Goal: Task Accomplishment & Management: Use online tool/utility

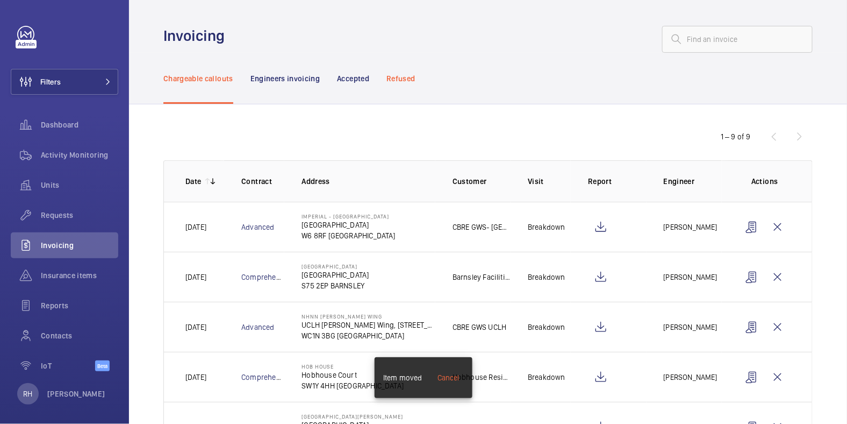
click at [399, 80] on p "Refused" at bounding box center [400, 78] width 28 height 11
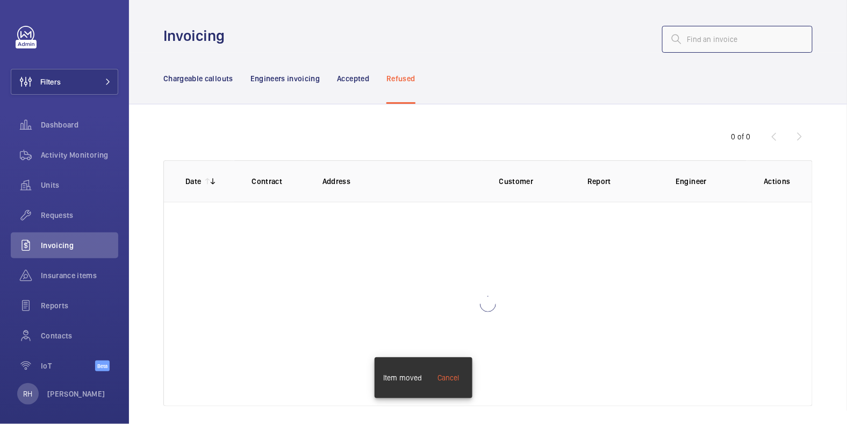
click at [705, 42] on input "text" at bounding box center [737, 39] width 151 height 27
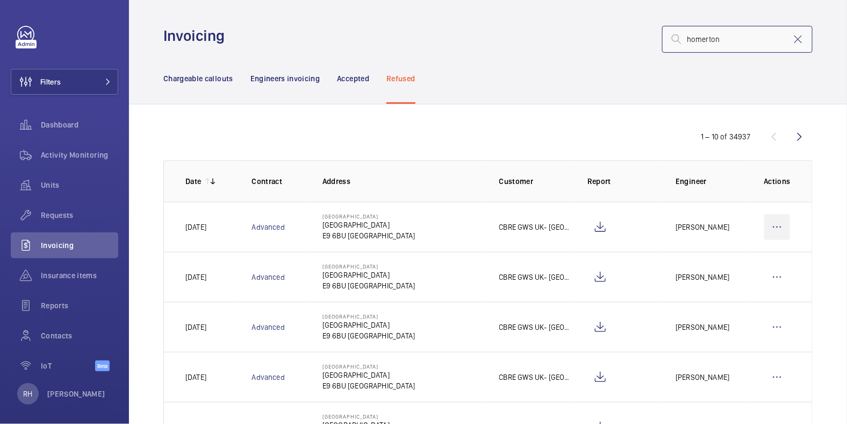
type input "homerton"
click at [775, 223] on wm-front-icon-button at bounding box center [777, 227] width 26 height 26
click at [741, 255] on p "Move to Engineers invoicing" at bounding box center [731, 259] width 96 height 11
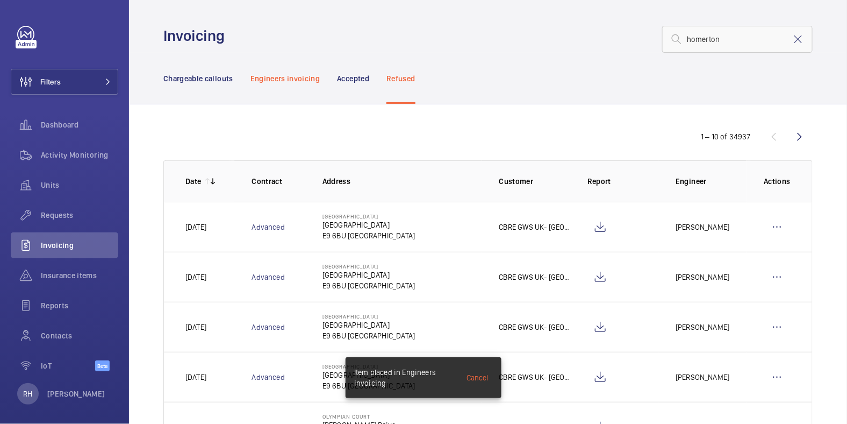
click at [291, 81] on p "Engineers invoicing" at bounding box center [285, 78] width 70 height 11
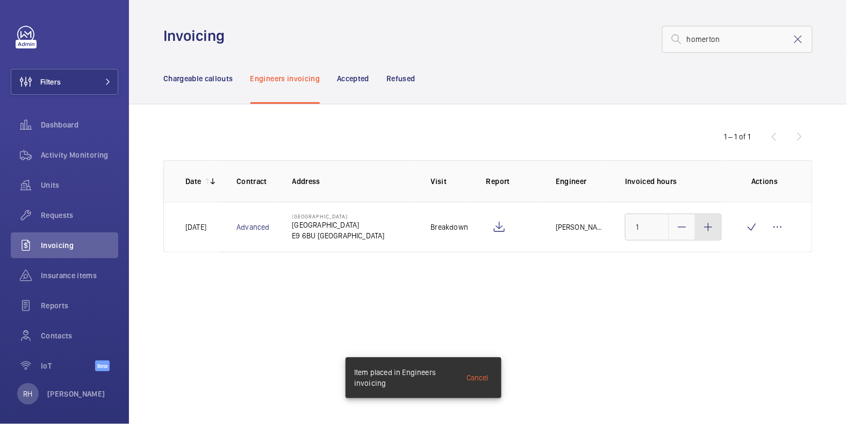
click at [707, 231] on mat-icon at bounding box center [708, 226] width 13 height 13
type input "3"
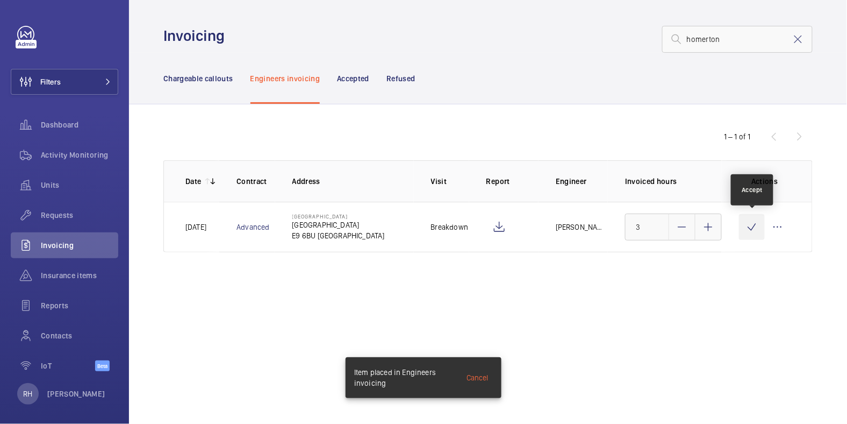
click at [751, 232] on wm-front-icon-button at bounding box center [752, 227] width 26 height 26
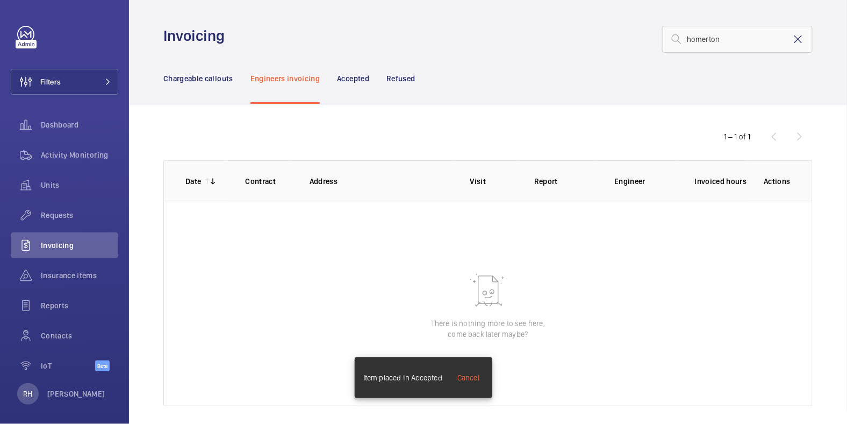
click at [793, 39] on mat-icon at bounding box center [798, 39] width 13 height 13
click at [223, 81] on p "Chargeable callouts" at bounding box center [198, 78] width 70 height 11
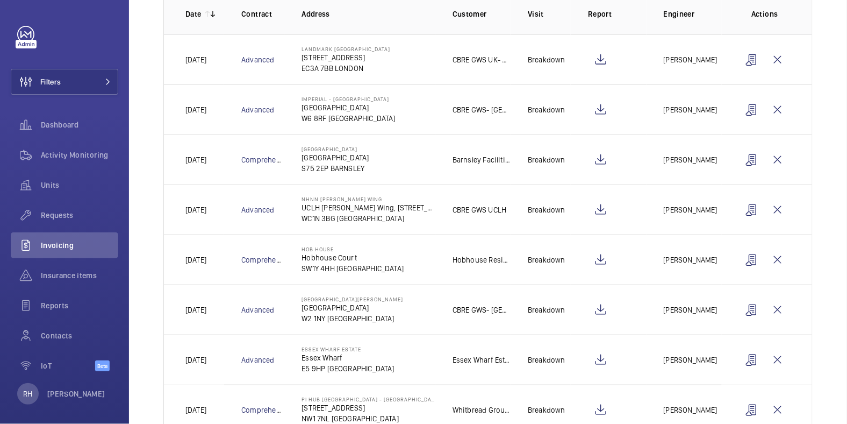
scroll to position [200, 0]
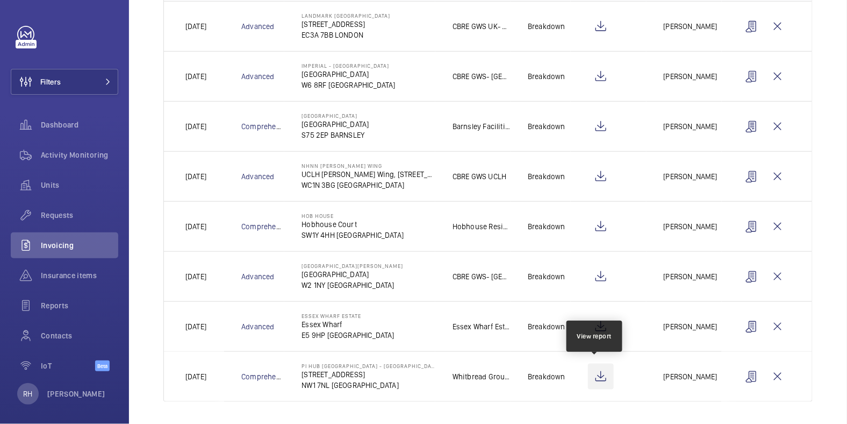
click at [597, 378] on wm-front-icon-button at bounding box center [601, 376] width 26 height 26
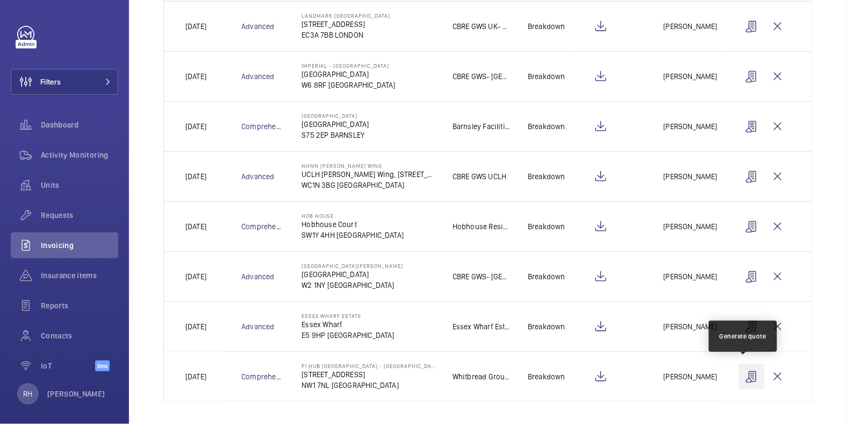
click at [739, 377] on wm-front-icon-button at bounding box center [752, 376] width 26 height 26
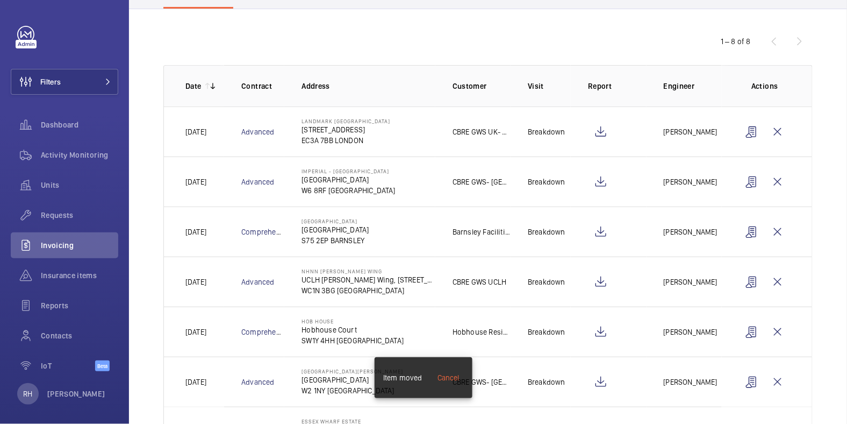
scroll to position [0, 0]
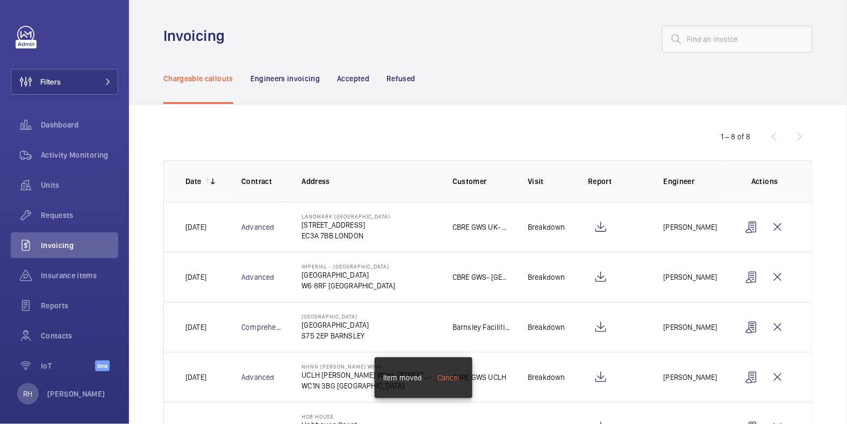
drag, startPoint x: 404, startPoint y: 75, endPoint x: 475, endPoint y: 71, distance: 71.0
click at [404, 75] on p "Refused" at bounding box center [400, 78] width 28 height 11
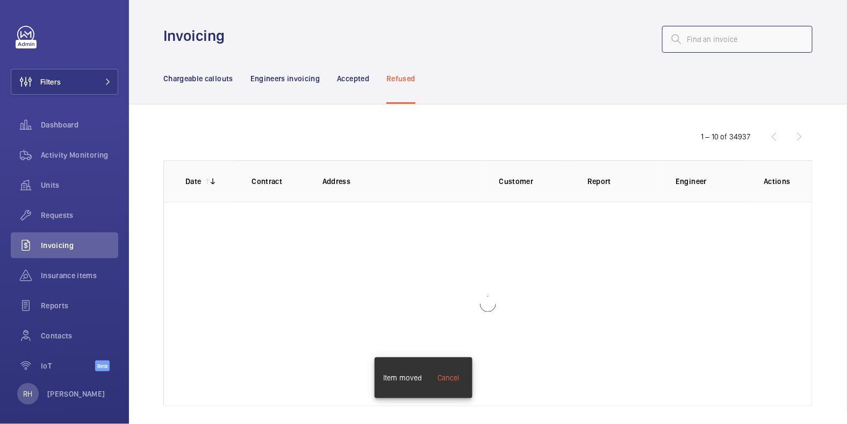
click at [712, 41] on input "text" at bounding box center [737, 39] width 151 height 27
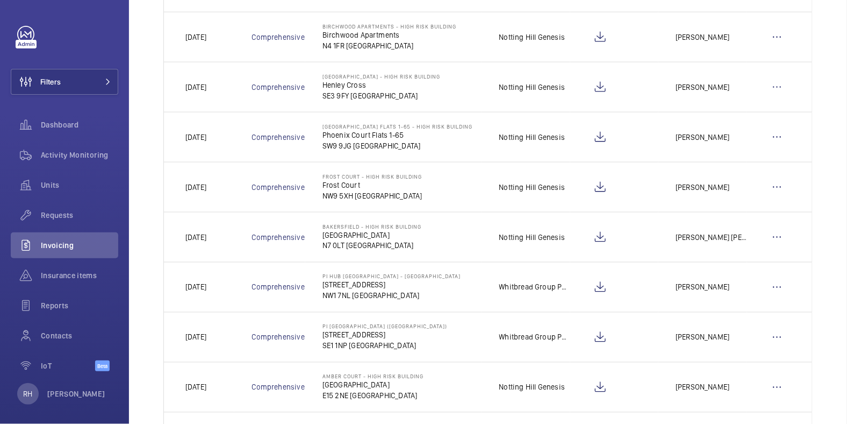
scroll to position [399, 0]
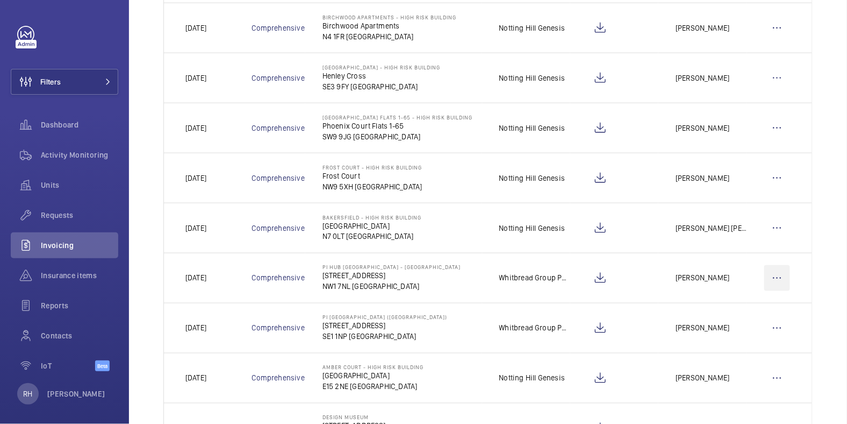
type input "high street"
click at [776, 273] on wm-front-icon-button at bounding box center [777, 278] width 26 height 26
click at [756, 309] on p "Move to Engineers invoicing" at bounding box center [731, 310] width 96 height 11
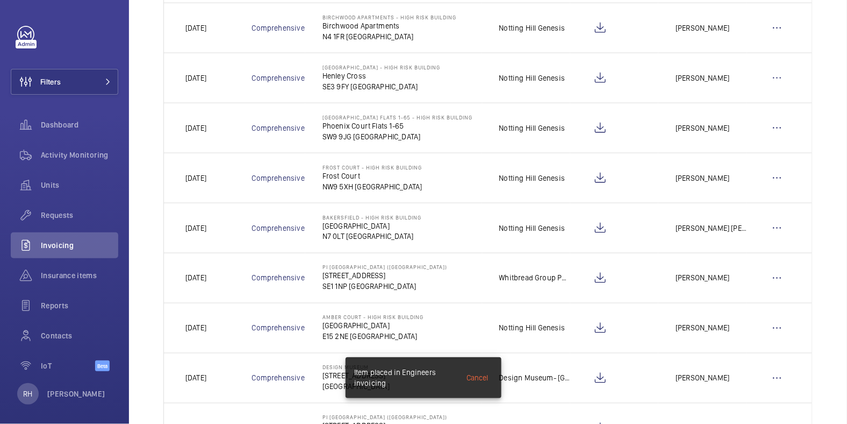
scroll to position [0, 0]
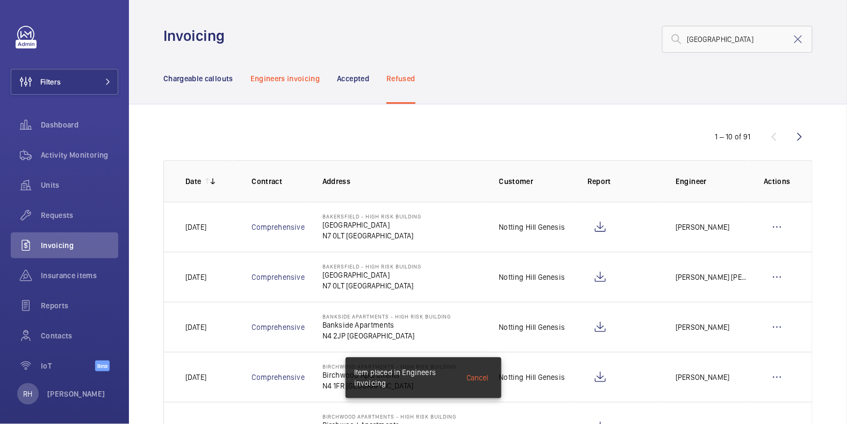
click at [298, 85] on div "Engineers invoicing" at bounding box center [285, 78] width 70 height 51
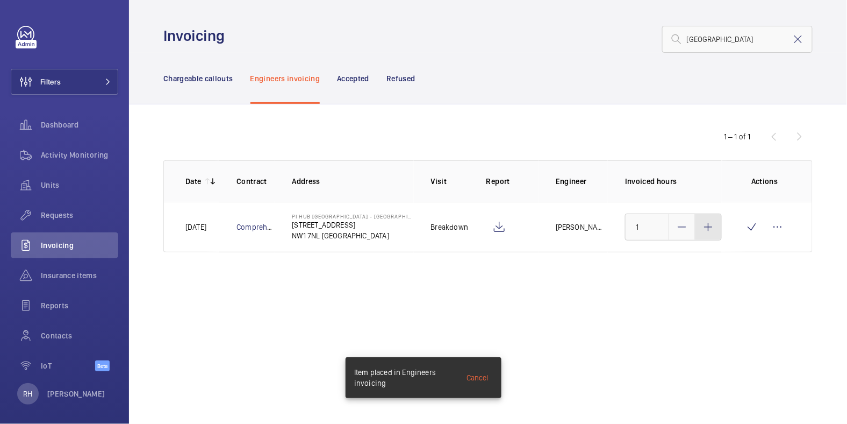
click at [708, 231] on mat-icon at bounding box center [708, 226] width 13 height 13
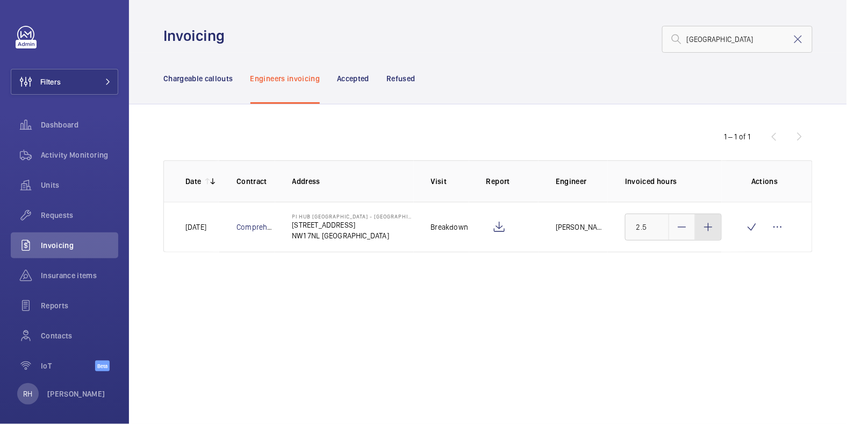
click at [709, 231] on mat-icon at bounding box center [708, 226] width 13 height 13
type input "3"
click at [748, 224] on wm-front-icon-button at bounding box center [752, 227] width 26 height 26
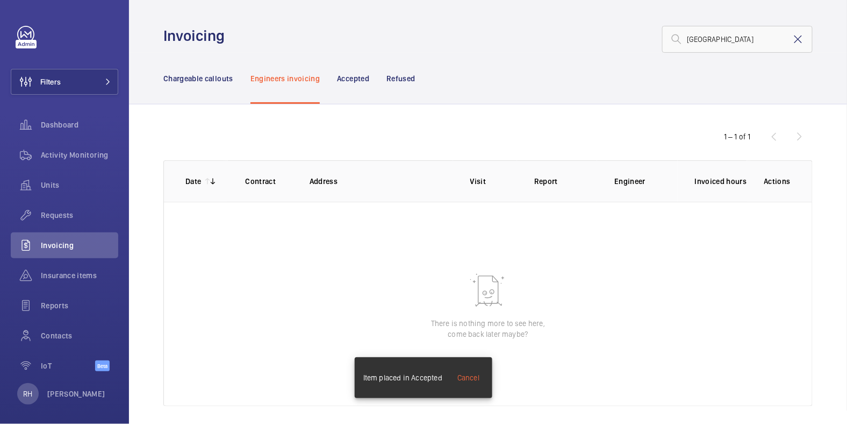
click at [792, 43] on mat-icon at bounding box center [798, 39] width 13 height 13
click at [213, 81] on p "Chargeable callouts" at bounding box center [198, 78] width 70 height 11
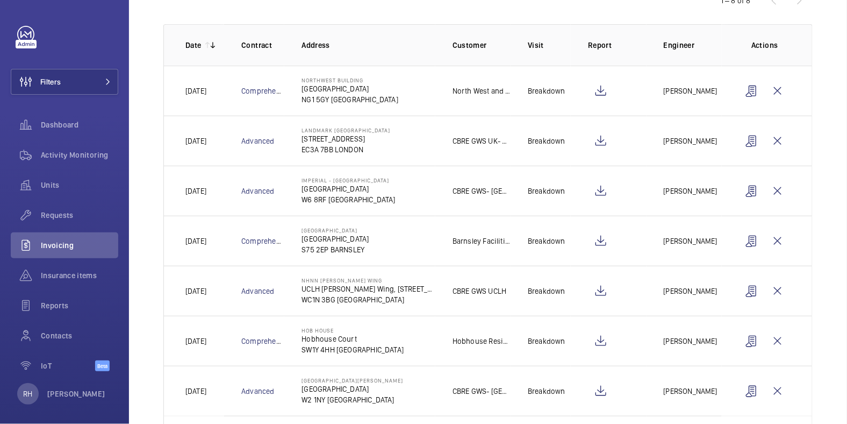
scroll to position [200, 0]
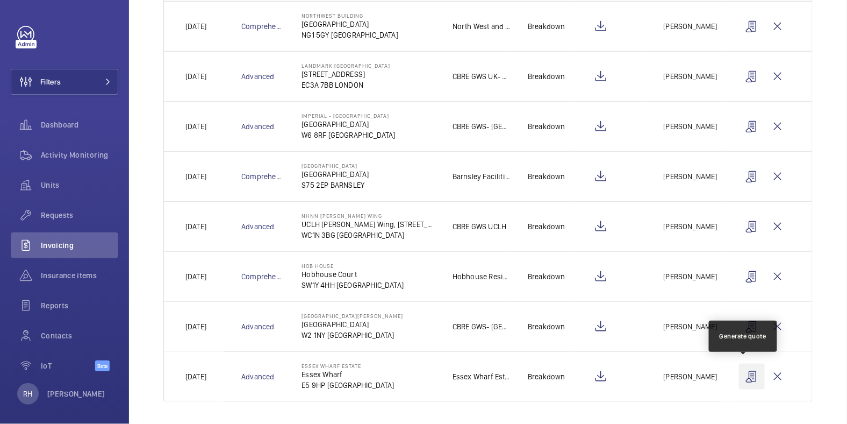
click at [742, 376] on wm-front-icon-button at bounding box center [752, 376] width 26 height 26
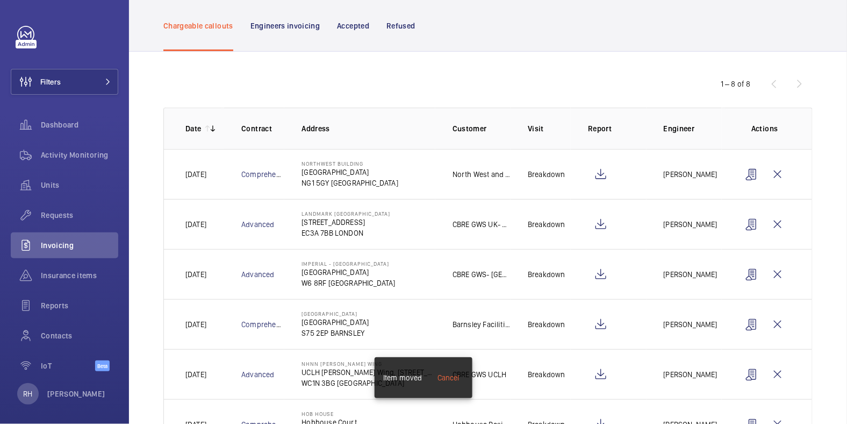
scroll to position [0, 0]
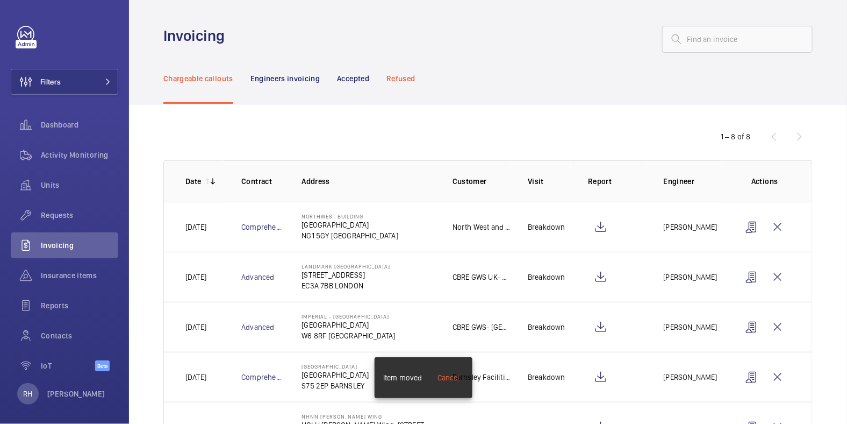
click at [411, 71] on div "Refused" at bounding box center [400, 78] width 28 height 51
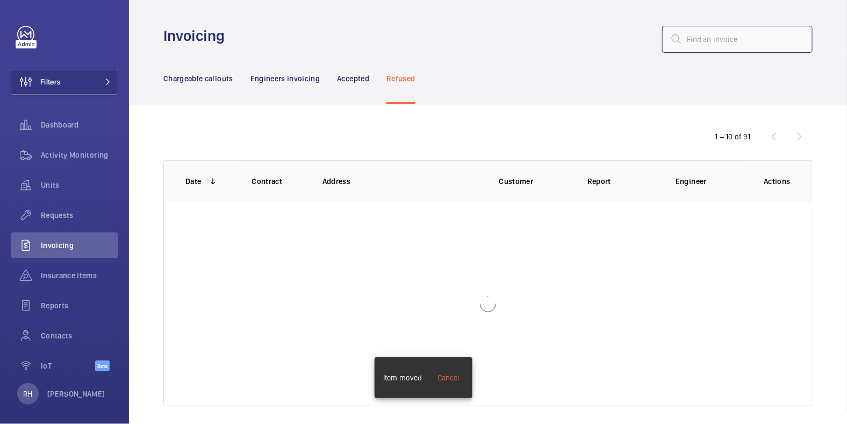
click at [710, 38] on input "text" at bounding box center [737, 39] width 151 height 27
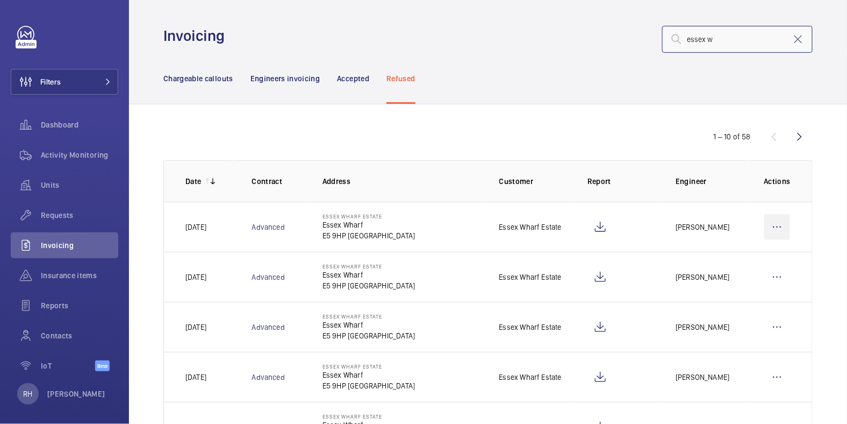
type input "essex w"
click at [767, 224] on wm-front-icon-button at bounding box center [777, 227] width 26 height 26
click at [752, 255] on p "Move to Engineers invoicing" at bounding box center [731, 259] width 96 height 11
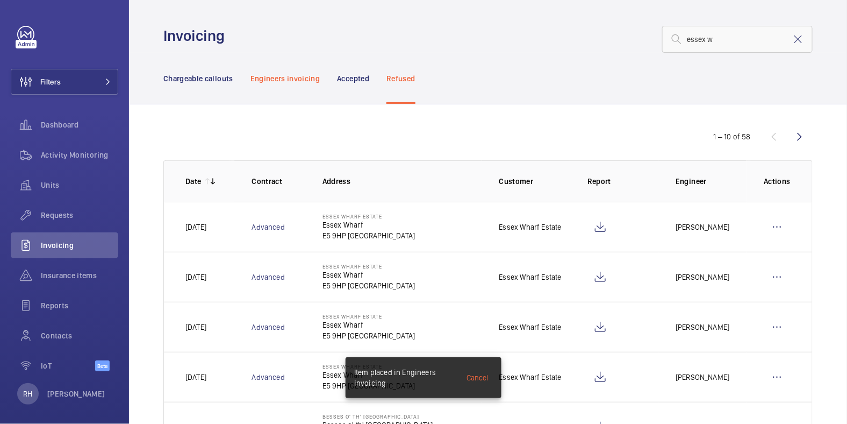
click at [290, 83] on p "Engineers invoicing" at bounding box center [285, 78] width 70 height 11
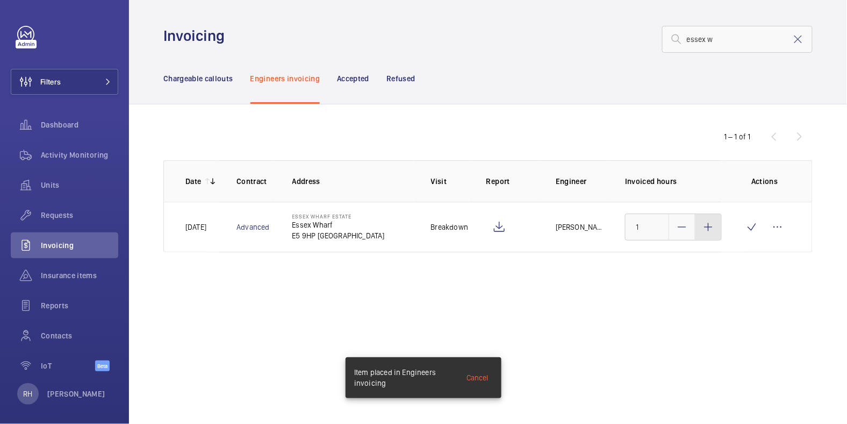
click at [703, 233] on div at bounding box center [709, 227] width 26 height 26
click at [704, 233] on div at bounding box center [709, 227] width 26 height 26
type input "3"
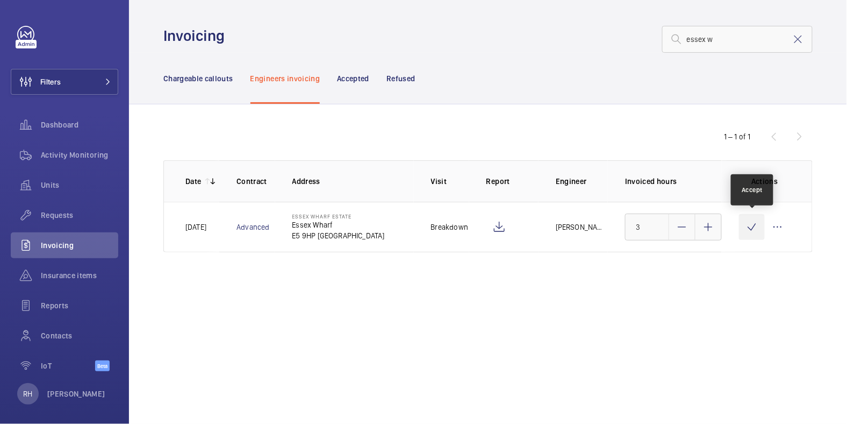
click at [747, 229] on wm-front-icon-button at bounding box center [752, 227] width 26 height 26
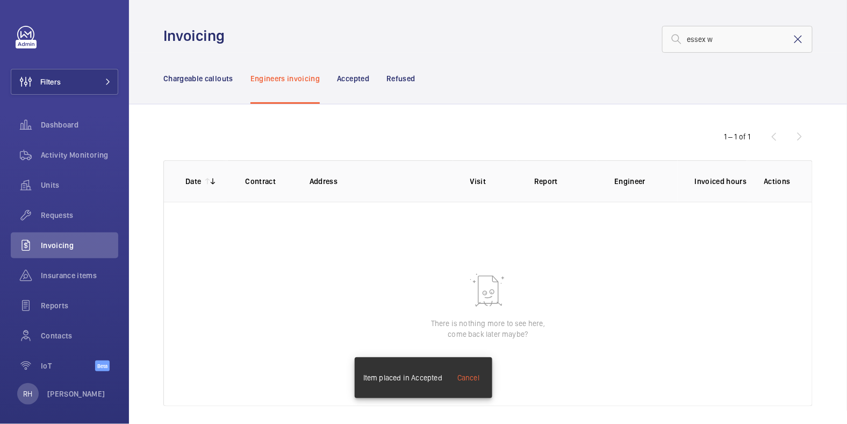
click at [792, 42] on mat-icon at bounding box center [798, 39] width 13 height 13
click at [189, 77] on p "Chargeable callouts" at bounding box center [198, 78] width 70 height 11
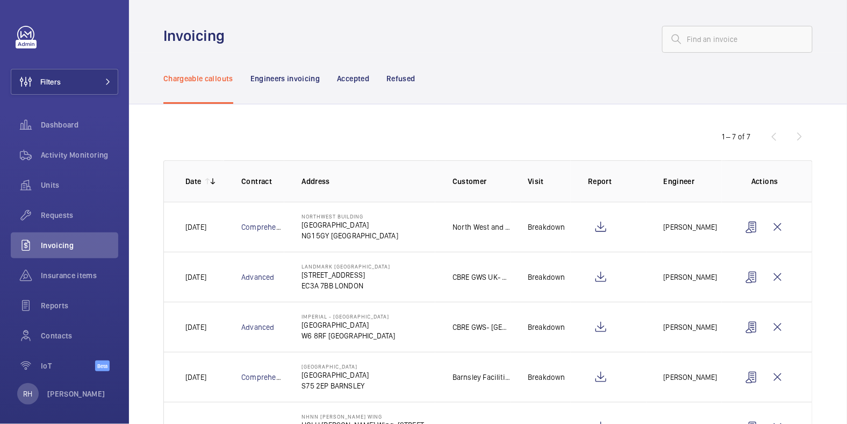
scroll to position [151, 0]
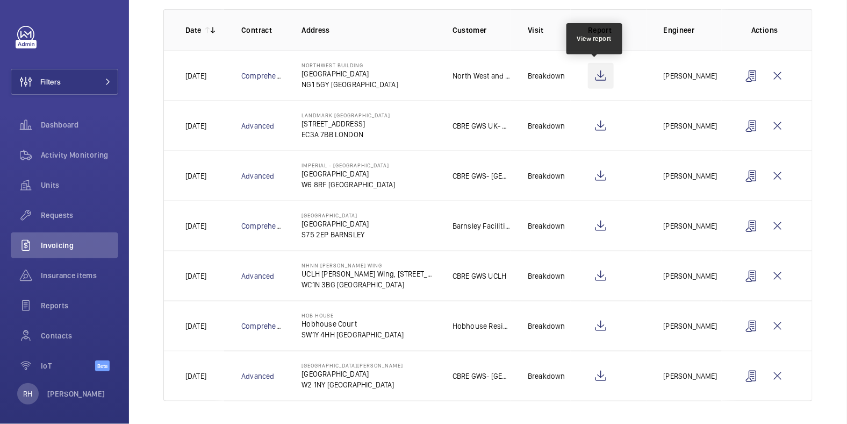
click at [600, 75] on wm-front-icon-button at bounding box center [601, 76] width 26 height 26
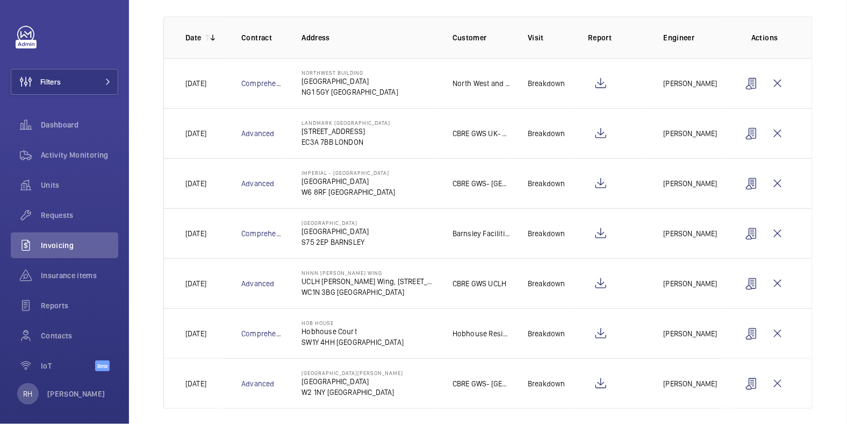
scroll to position [138, 0]
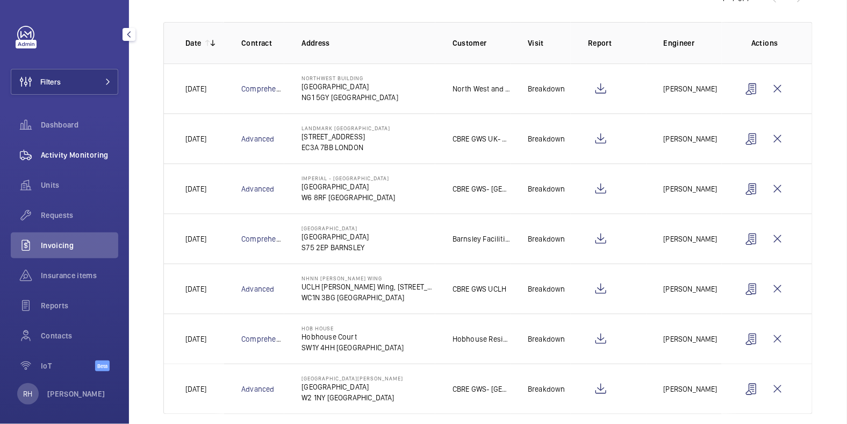
click at [73, 155] on span "Activity Monitoring" at bounding box center [79, 154] width 77 height 11
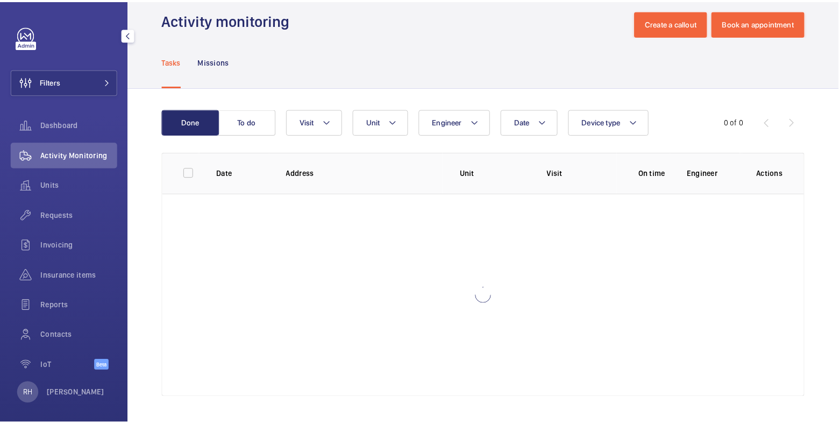
scroll to position [15, 0]
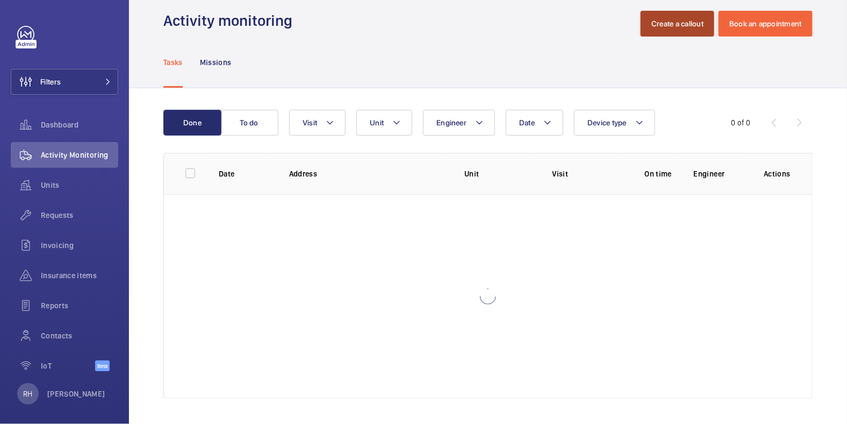
click at [674, 21] on button "Create a callout" at bounding box center [678, 24] width 74 height 26
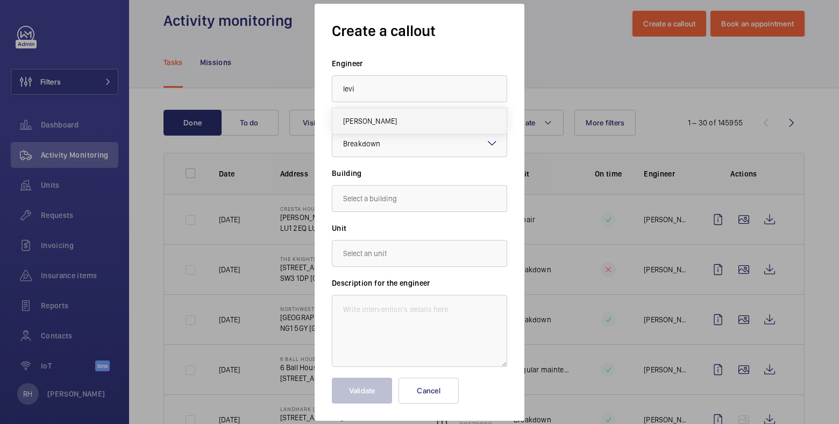
click at [417, 120] on mat-option "[PERSON_NAME]" at bounding box center [419, 121] width 174 height 26
type input "[PERSON_NAME]"
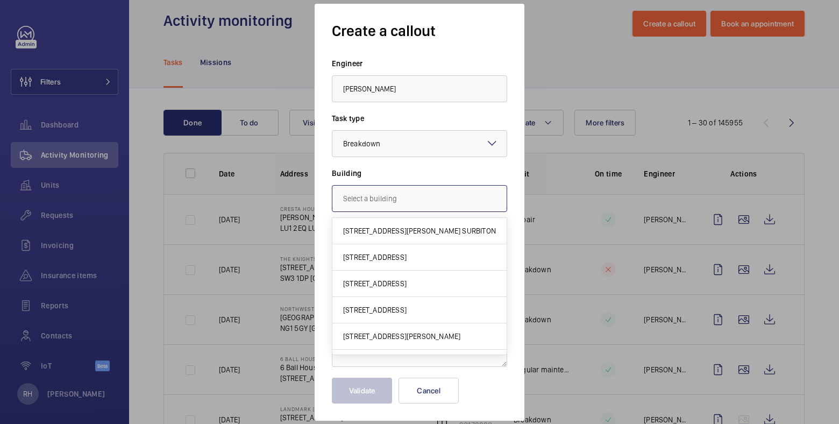
click at [388, 204] on input "text" at bounding box center [419, 198] width 175 height 27
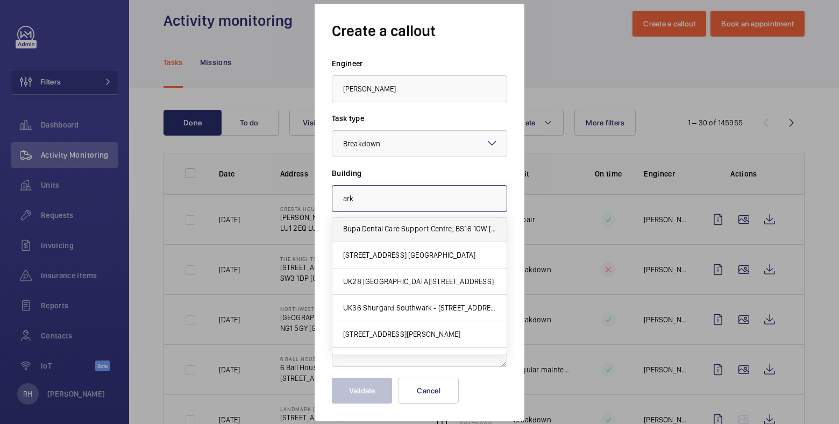
scroll to position [254, 0]
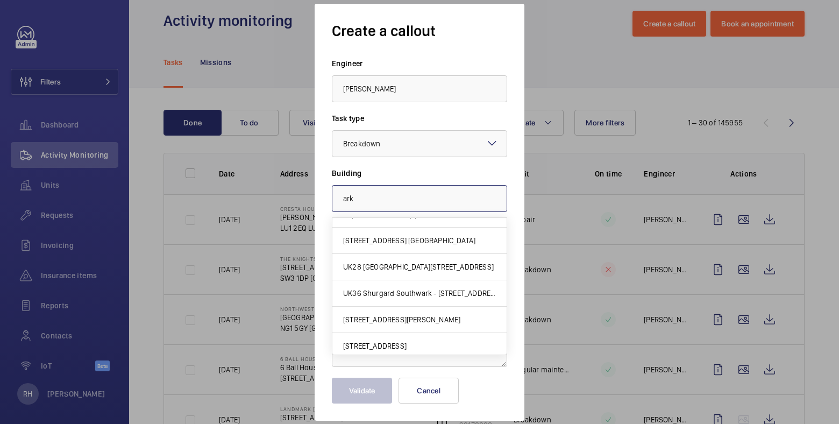
click at [387, 204] on input "ark" at bounding box center [419, 198] width 175 height 27
drag, startPoint x: 374, startPoint y: 201, endPoint x: 325, endPoint y: 195, distance: 48.8
click at [325, 195] on div "Create a callout Engineer Levi Eames Task type Select a task type × Breakdown ×…" at bounding box center [419, 212] width 210 height 417
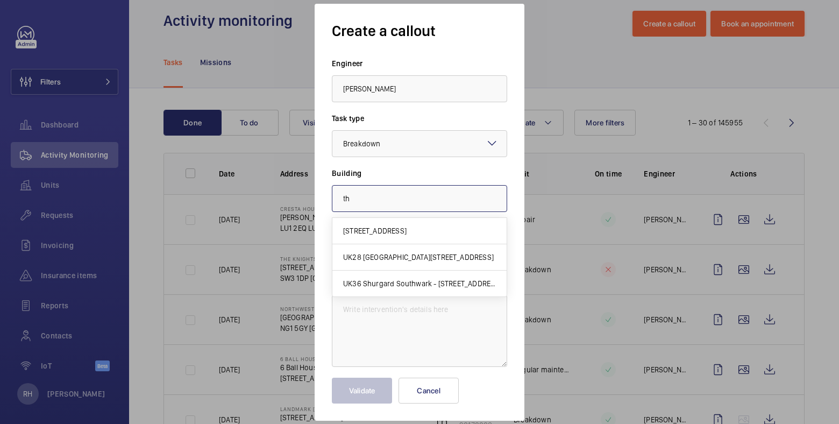
scroll to position [0, 0]
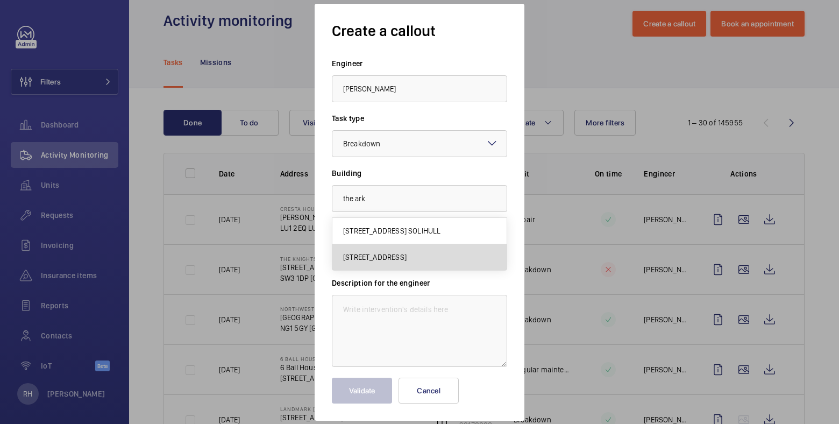
click at [397, 250] on mat-option "201 Talgarth Road, W6 8BJ LONDON" at bounding box center [419, 257] width 174 height 26
type input "201 Talgarth Road, W6 8BJ LONDON"
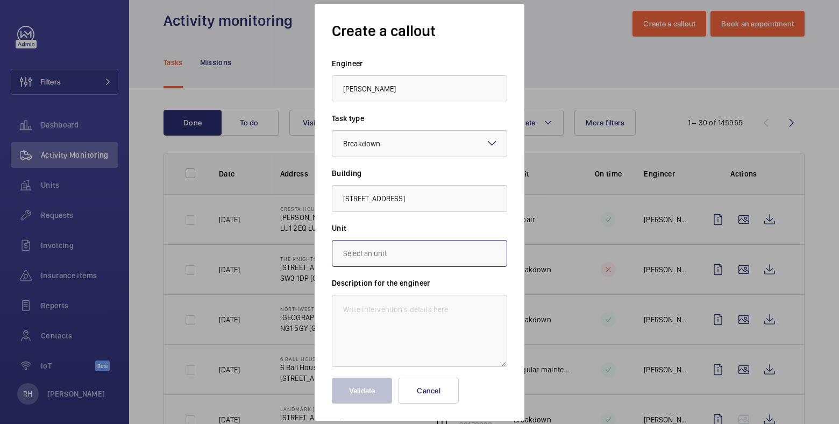
click at [407, 250] on input "text" at bounding box center [419, 253] width 175 height 27
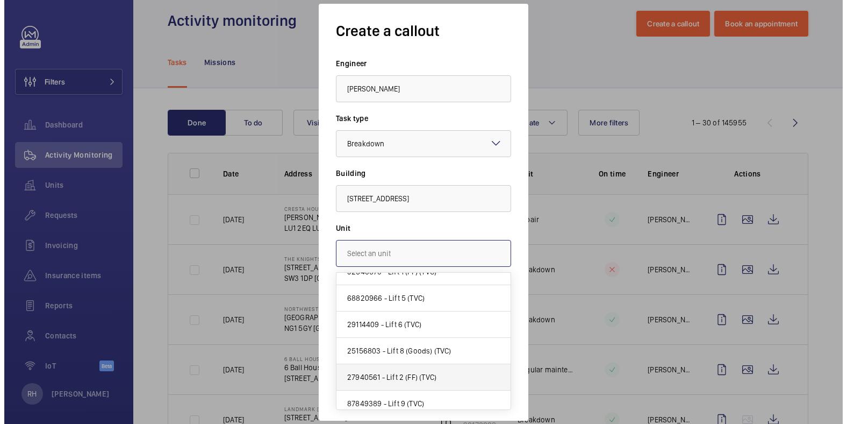
scroll to position [97, 0]
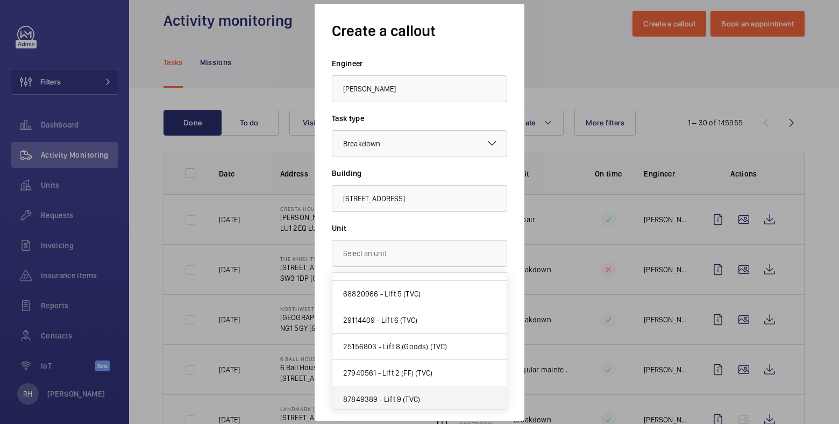
click at [426, 391] on mat-option "87849389 - Lift 9 (TVC)" at bounding box center [419, 399] width 174 height 26
type input "87849389 - Lift 9 (TVC)"
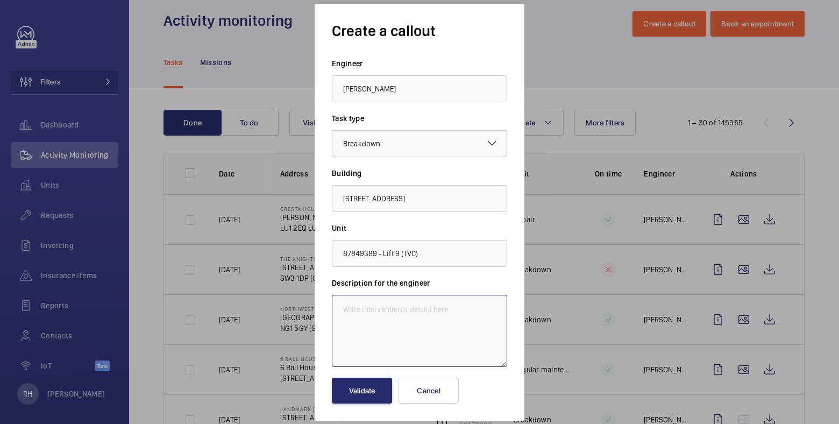
click at [407, 326] on textarea at bounding box center [419, 331] width 175 height 72
type textarea "Lift not stopping on the gym level"
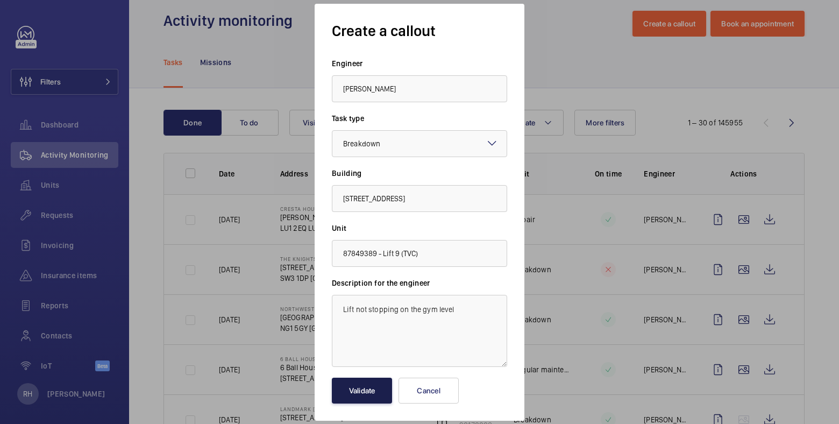
click at [378, 391] on button "Validate" at bounding box center [362, 390] width 60 height 26
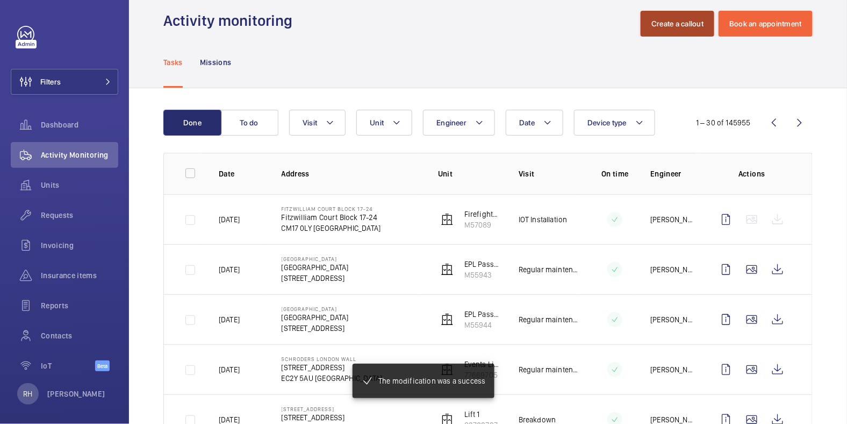
click at [666, 26] on button "Create a callout" at bounding box center [678, 24] width 74 height 26
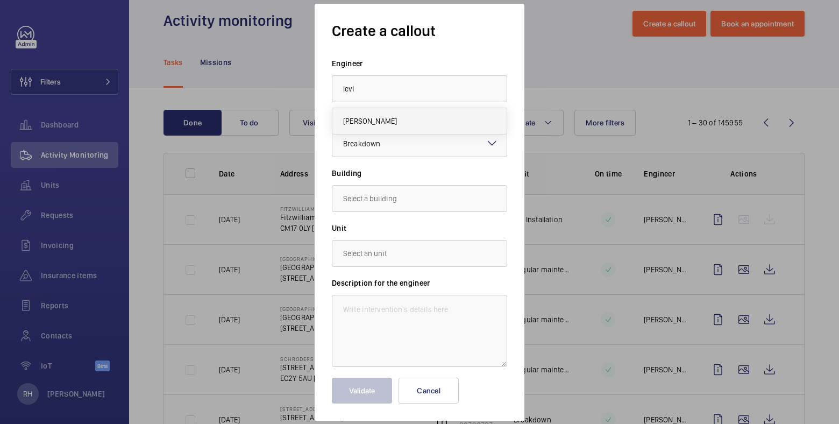
click at [410, 119] on mat-option "[PERSON_NAME]" at bounding box center [419, 121] width 174 height 26
type input "[PERSON_NAME]"
click at [379, 202] on input "text" at bounding box center [419, 198] width 175 height 27
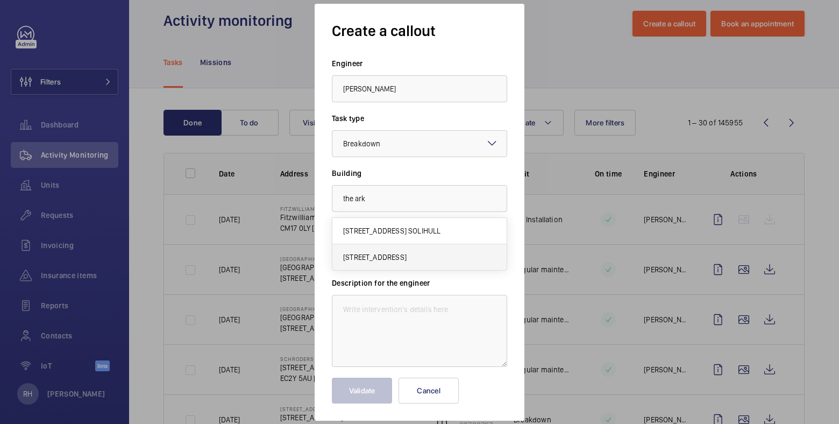
click at [391, 256] on span "201 Talgarth Road, W6 8BJ LONDON" at bounding box center [374, 257] width 63 height 11
type input "201 Talgarth Road, W6 8BJ LONDON"
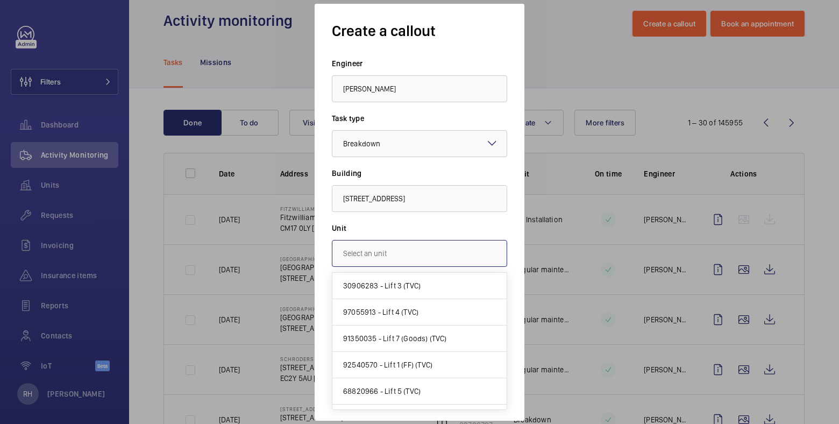
click at [396, 255] on input "text" at bounding box center [419, 253] width 175 height 27
click at [421, 362] on span "92540570 - Lift 1 (FF) (TVC)" at bounding box center [387, 364] width 89 height 11
type input "92540570 - Lift 1 (FF) (TVC)"
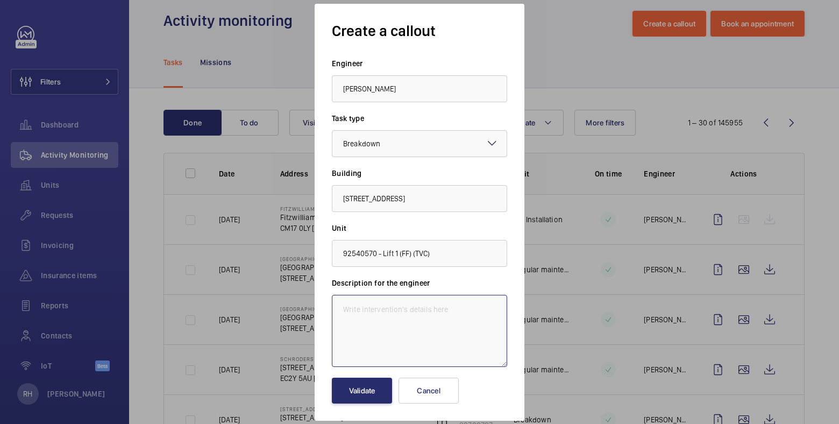
click at [403, 321] on textarea at bounding box center [419, 331] width 175 height 72
type textarea "Doors are open but lift wont move"
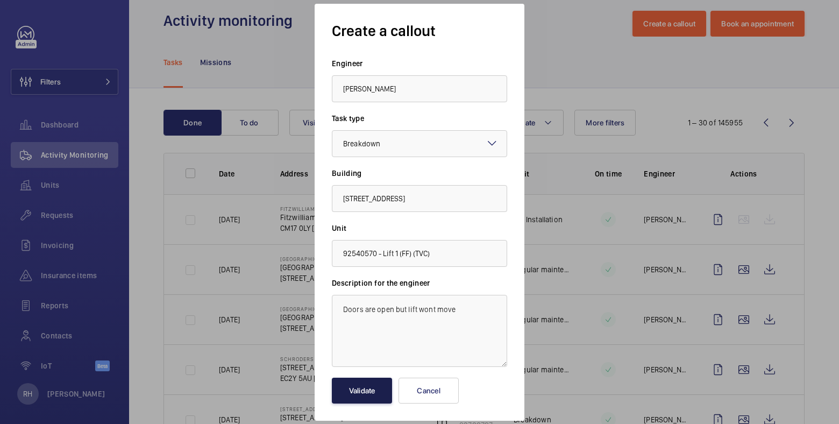
click at [367, 388] on button "Validate" at bounding box center [362, 390] width 60 height 26
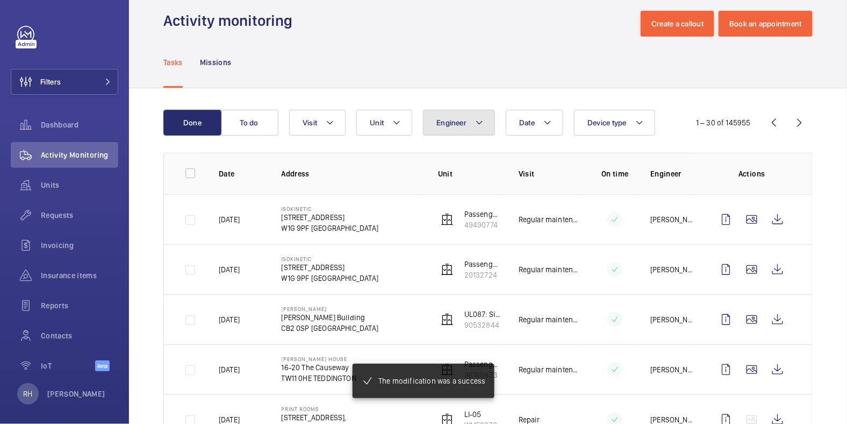
click at [470, 128] on button "Engineer" at bounding box center [459, 123] width 72 height 26
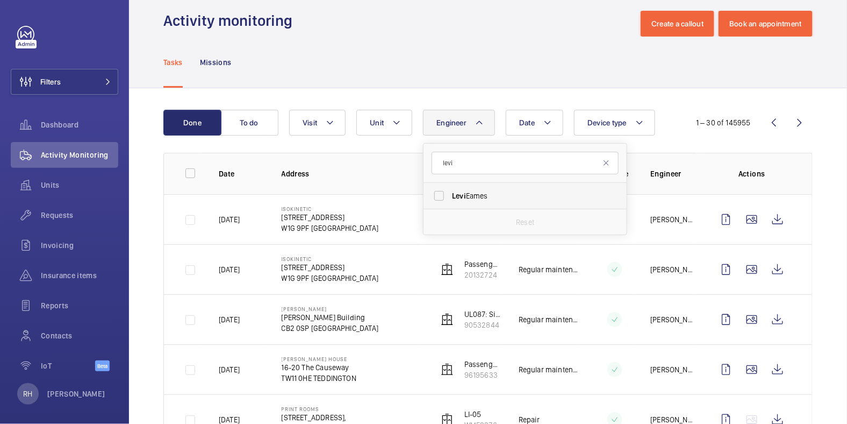
type input "levi"
click at [485, 194] on span "Levi Eames" at bounding box center [526, 195] width 148 height 11
click at [450, 194] on input "Levi Eames" at bounding box center [439, 196] width 22 height 22
checkbox input "true"
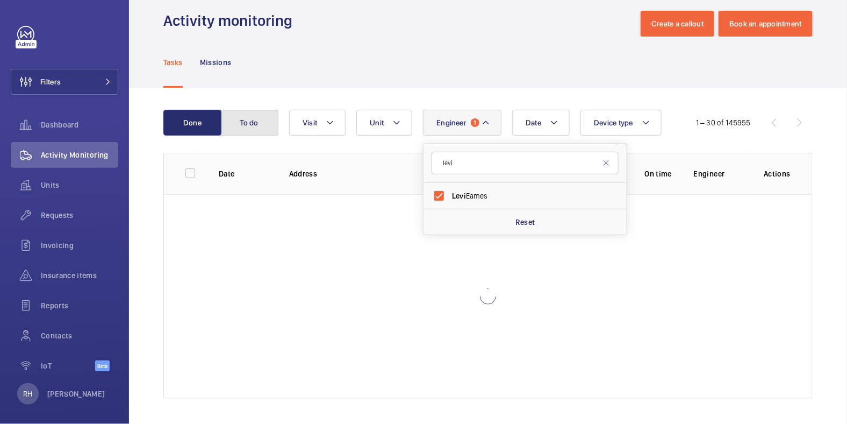
click at [254, 122] on button "To do" at bounding box center [249, 123] width 58 height 26
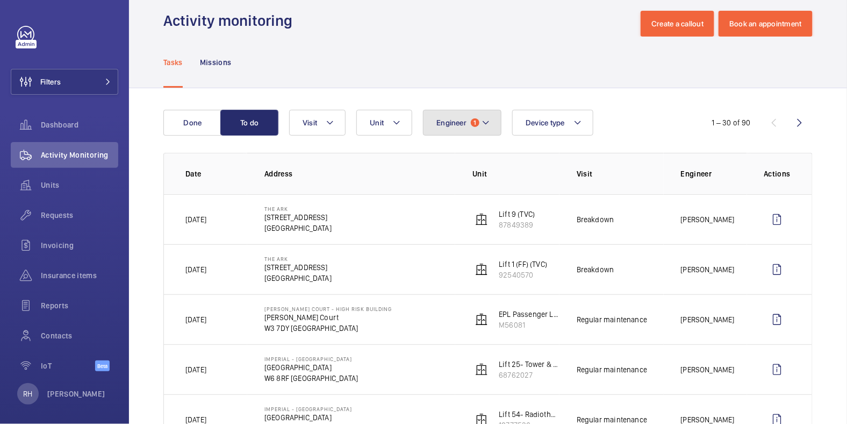
click at [454, 118] on span "Engineer" at bounding box center [451, 122] width 30 height 9
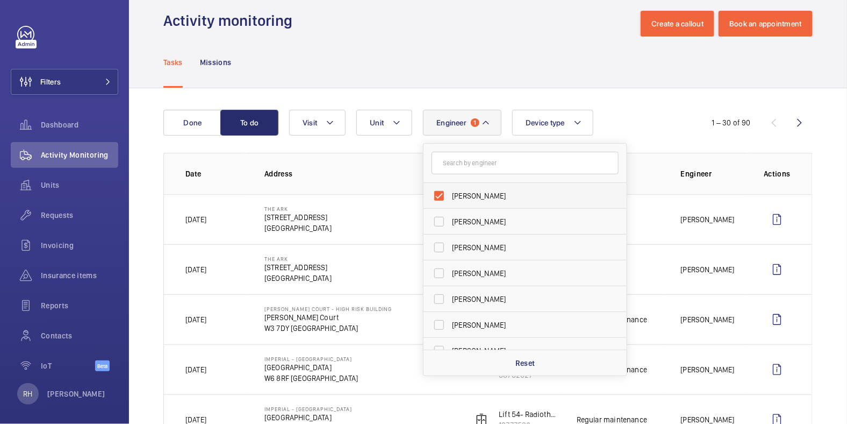
click at [476, 194] on span "[PERSON_NAME]" at bounding box center [526, 195] width 148 height 11
click at [450, 194] on input "[PERSON_NAME]" at bounding box center [439, 196] width 22 height 22
checkbox input "false"
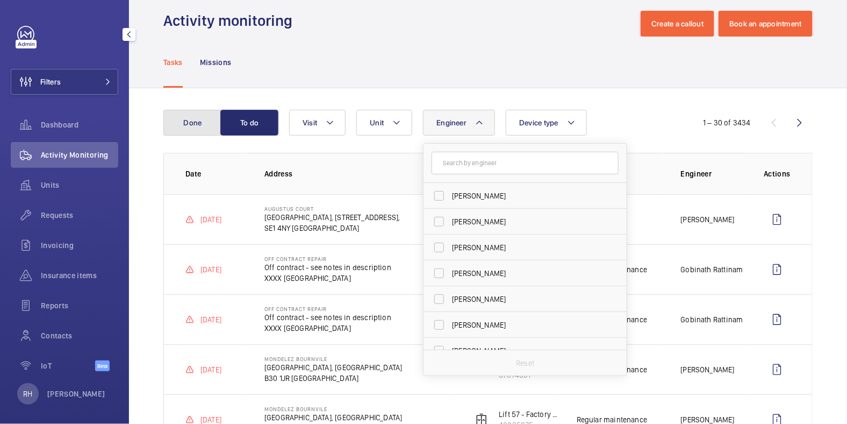
click at [188, 120] on button "Done" at bounding box center [192, 123] width 58 height 26
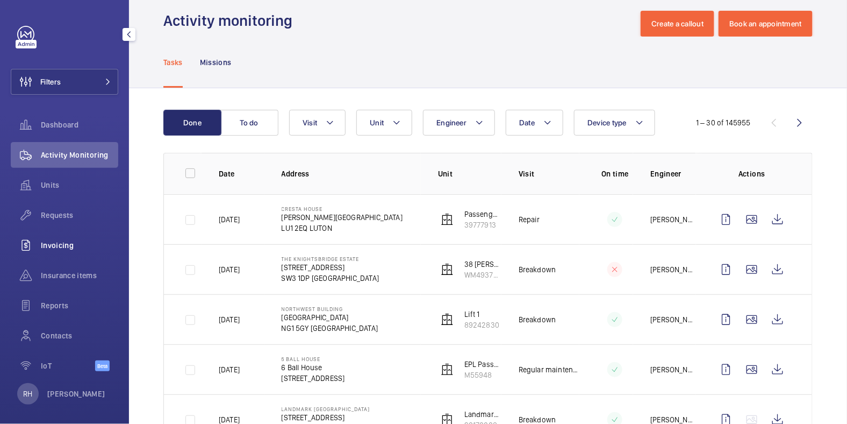
click at [69, 248] on span "Invoicing" at bounding box center [79, 245] width 77 height 11
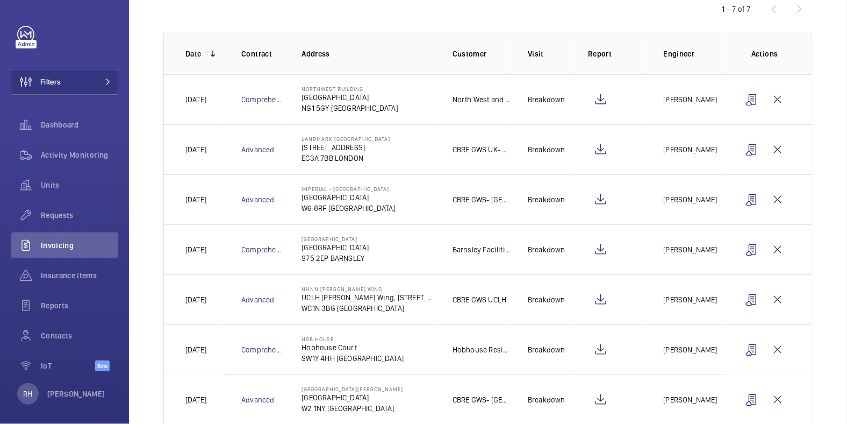
scroll to position [151, 0]
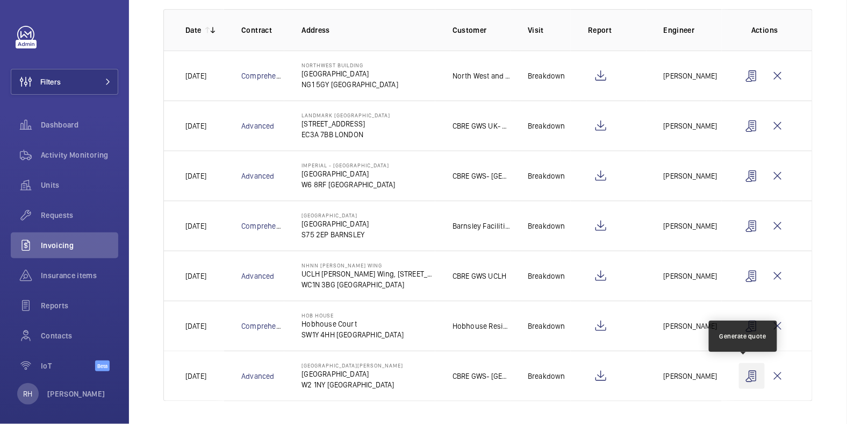
click at [745, 376] on wm-front-icon-button at bounding box center [752, 376] width 26 height 26
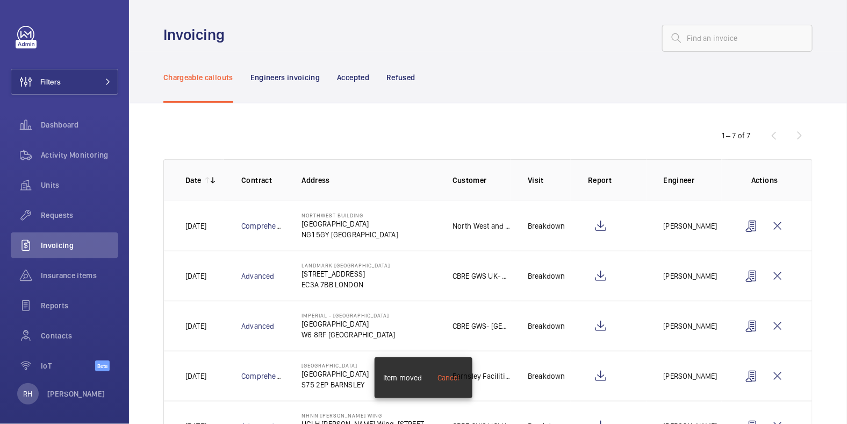
scroll to position [0, 0]
click at [409, 80] on p "Refused" at bounding box center [400, 78] width 28 height 11
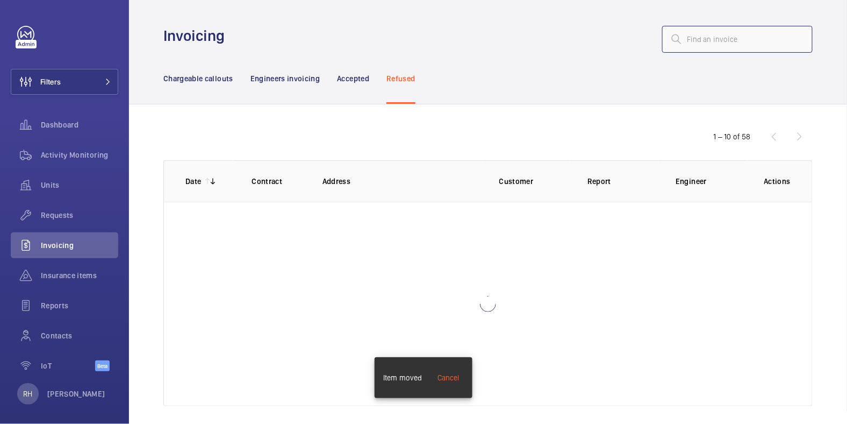
click at [704, 44] on input "text" at bounding box center [737, 39] width 151 height 27
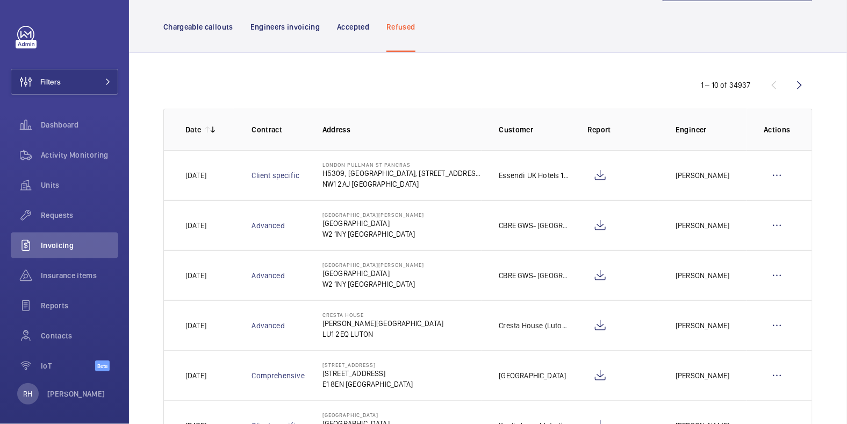
scroll to position [107, 0]
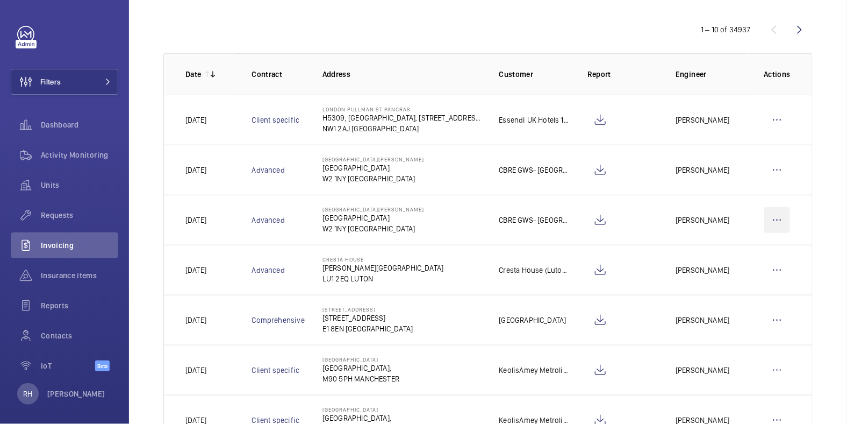
type input "ST MARY"
click at [771, 219] on wm-front-icon-button at bounding box center [777, 220] width 26 height 26
click at [744, 253] on p "Move to Engineers invoicing" at bounding box center [731, 252] width 96 height 11
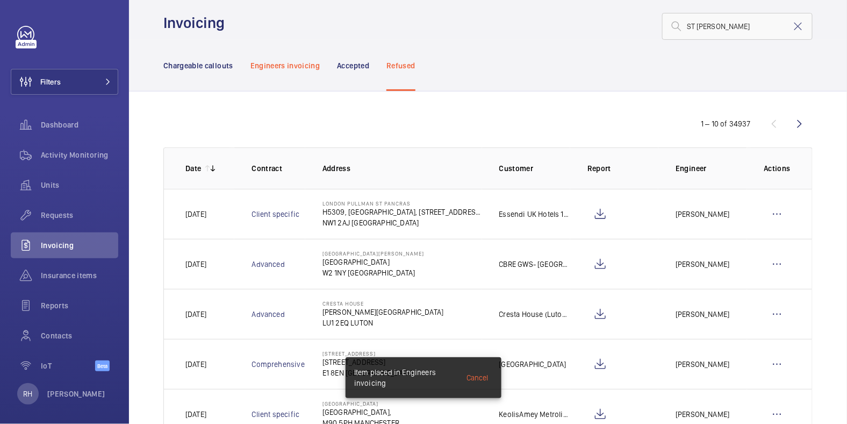
scroll to position [0, 0]
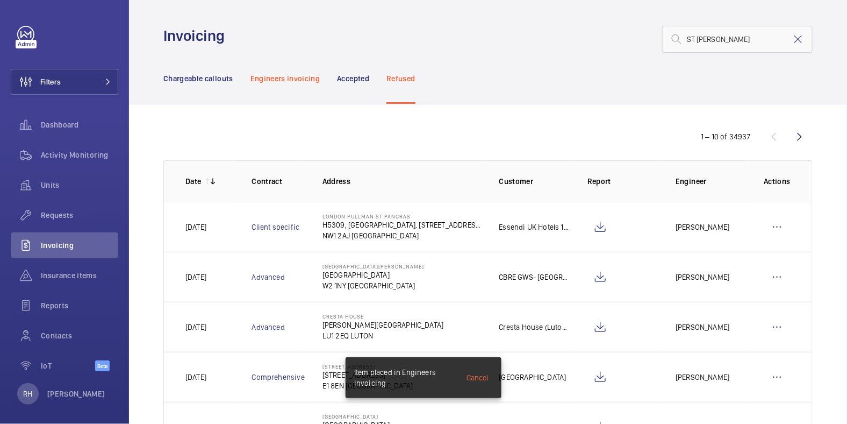
click at [296, 82] on p "Engineers invoicing" at bounding box center [285, 78] width 70 height 11
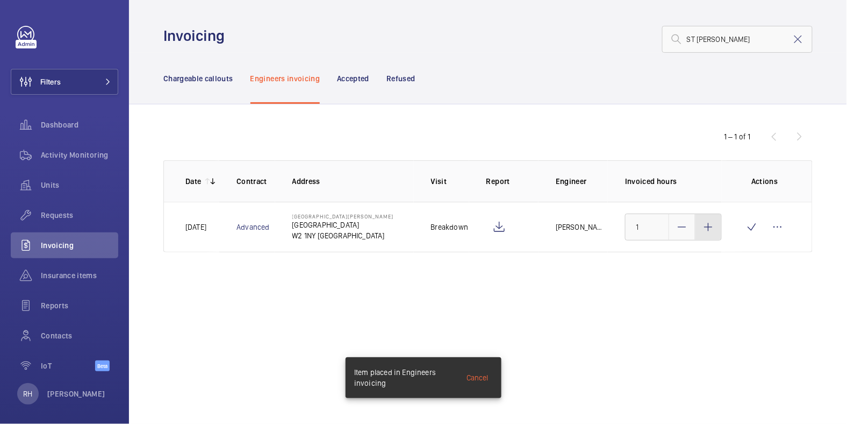
click at [715, 232] on mat-icon at bounding box center [708, 226] width 13 height 13
click at [714, 232] on mat-icon at bounding box center [708, 226] width 13 height 13
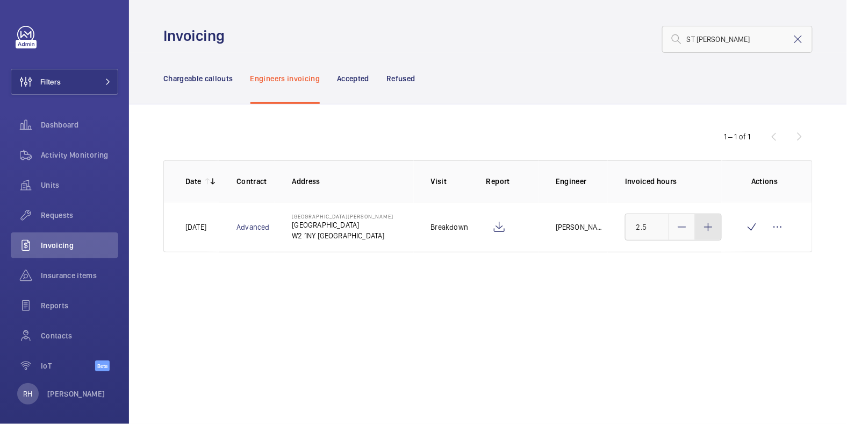
click at [715, 232] on mat-icon at bounding box center [708, 226] width 13 height 13
type input "3"
click at [753, 229] on wm-front-icon-button at bounding box center [752, 227] width 26 height 26
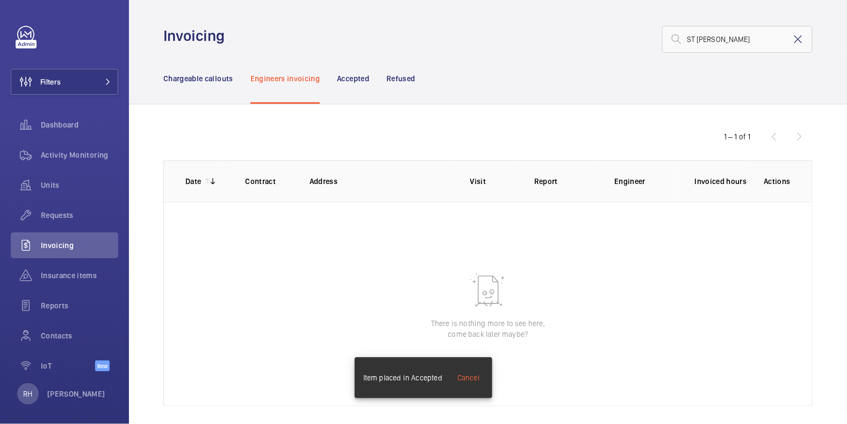
click at [792, 38] on mat-icon at bounding box center [798, 39] width 13 height 13
click at [189, 77] on p "Chargeable callouts" at bounding box center [198, 78] width 70 height 11
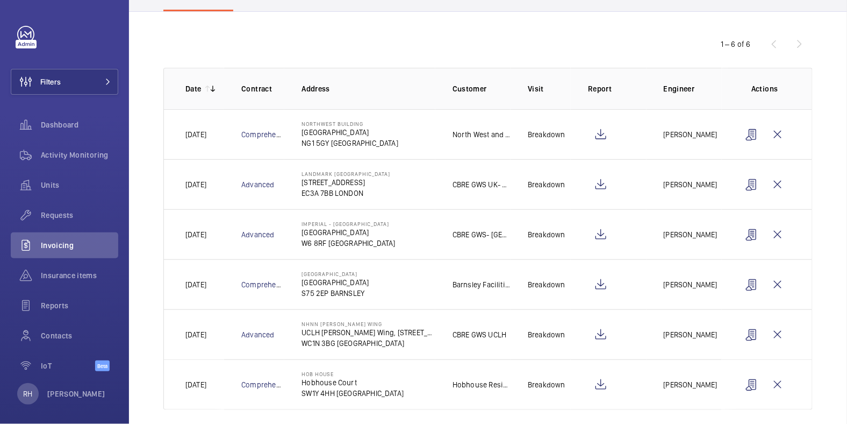
scroll to position [101, 0]
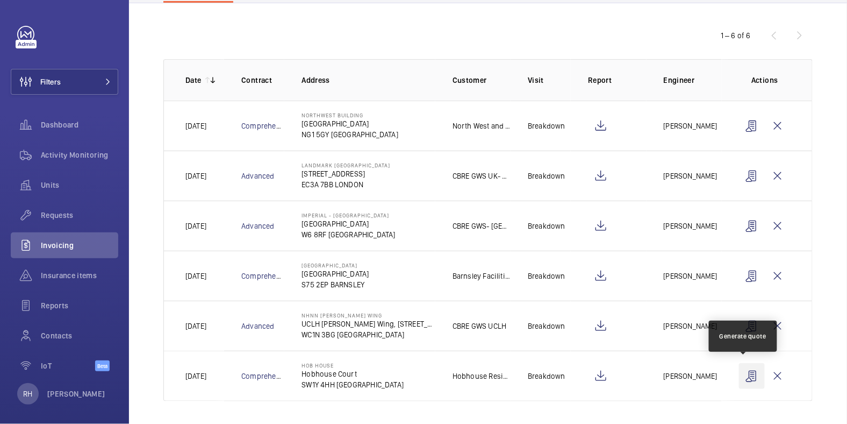
click at [746, 374] on wm-front-icon-button at bounding box center [752, 376] width 26 height 26
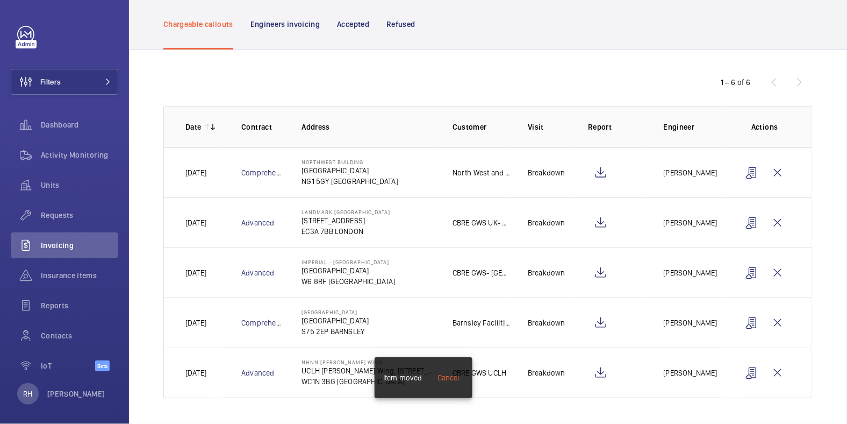
scroll to position [52, 0]
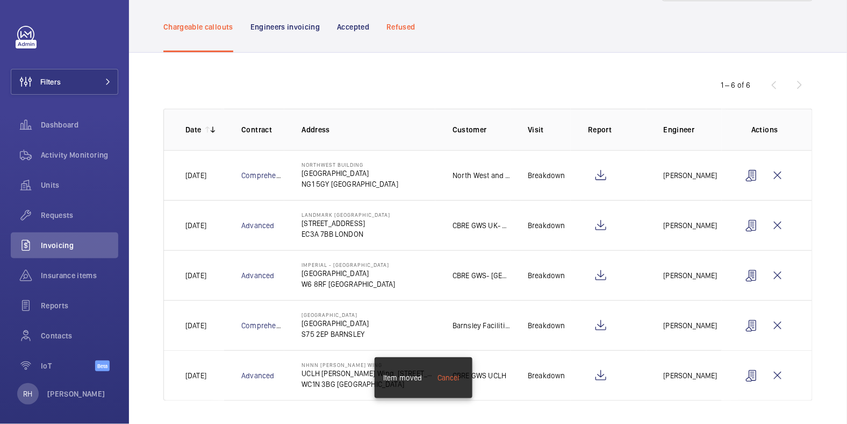
click at [403, 28] on p "Refused" at bounding box center [400, 27] width 28 height 11
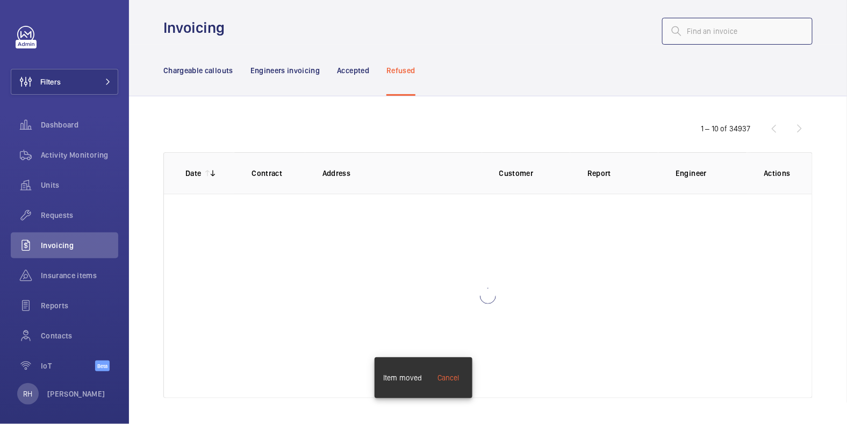
click at [713, 30] on input "text" at bounding box center [737, 31] width 151 height 27
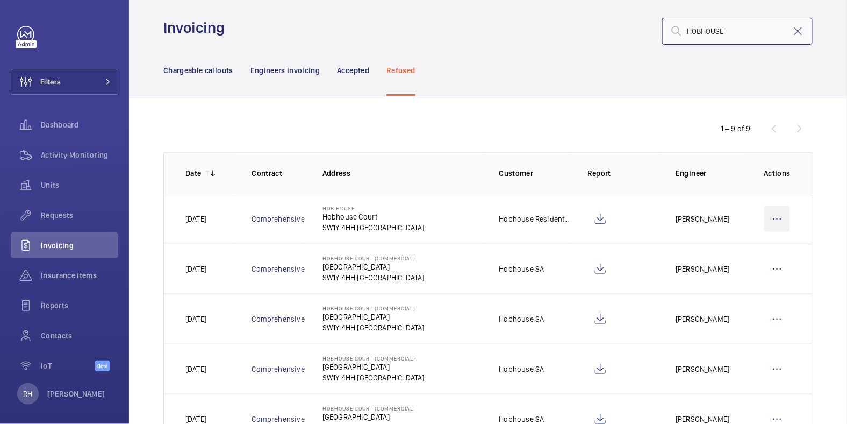
type input "HOBHOUSE"
click at [774, 217] on wm-front-icon-button at bounding box center [777, 219] width 26 height 26
click at [708, 248] on p "Move to Engineers invoicing" at bounding box center [731, 251] width 96 height 11
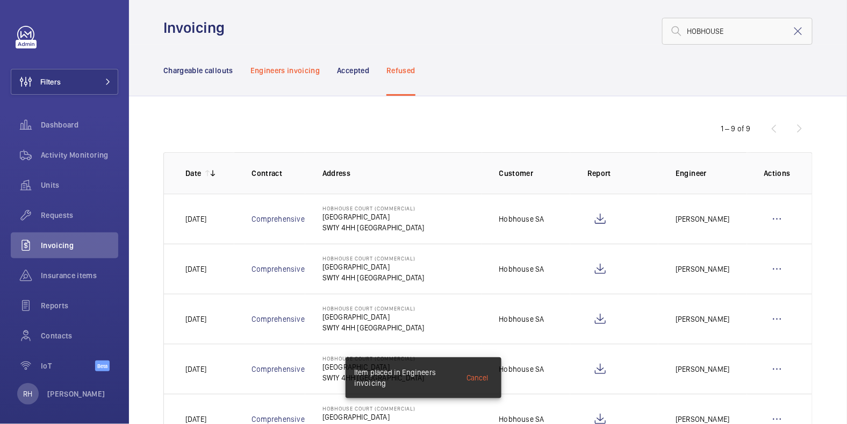
click at [304, 68] on p "Engineers invoicing" at bounding box center [285, 70] width 70 height 11
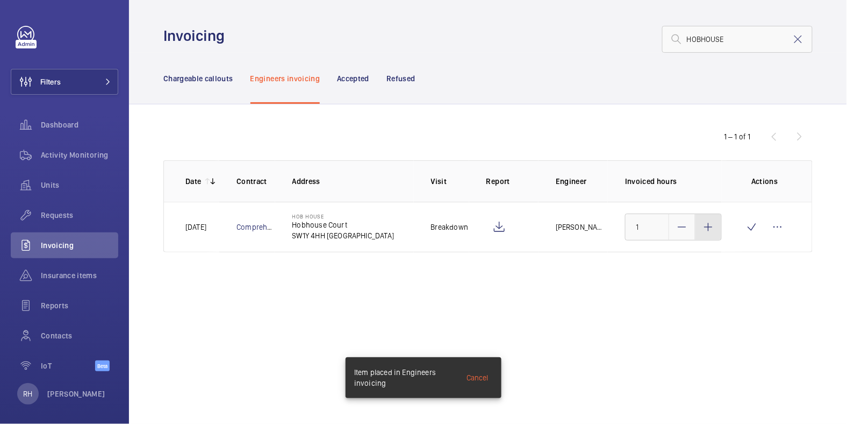
click at [714, 230] on mat-icon at bounding box center [708, 226] width 13 height 13
type input "3"
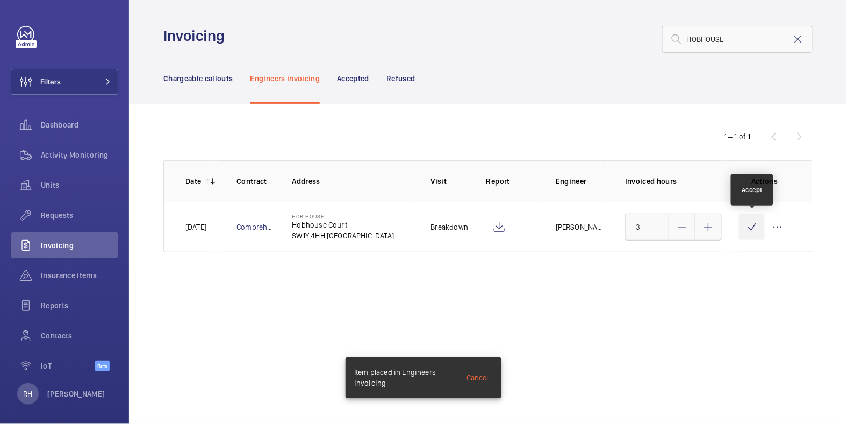
click at [751, 227] on wm-front-icon-button at bounding box center [752, 227] width 26 height 26
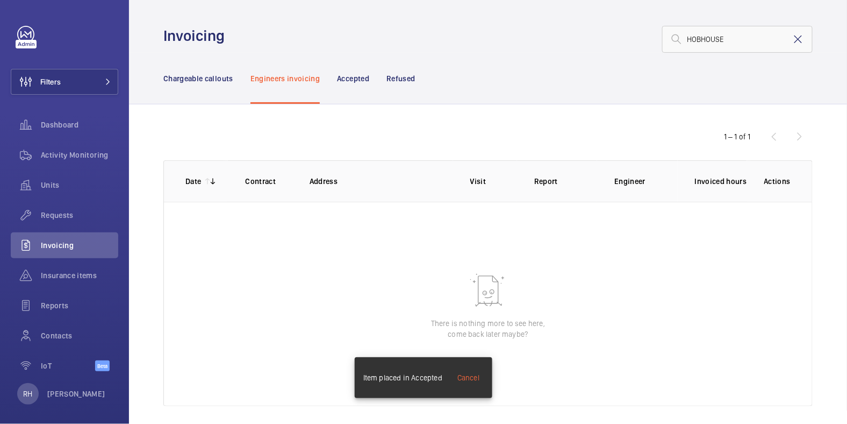
click at [792, 45] on mat-icon at bounding box center [798, 39] width 13 height 13
click at [214, 75] on p "Chargeable callouts" at bounding box center [198, 78] width 70 height 11
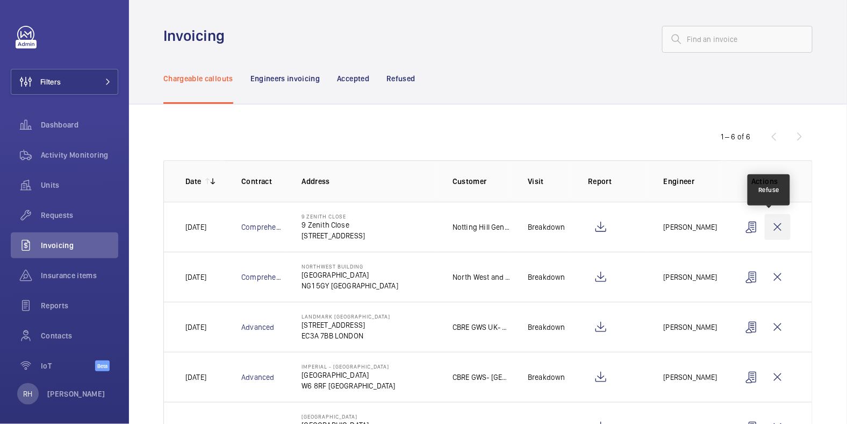
click at [772, 222] on wm-front-icon-button at bounding box center [778, 227] width 26 height 26
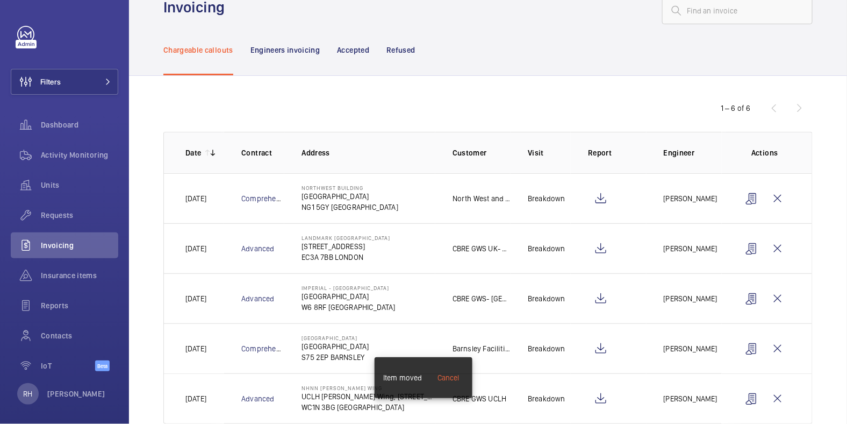
scroll to position [52, 0]
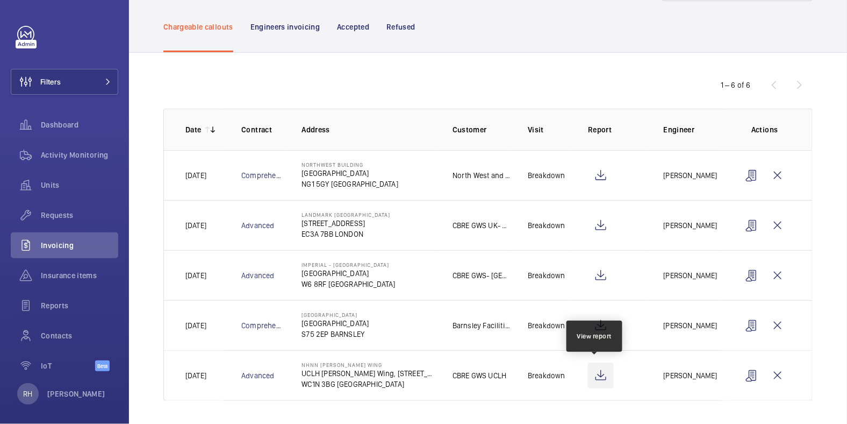
click at [596, 375] on wm-front-icon-button at bounding box center [601, 375] width 26 height 26
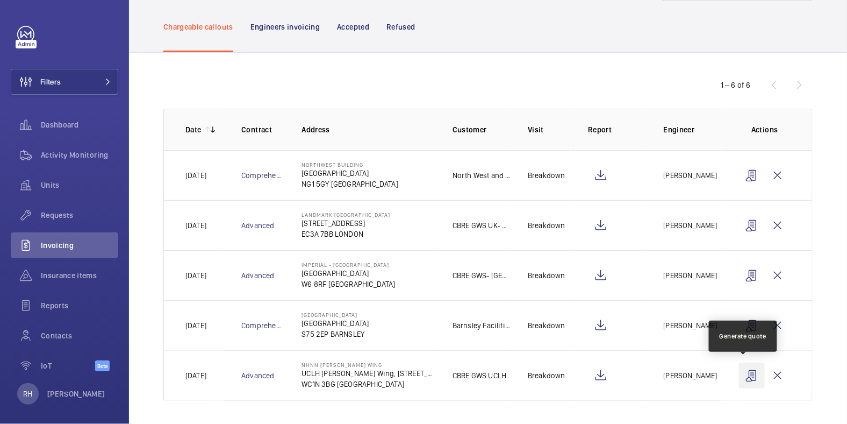
click at [746, 376] on wm-front-icon-button at bounding box center [752, 375] width 26 height 26
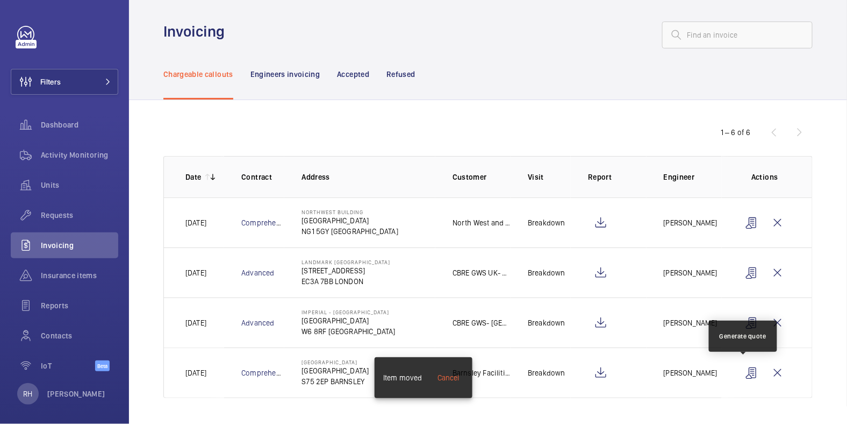
scroll to position [2, 0]
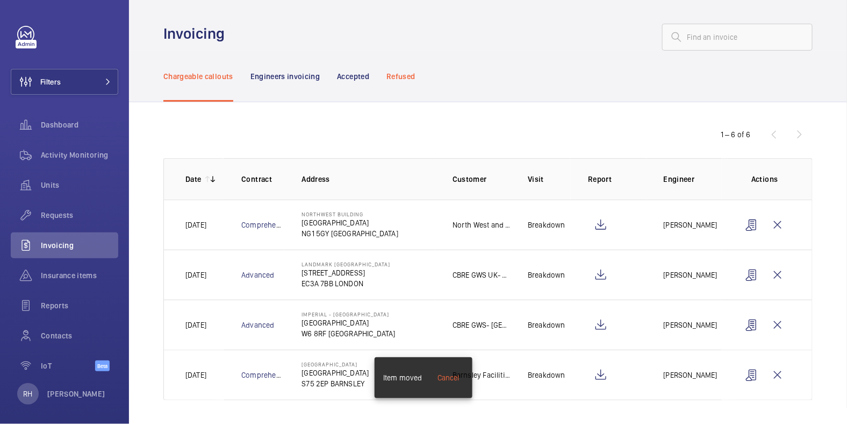
click at [402, 76] on p "Refused" at bounding box center [400, 76] width 28 height 11
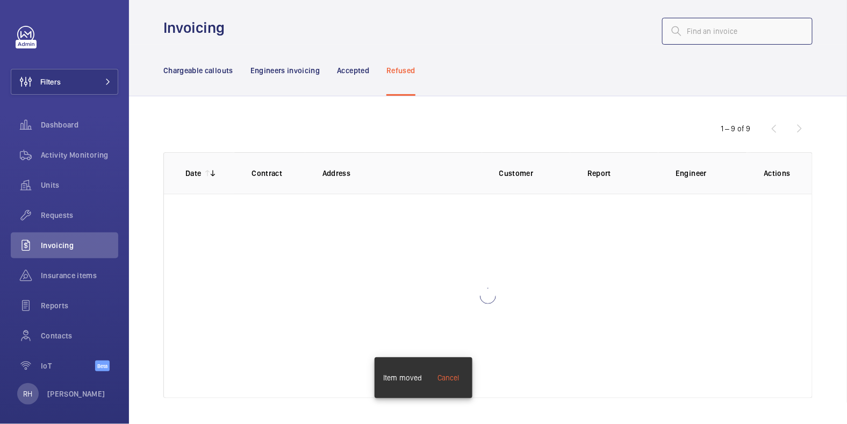
click at [719, 34] on input "text" at bounding box center [737, 31] width 151 height 27
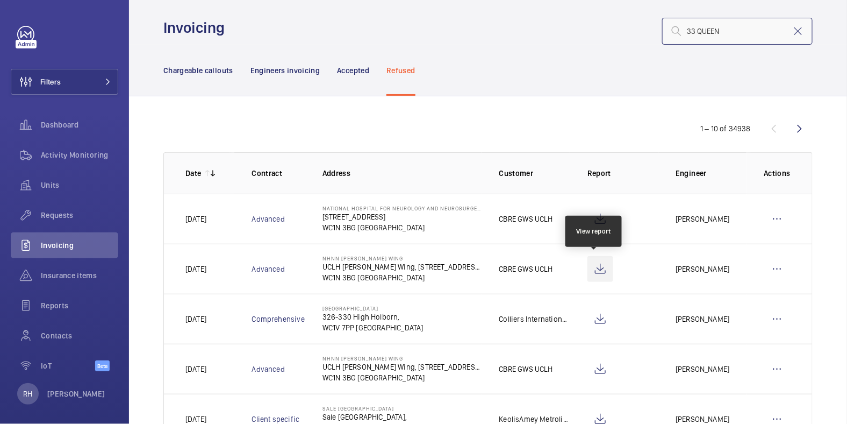
type input "33 QUEEN"
click at [596, 267] on wm-front-icon-button at bounding box center [601, 269] width 26 height 26
click at [765, 271] on wm-front-icon-button at bounding box center [777, 269] width 26 height 26
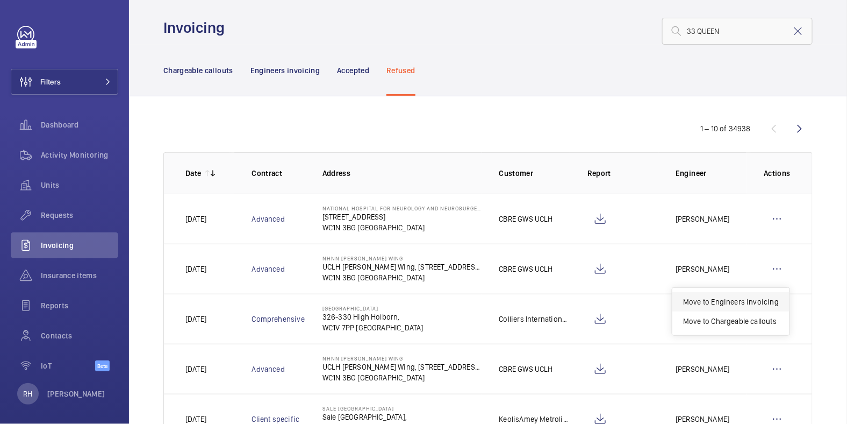
click at [749, 298] on p "Move to Engineers invoicing" at bounding box center [731, 301] width 96 height 11
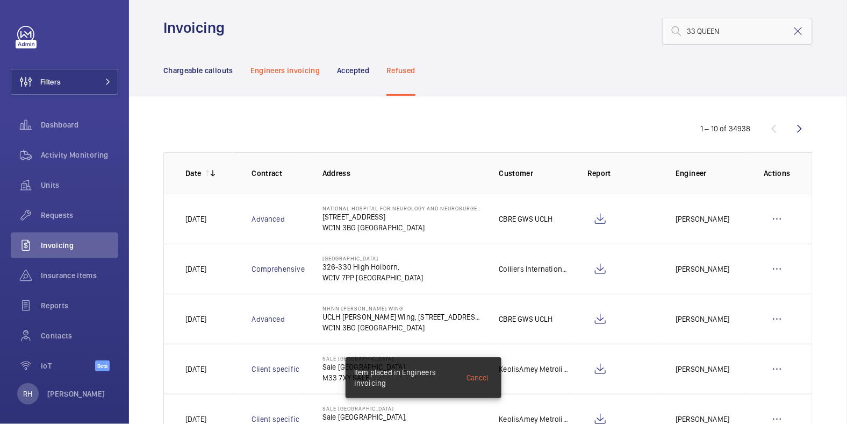
click at [296, 65] on p "Engineers invoicing" at bounding box center [285, 70] width 70 height 11
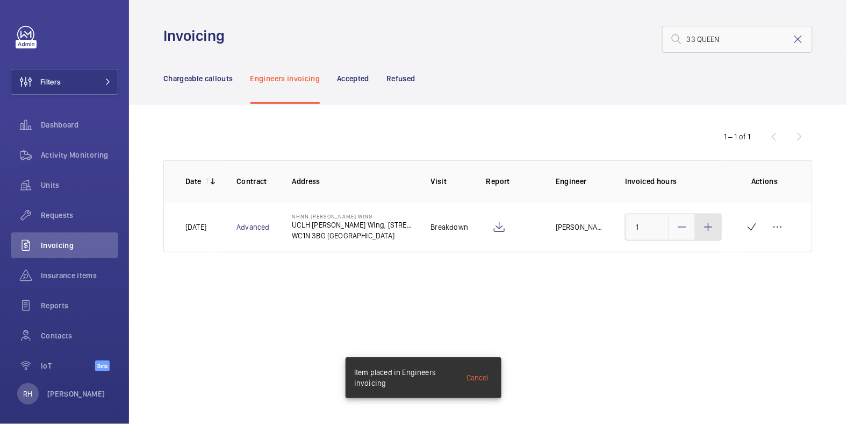
click at [713, 228] on mat-icon at bounding box center [708, 226] width 13 height 13
click at [713, 227] on mat-icon at bounding box center [708, 226] width 13 height 13
type input "3"
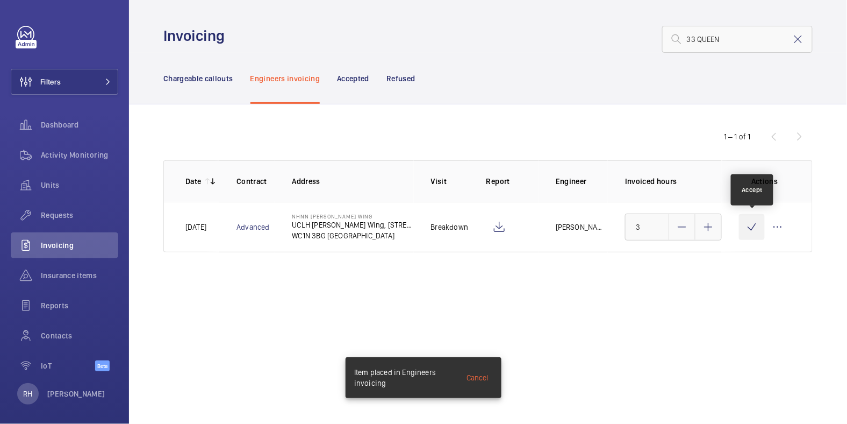
click at [748, 231] on wm-front-icon-button at bounding box center [752, 227] width 26 height 26
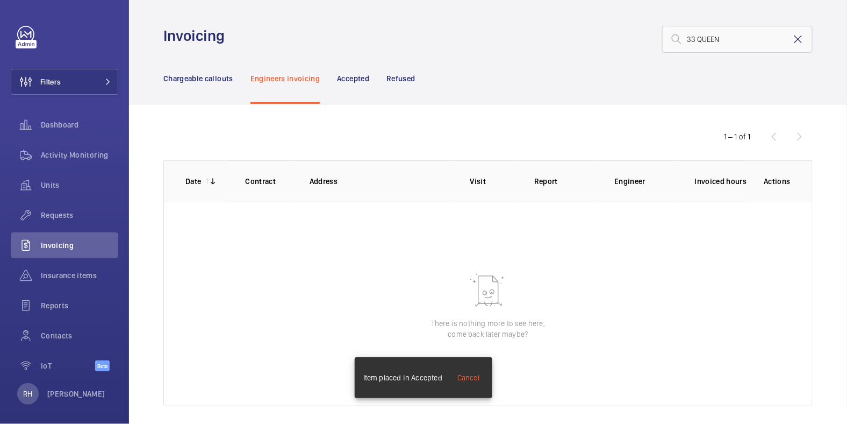
click at [793, 44] on mat-icon at bounding box center [798, 39] width 13 height 13
click at [204, 79] on p "Chargeable callouts" at bounding box center [198, 78] width 70 height 11
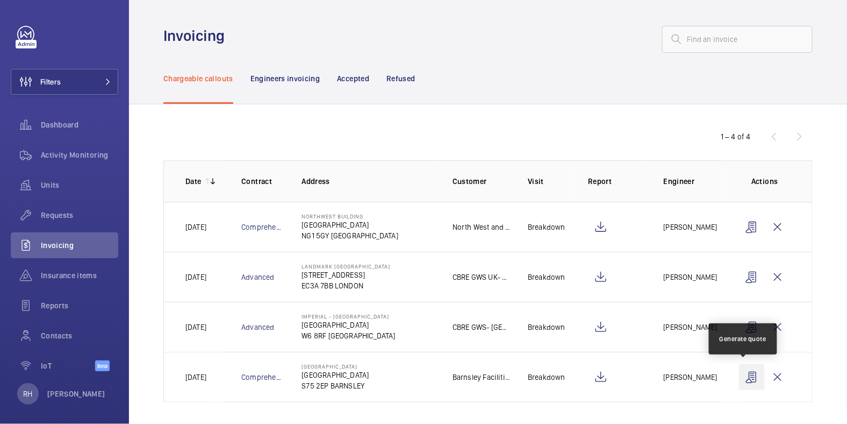
click at [744, 376] on wm-front-icon-button at bounding box center [752, 377] width 26 height 26
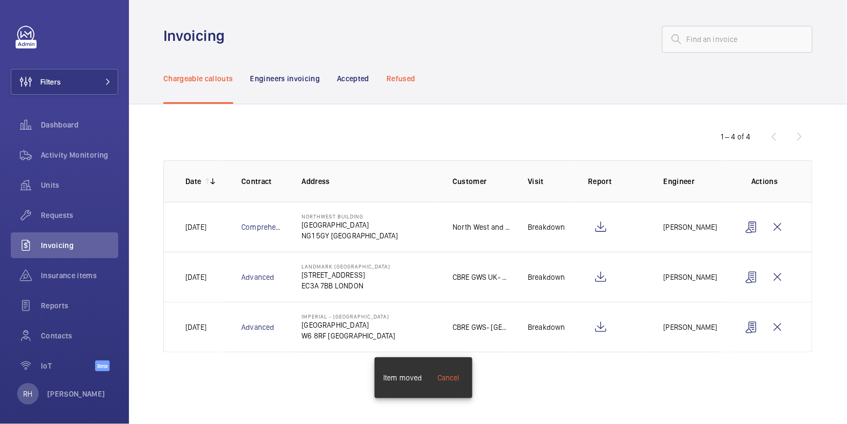
click at [396, 83] on p "Refused" at bounding box center [400, 78] width 28 height 11
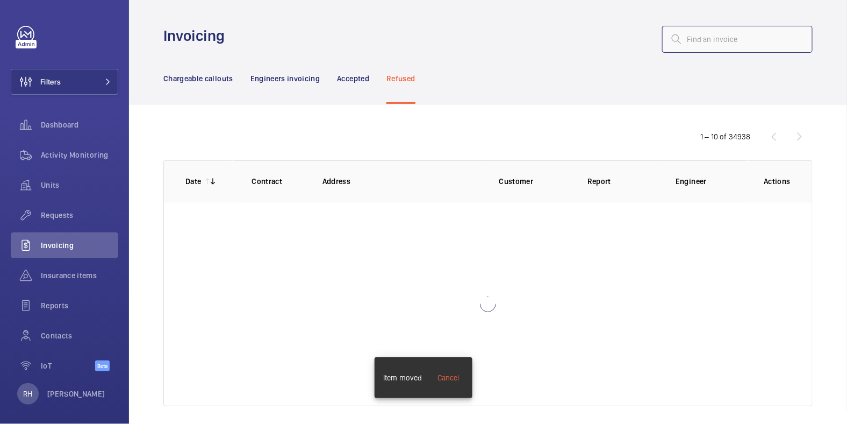
click at [703, 43] on input "text" at bounding box center [737, 39] width 151 height 27
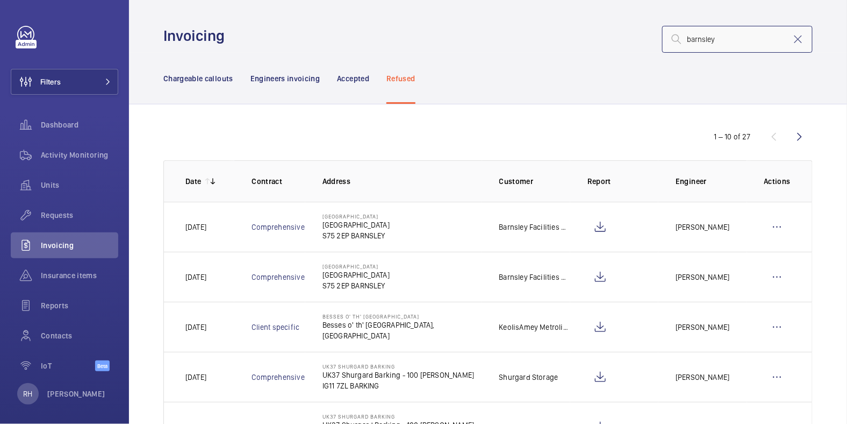
type input "barnsley"
click at [764, 225] on wm-front-icon-button at bounding box center [777, 227] width 26 height 26
click at [722, 254] on p "Move to Engineers invoicing" at bounding box center [731, 259] width 96 height 11
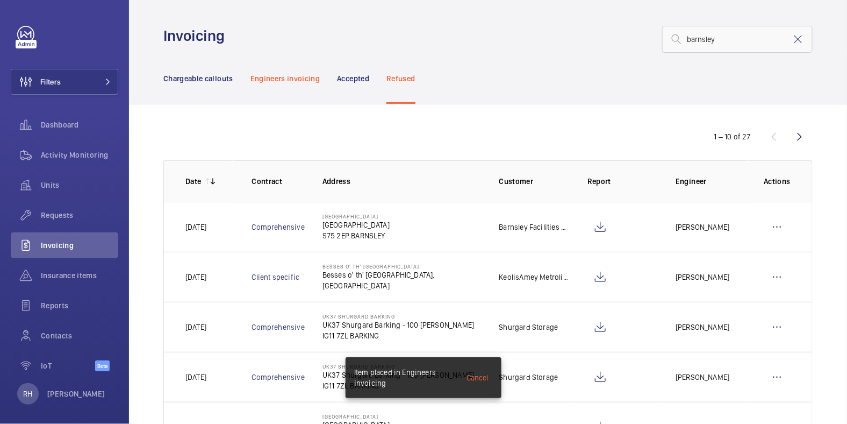
click at [291, 73] on p "Engineers invoicing" at bounding box center [285, 78] width 70 height 11
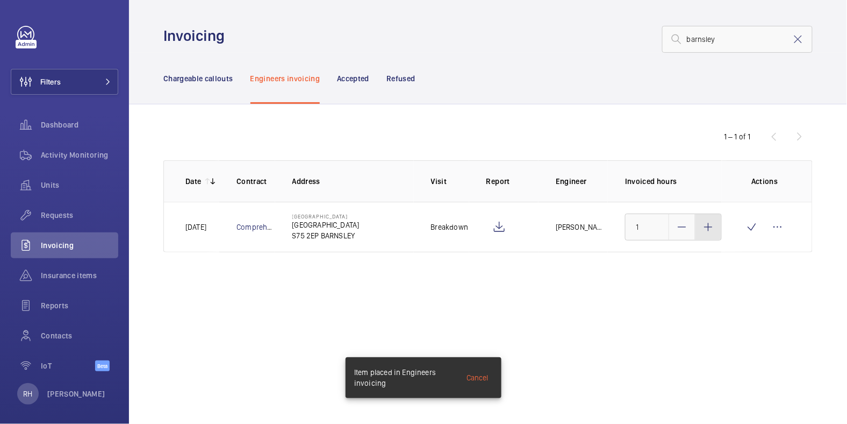
click at [714, 232] on mat-icon at bounding box center [708, 226] width 13 height 13
type input "3"
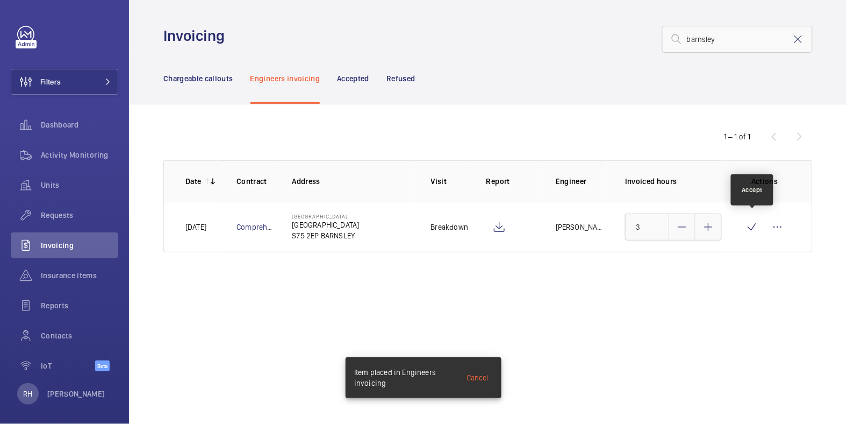
drag, startPoint x: 754, startPoint y: 233, endPoint x: 770, endPoint y: 155, distance: 79.1
click at [753, 233] on wm-front-icon-button at bounding box center [752, 227] width 26 height 26
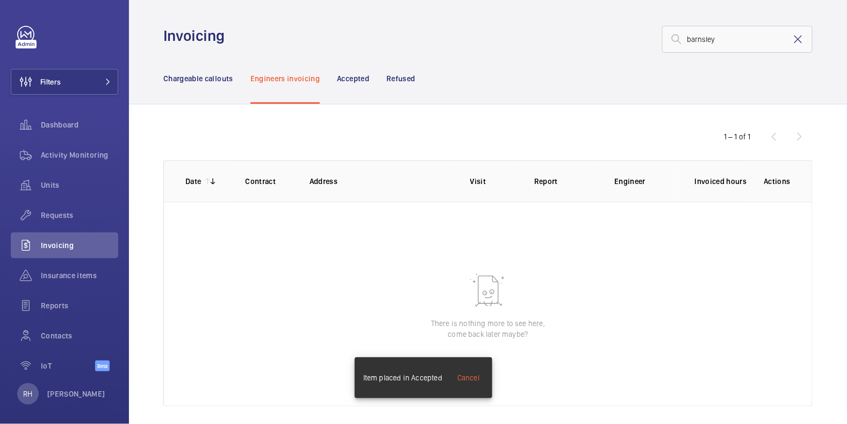
click at [792, 36] on mat-icon at bounding box center [798, 39] width 13 height 13
click at [211, 78] on p "Chargeable callouts" at bounding box center [198, 78] width 70 height 11
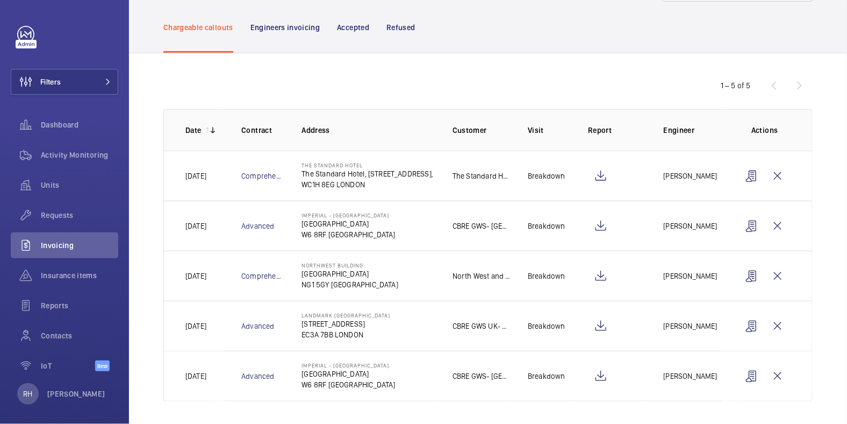
scroll to position [52, 0]
click at [591, 170] on wm-front-icon-button at bounding box center [601, 175] width 26 height 26
click at [771, 174] on wm-front-icon-button at bounding box center [778, 175] width 26 height 26
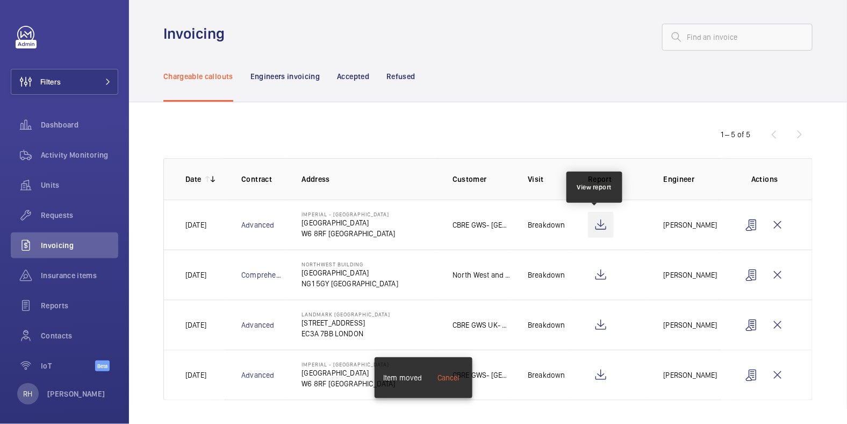
click at [598, 223] on wm-front-icon-button at bounding box center [601, 225] width 26 height 26
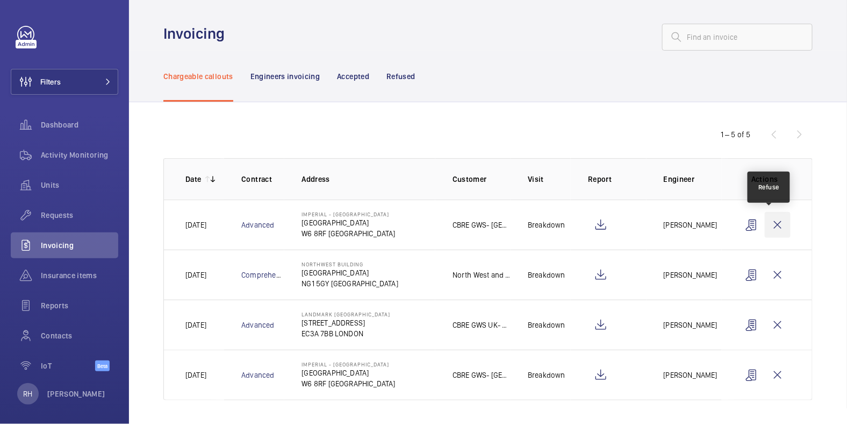
click at [775, 219] on wm-front-icon-button at bounding box center [778, 225] width 26 height 26
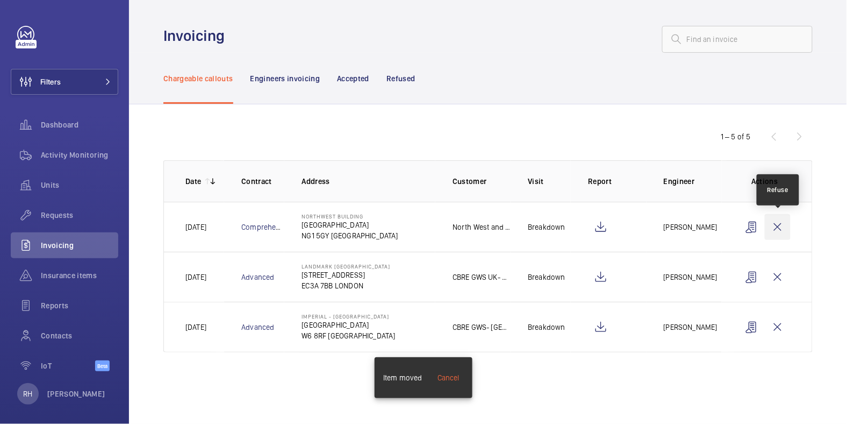
scroll to position [0, 0]
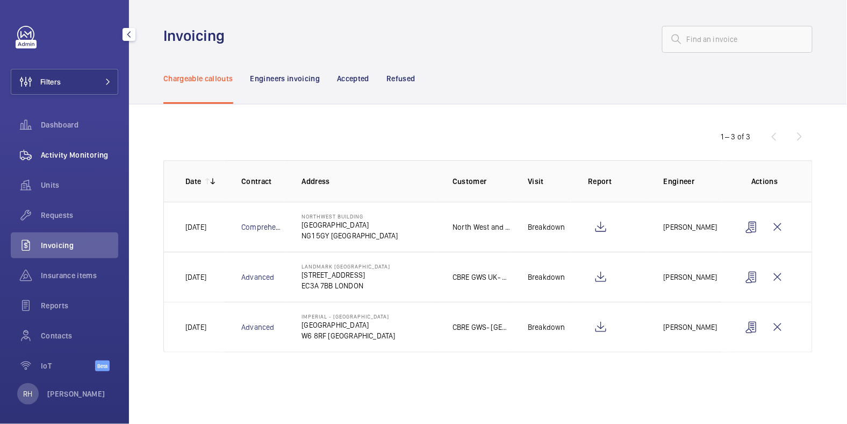
click at [60, 156] on span "Activity Monitoring" at bounding box center [79, 154] width 77 height 11
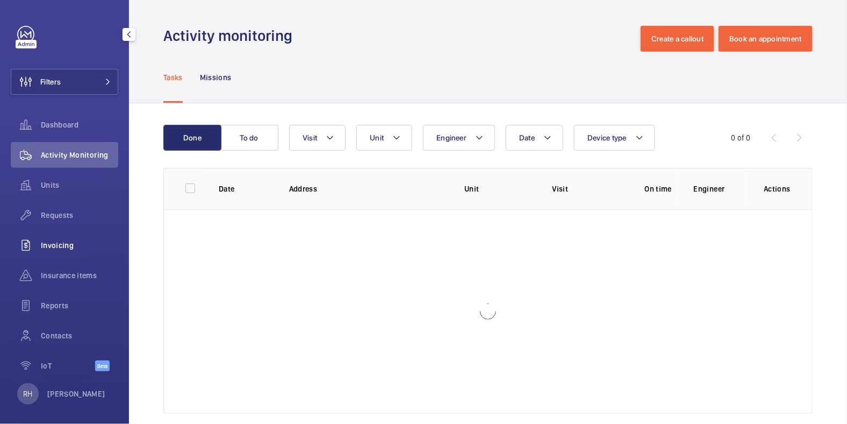
click at [65, 250] on span "Invoicing" at bounding box center [79, 245] width 77 height 11
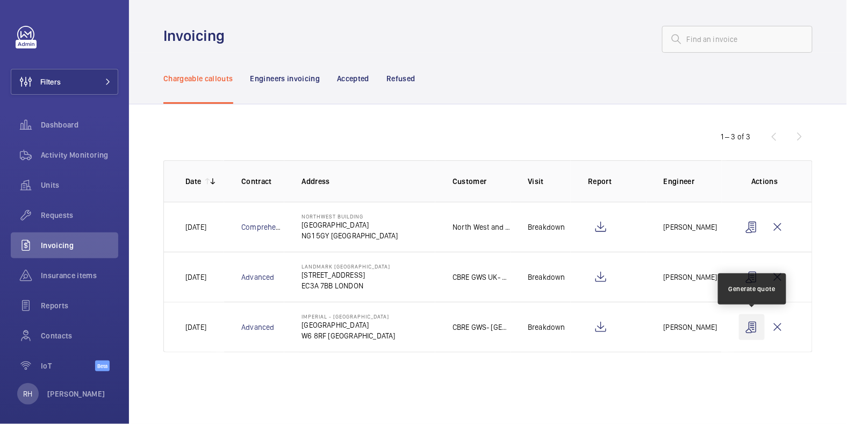
click at [757, 326] on wm-front-icon-button at bounding box center [752, 327] width 26 height 26
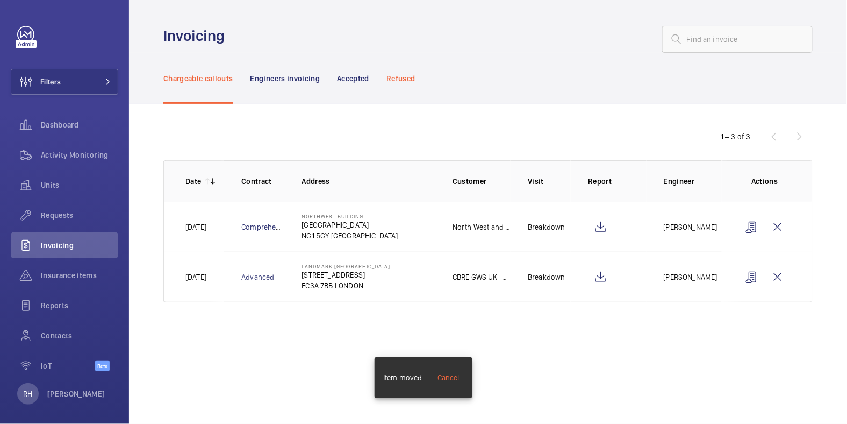
click at [406, 75] on p "Refused" at bounding box center [400, 78] width 28 height 11
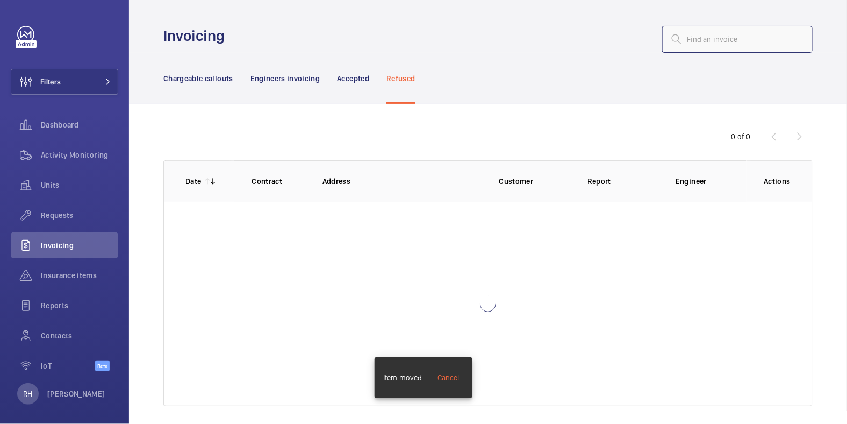
click at [708, 45] on input "text" at bounding box center [737, 39] width 151 height 27
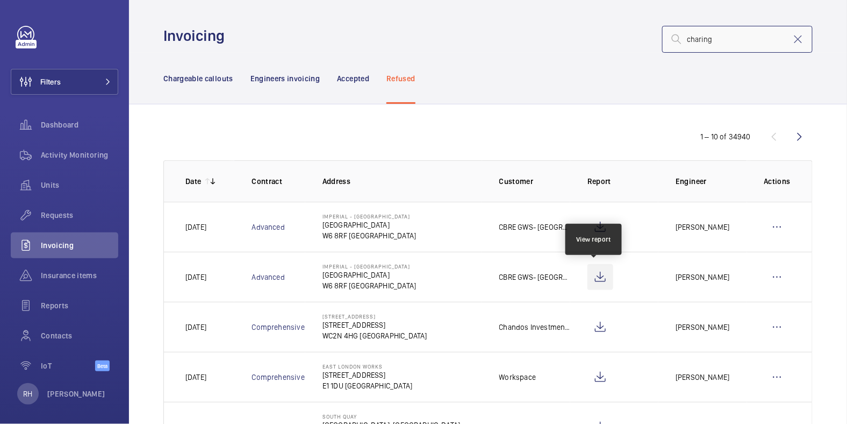
type input "charing"
click at [595, 274] on wm-front-icon-button at bounding box center [601, 277] width 26 height 26
click at [768, 274] on wm-front-icon-button at bounding box center [777, 277] width 26 height 26
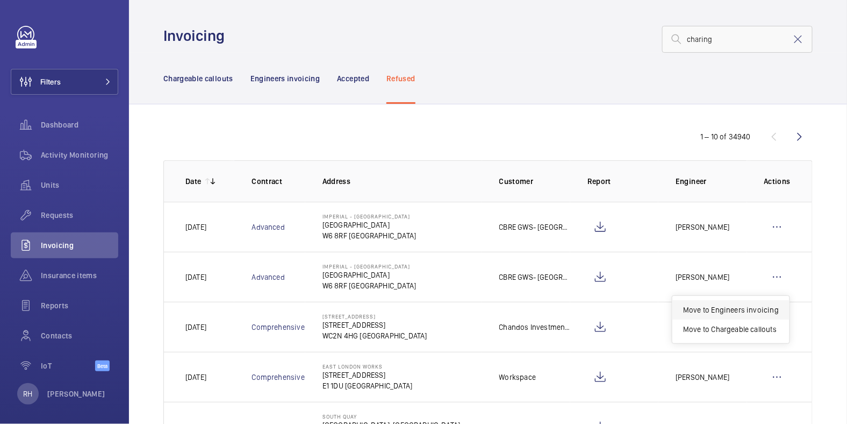
click at [726, 305] on p "Move to Engineers invoicing" at bounding box center [731, 309] width 96 height 11
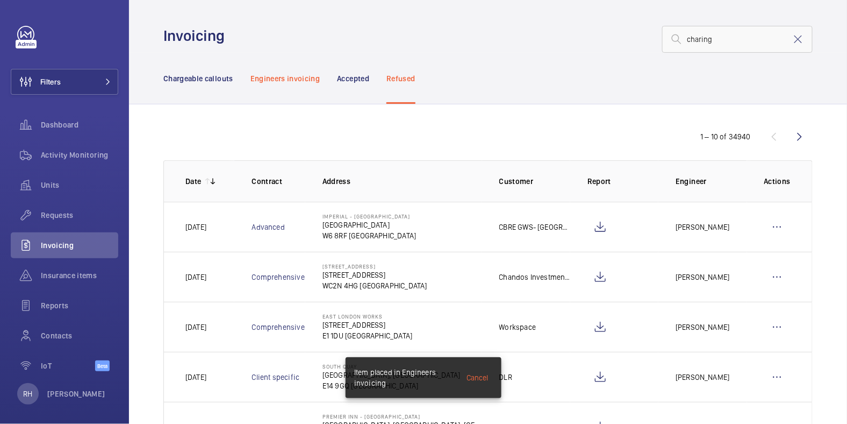
click at [301, 74] on p "Engineers invoicing" at bounding box center [285, 78] width 70 height 11
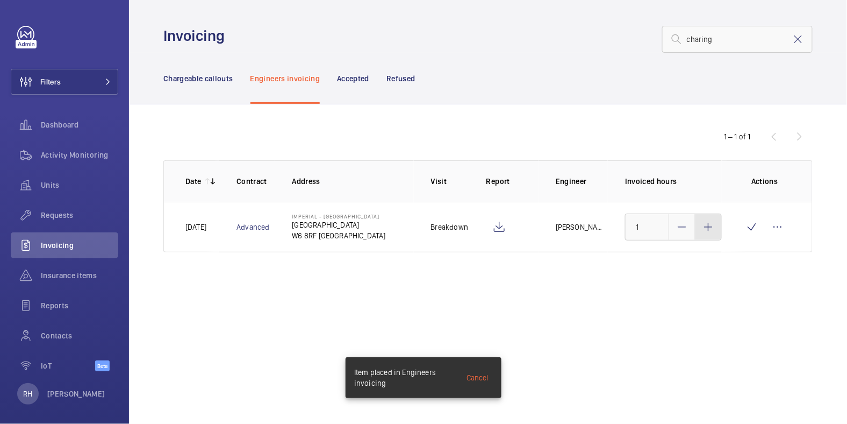
click at [707, 232] on mat-icon at bounding box center [708, 226] width 13 height 13
type input "3"
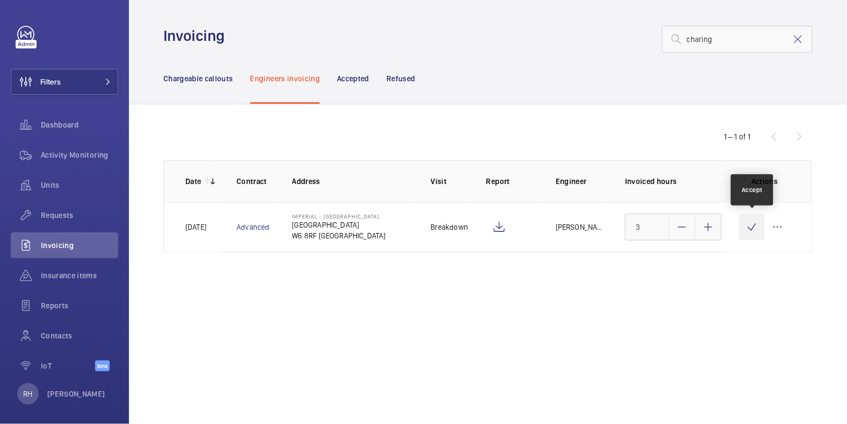
click at [748, 228] on wm-front-icon-button at bounding box center [752, 227] width 26 height 26
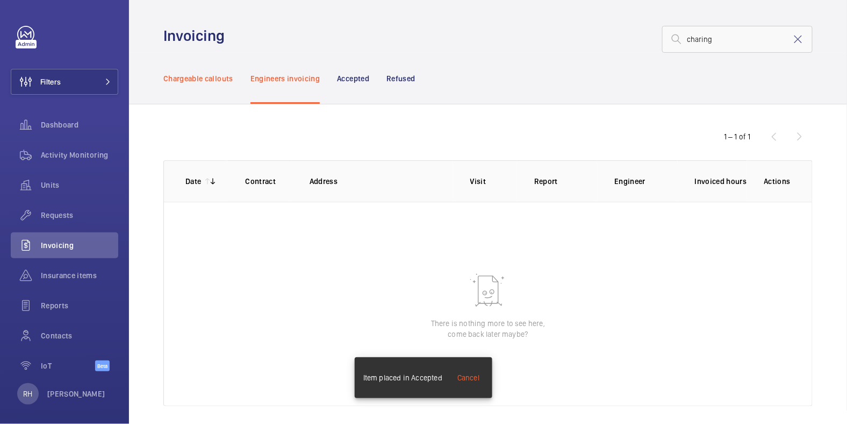
click at [219, 80] on p "Chargeable callouts" at bounding box center [198, 78] width 70 height 11
click at [793, 42] on mat-icon at bounding box center [798, 39] width 13 height 13
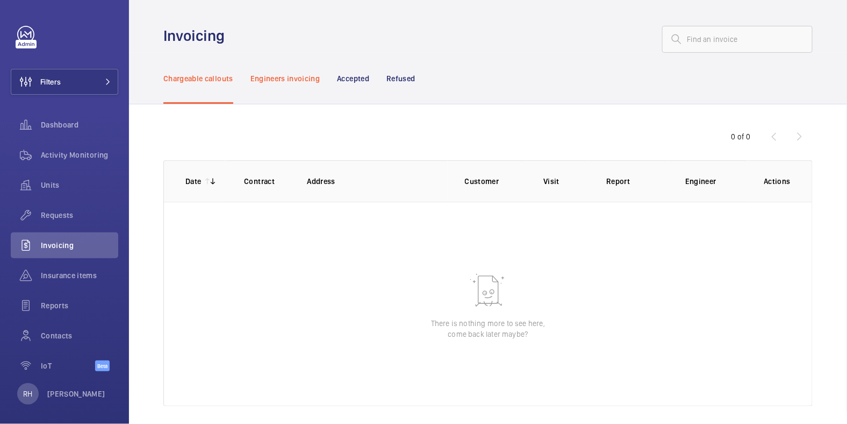
click at [304, 82] on p "Engineers invoicing" at bounding box center [285, 78] width 70 height 11
click at [210, 72] on div "Chargeable callouts" at bounding box center [198, 78] width 70 height 51
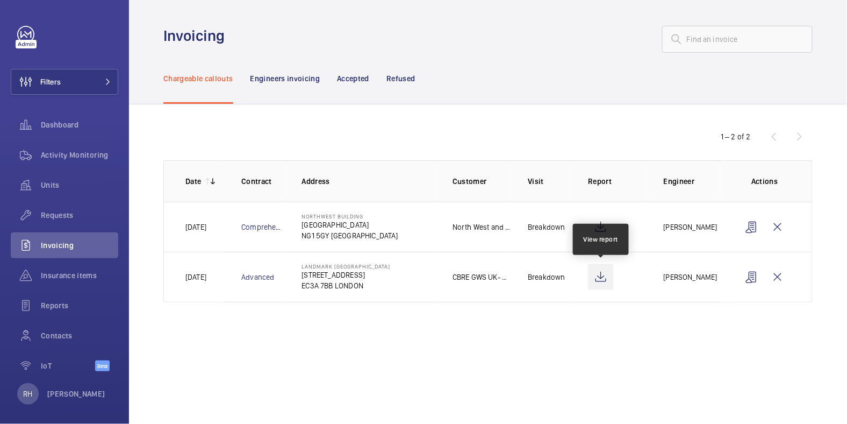
click at [605, 278] on wm-front-icon-button at bounding box center [601, 277] width 26 height 26
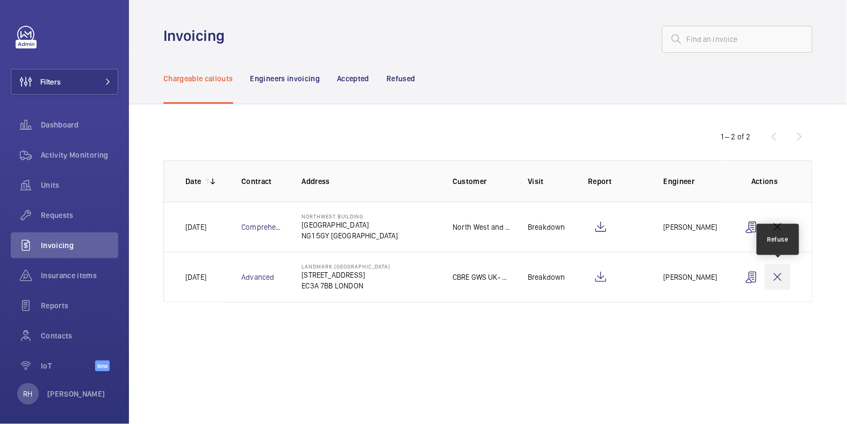
click at [782, 279] on wm-front-icon-button at bounding box center [778, 277] width 26 height 26
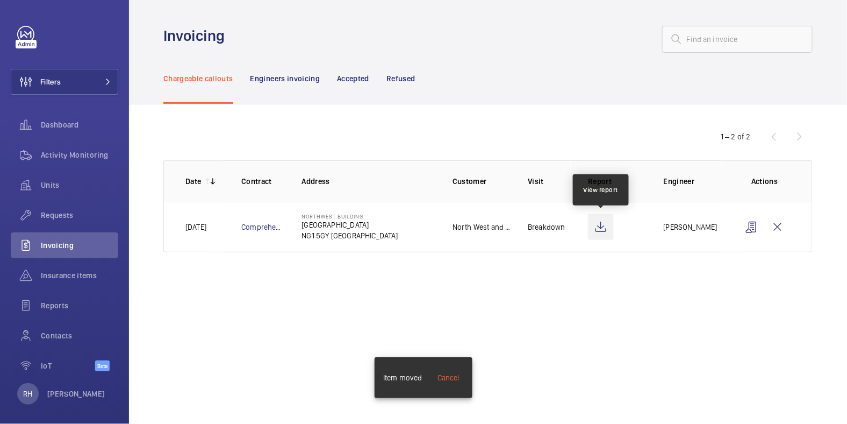
click at [606, 226] on wm-front-icon-button at bounding box center [601, 227] width 26 height 26
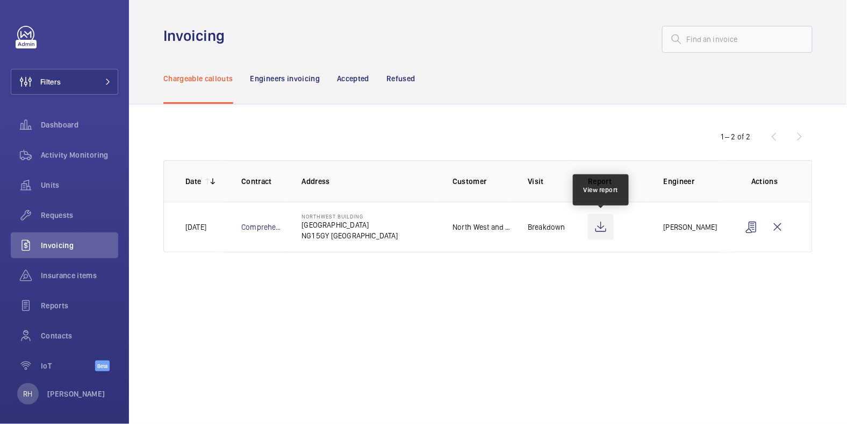
click at [603, 228] on wm-front-icon-button at bounding box center [601, 227] width 26 height 26
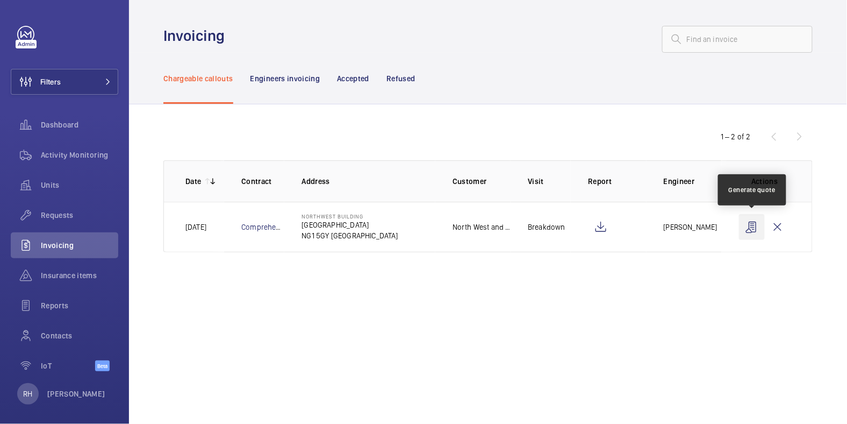
click at [749, 228] on wm-front-icon-button at bounding box center [752, 227] width 26 height 26
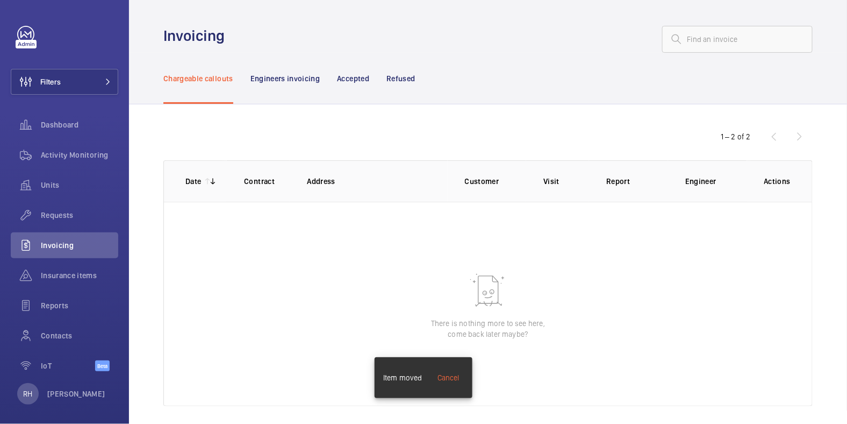
click at [400, 81] on p "Refused" at bounding box center [400, 78] width 28 height 11
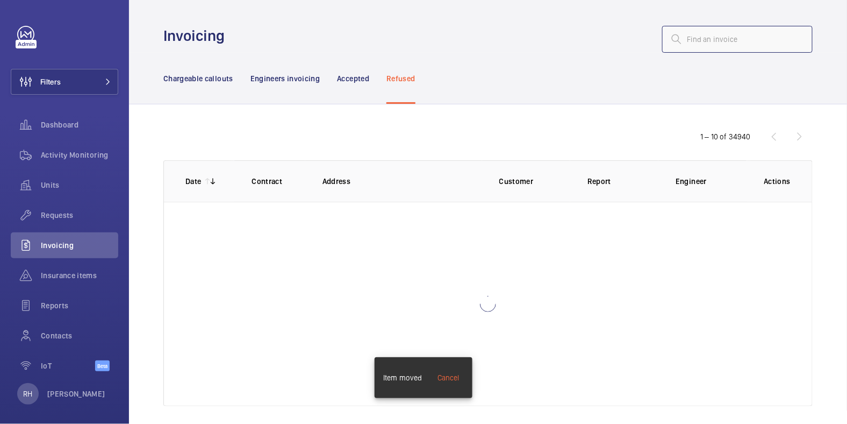
click at [714, 41] on input "text" at bounding box center [737, 39] width 151 height 27
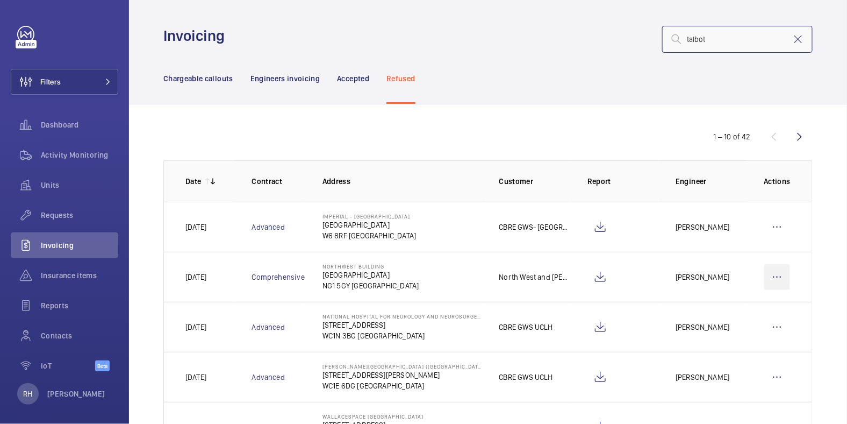
type input "talbot"
click at [768, 275] on wm-front-icon-button at bounding box center [777, 277] width 26 height 26
click at [747, 309] on p "Move to Engineers invoicing" at bounding box center [731, 309] width 96 height 11
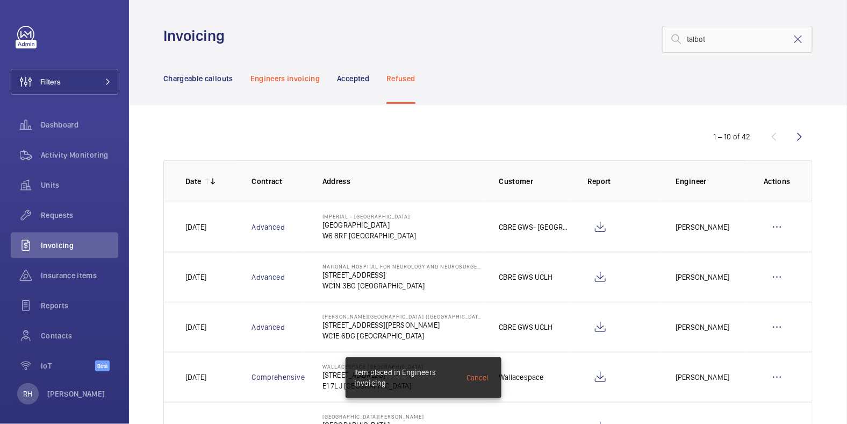
click at [271, 78] on p "Engineers invoicing" at bounding box center [285, 78] width 70 height 11
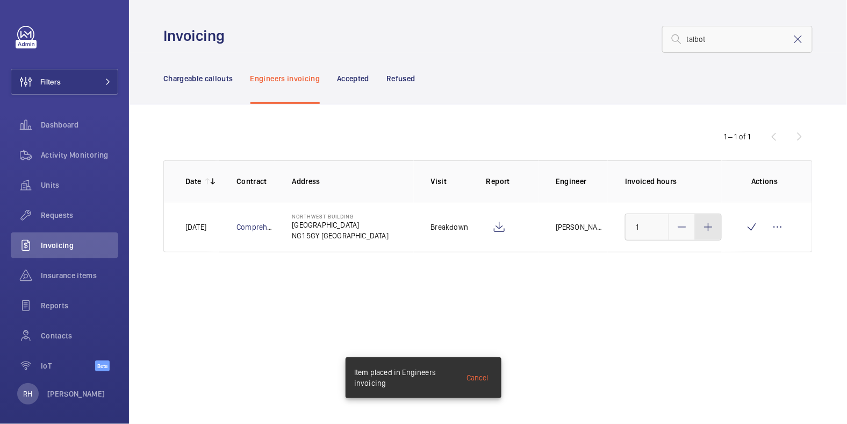
click at [715, 228] on mat-icon at bounding box center [708, 226] width 13 height 13
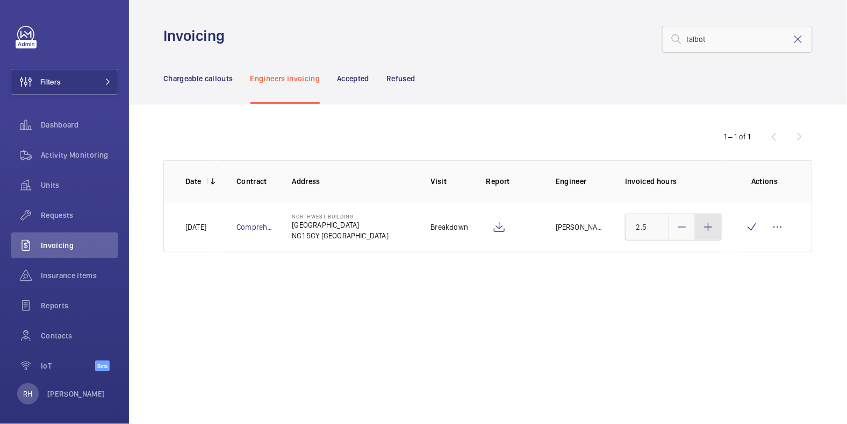
click at [715, 228] on mat-icon at bounding box center [708, 226] width 13 height 13
type input "3"
click at [746, 230] on wm-front-icon-button at bounding box center [752, 227] width 26 height 26
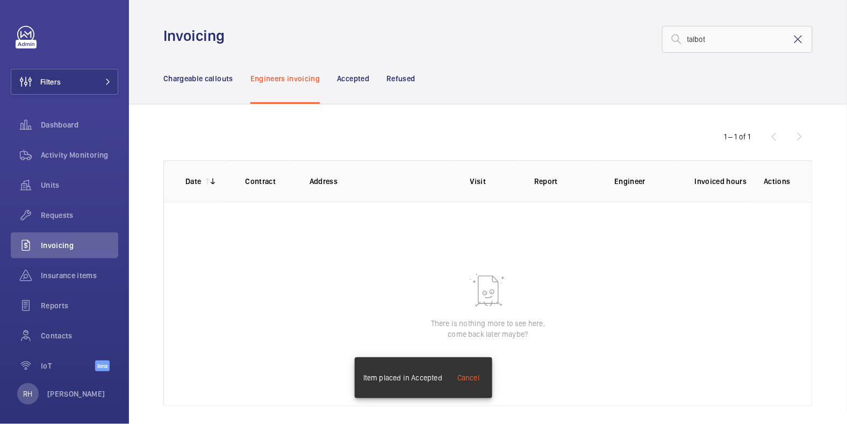
click at [792, 38] on mat-icon at bounding box center [798, 39] width 13 height 13
click at [211, 77] on p "Chargeable callouts" at bounding box center [198, 78] width 70 height 11
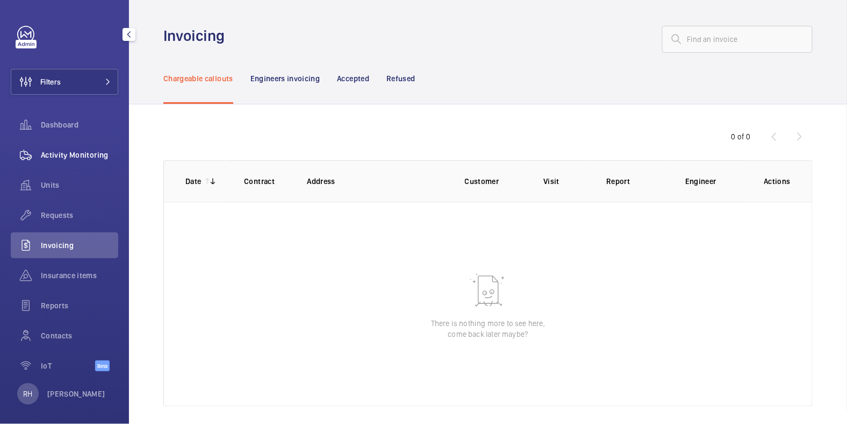
click at [82, 159] on span "Activity Monitoring" at bounding box center [79, 154] width 77 height 11
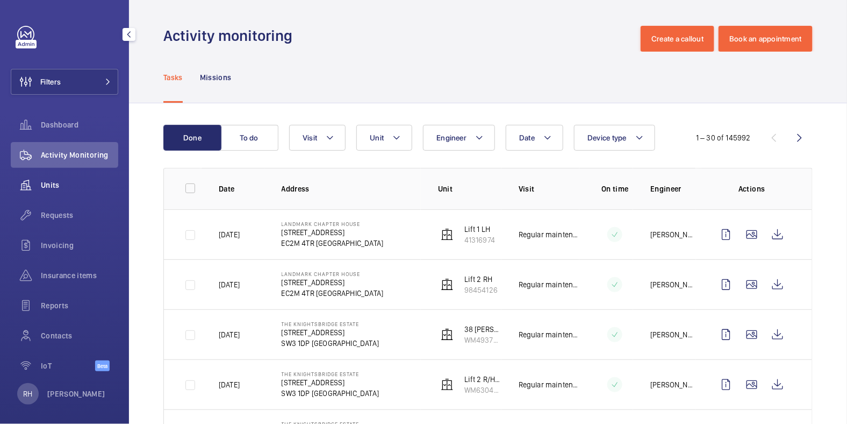
click at [66, 183] on span "Units" at bounding box center [79, 185] width 77 height 11
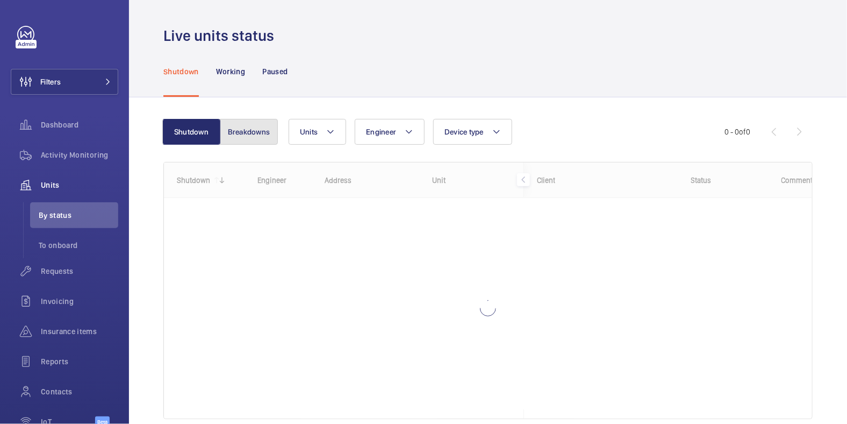
click at [253, 134] on button "Breakdowns" at bounding box center [249, 132] width 58 height 26
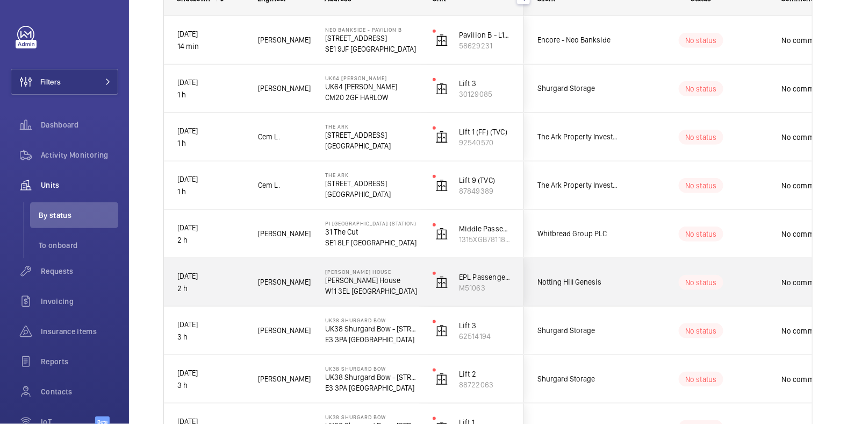
scroll to position [168, 0]
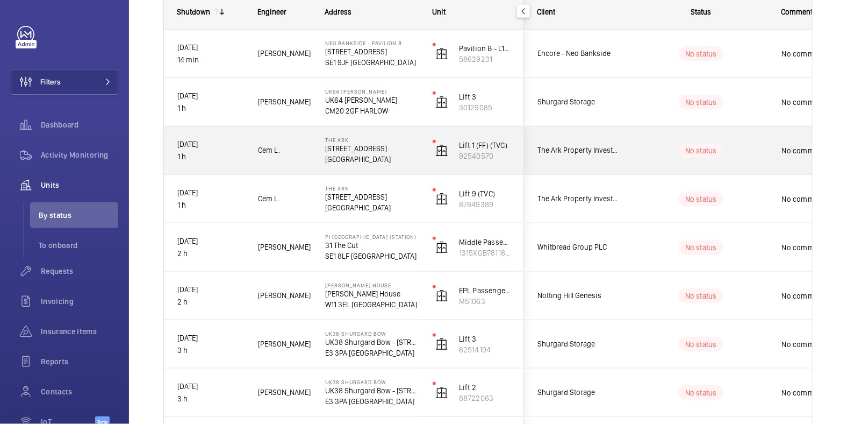
click at [764, 156] on wm-front-pills-cell "No status" at bounding box center [701, 150] width 134 height 15
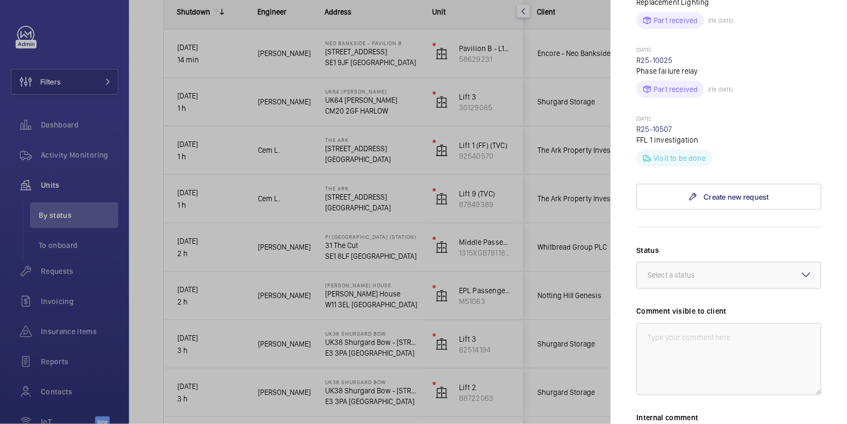
scroll to position [432, 0]
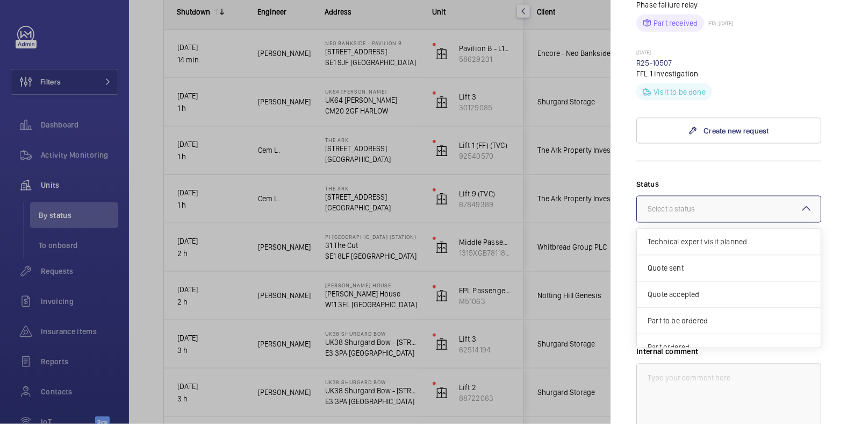
click at [718, 207] on div "Select a status" at bounding box center [685, 209] width 74 height 11
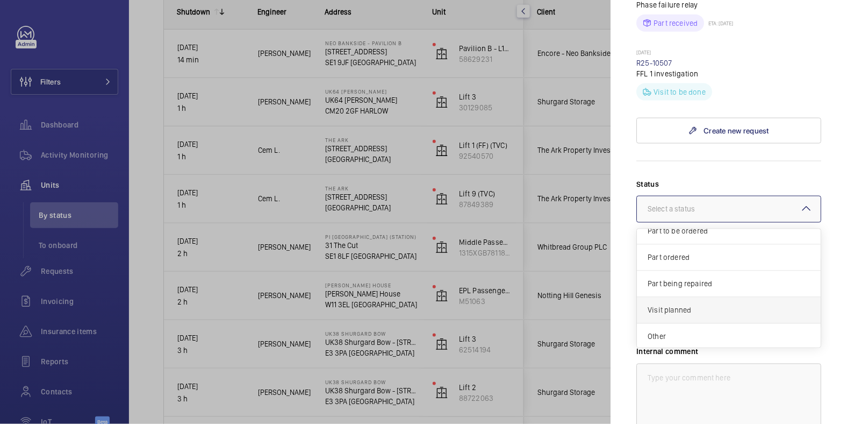
click at [691, 305] on span "Visit planned" at bounding box center [729, 310] width 162 height 11
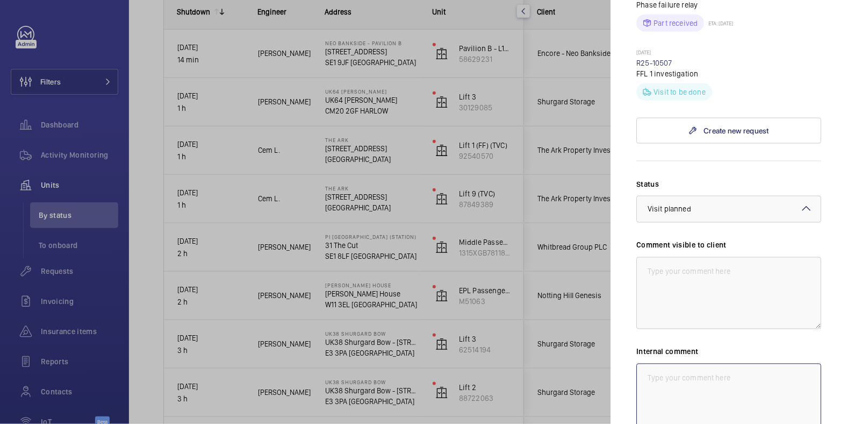
click at [700, 379] on textarea at bounding box center [728, 399] width 185 height 72
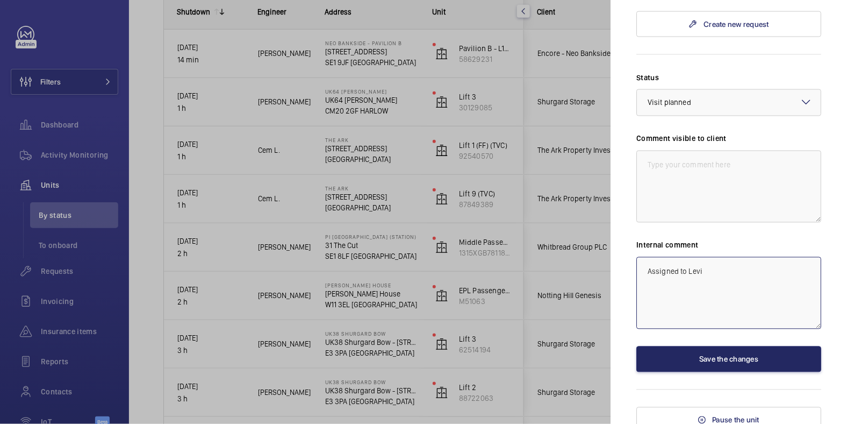
scroll to position [540, 0]
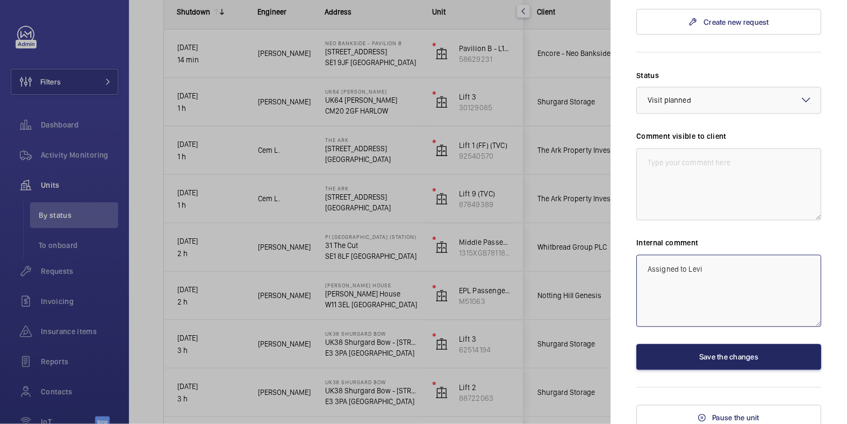
type textarea "Assigned to Levi"
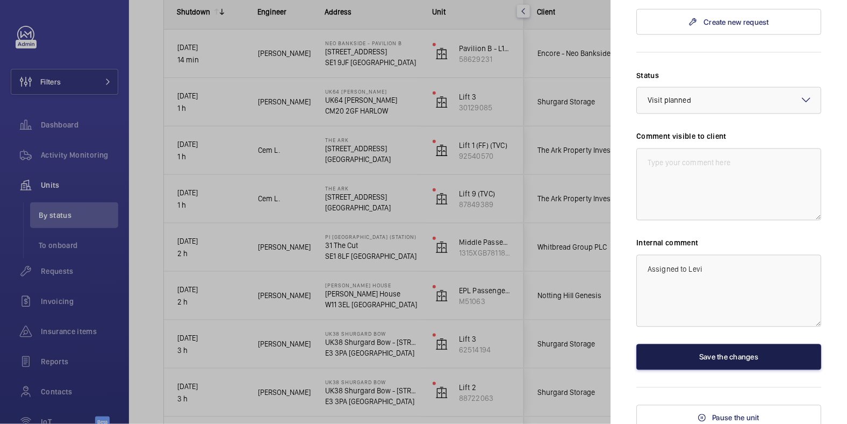
click at [761, 360] on button "Save the changes" at bounding box center [728, 357] width 185 height 26
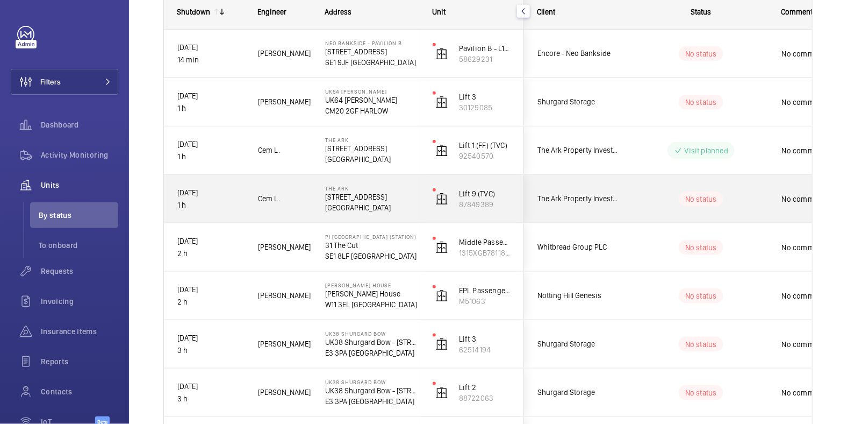
click at [742, 191] on wm-front-pills-cell "No status" at bounding box center [701, 198] width 134 height 15
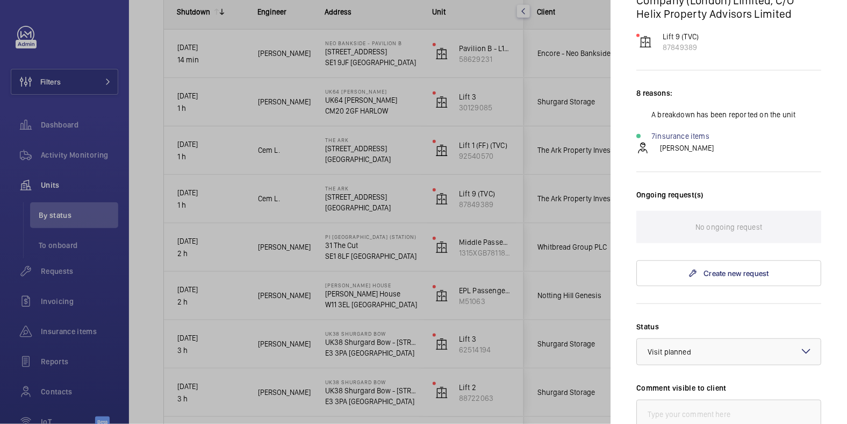
scroll to position [283, 0]
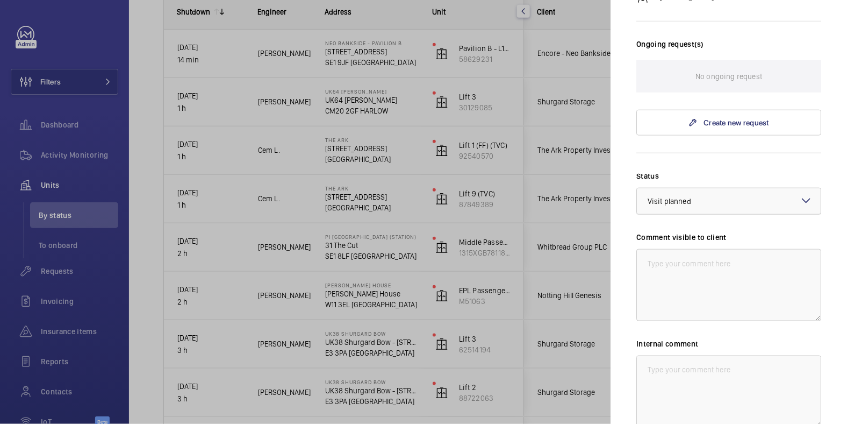
click at [676, 197] on span "Visit planned" at bounding box center [670, 201] width 44 height 9
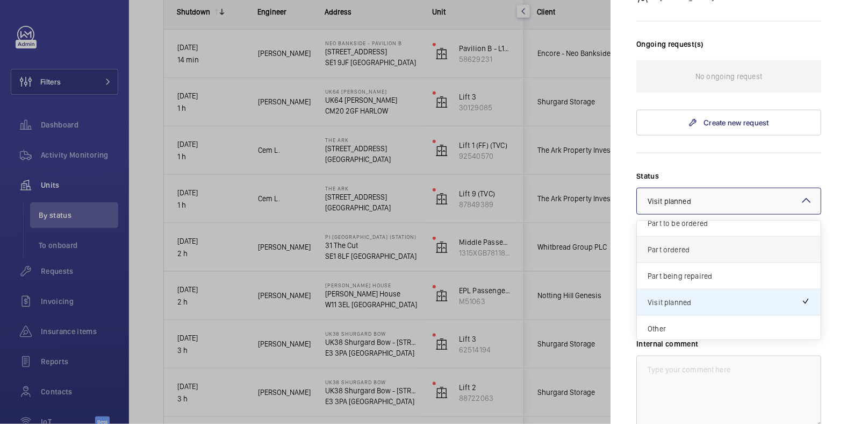
click at [678, 252] on span "Part ordered" at bounding box center [729, 249] width 162 height 11
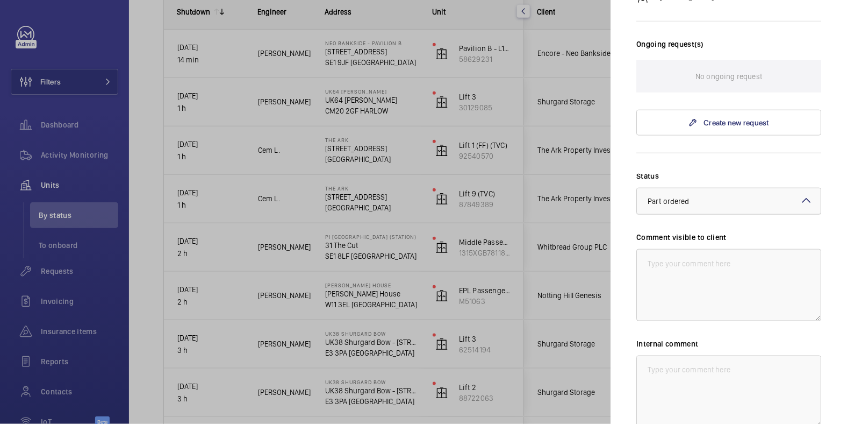
click at [692, 203] on div "× Part ordered" at bounding box center [682, 201] width 69 height 11
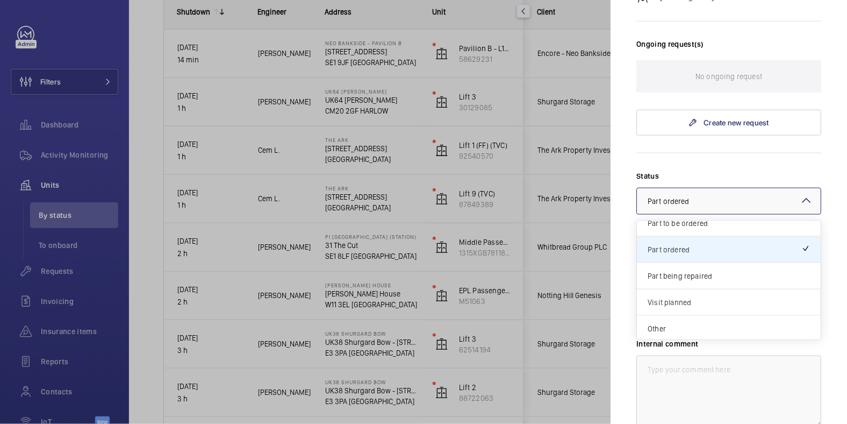
click at [682, 304] on span "Visit planned" at bounding box center [729, 302] width 162 height 11
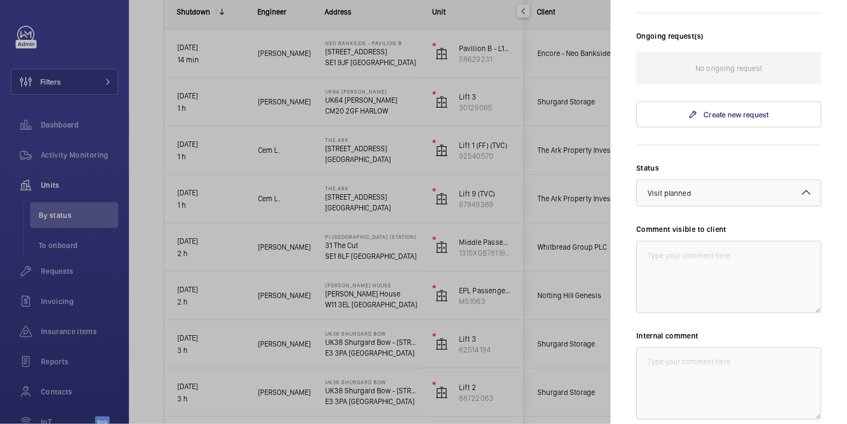
scroll to position [302, 0]
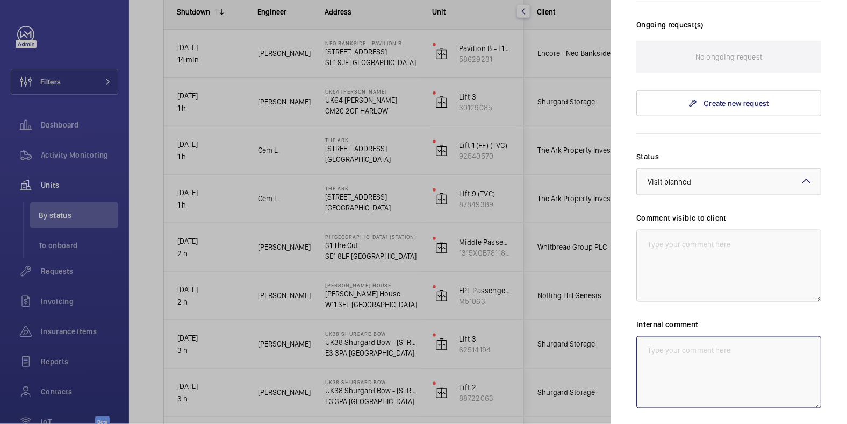
click at [696, 380] on textarea at bounding box center [728, 372] width 185 height 72
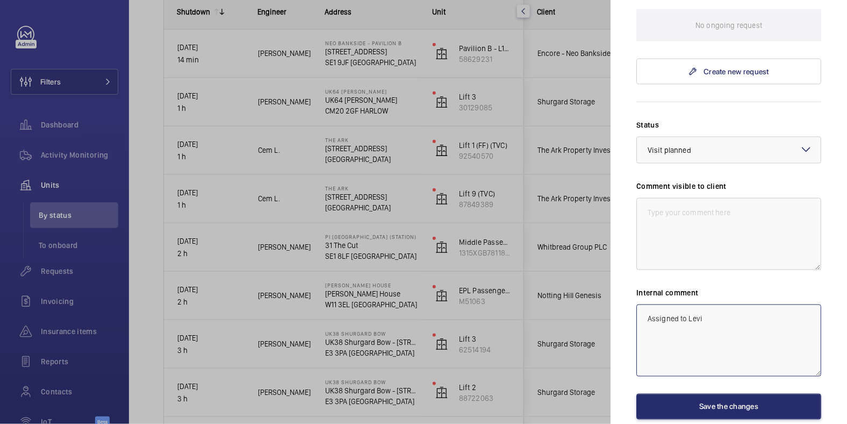
scroll to position [347, 0]
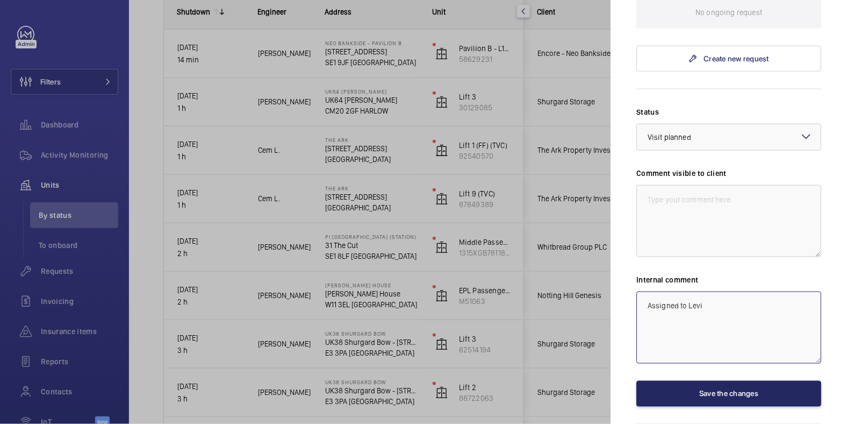
type textarea "Assigned to Levi"
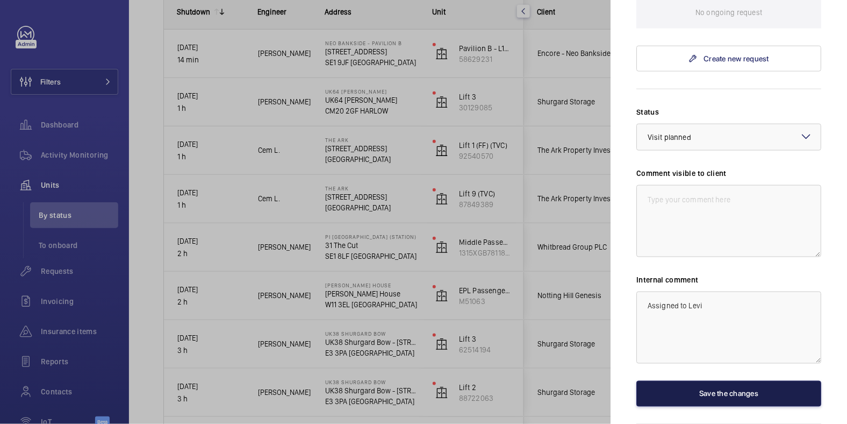
click at [771, 399] on button "Save the changes" at bounding box center [728, 394] width 185 height 26
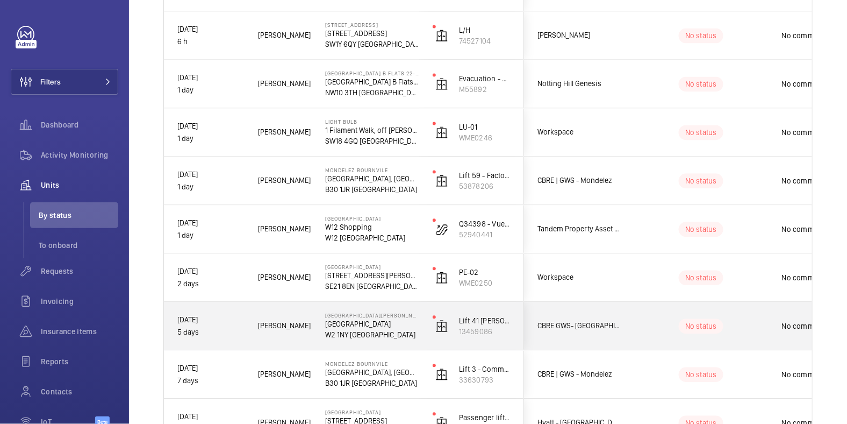
scroll to position [622, 0]
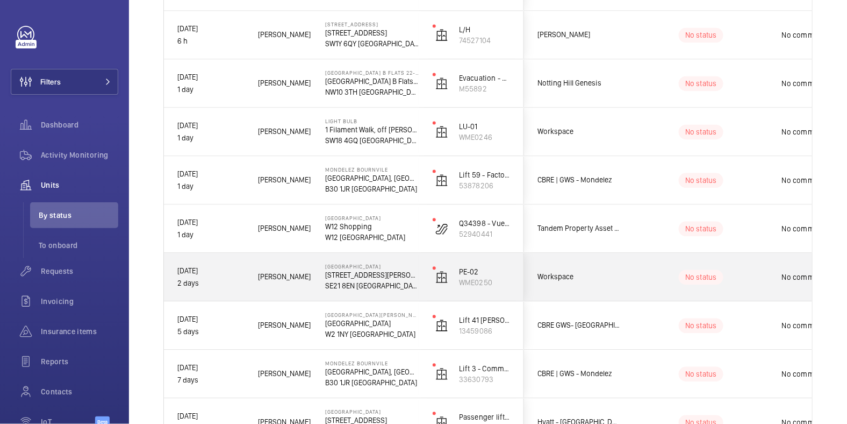
click at [649, 280] on wm-front-pills-cell "No status" at bounding box center [701, 277] width 134 height 15
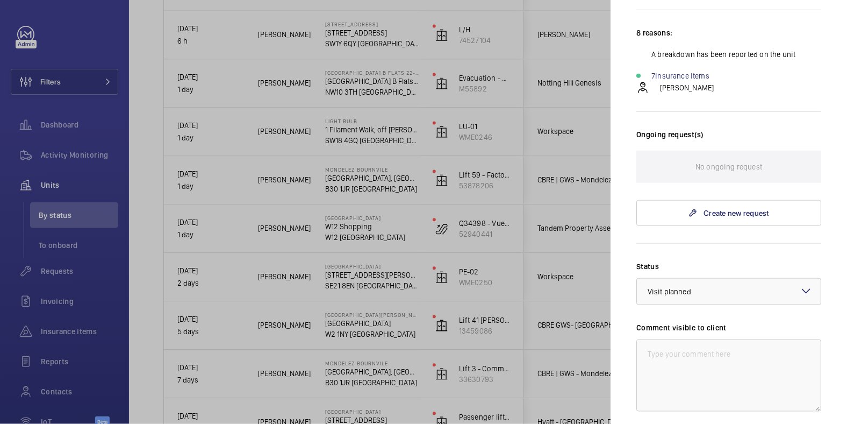
scroll to position [0, 0]
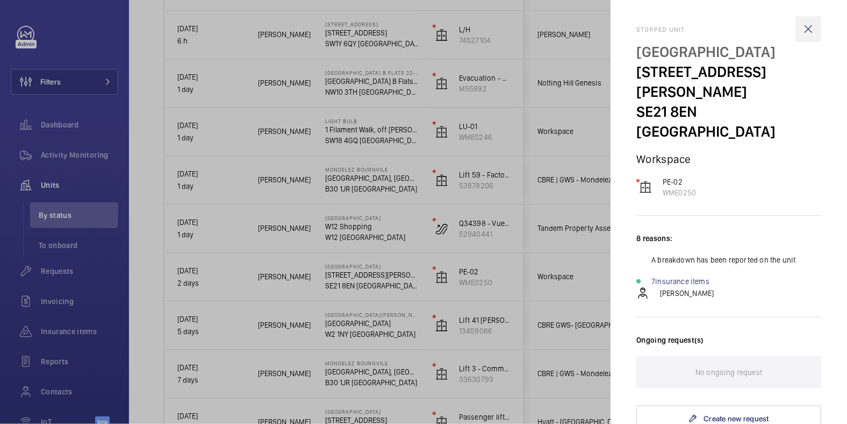
click at [803, 26] on wm-front-icon-button at bounding box center [809, 29] width 26 height 26
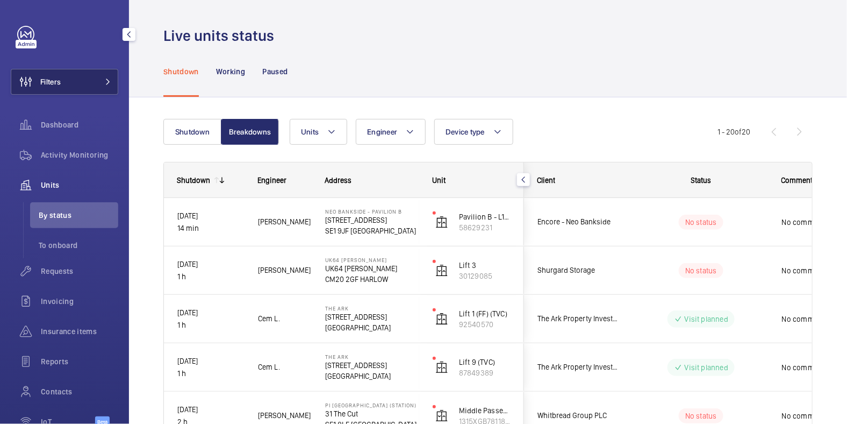
click at [78, 84] on button "Filters" at bounding box center [65, 82] width 108 height 26
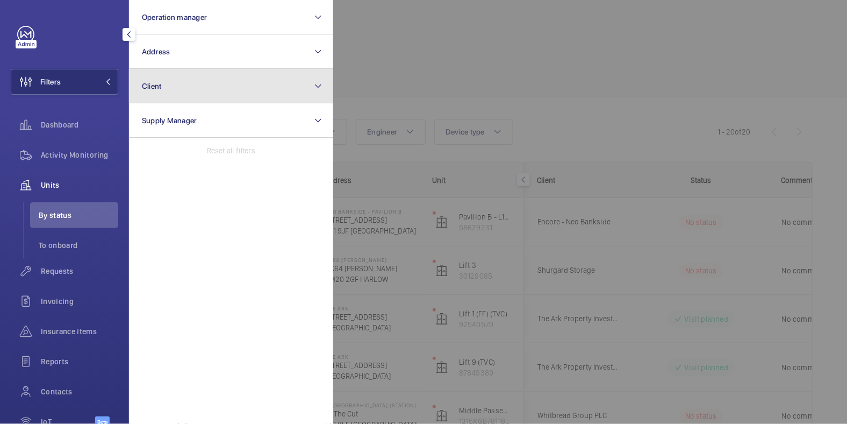
click at [180, 80] on button "Client" at bounding box center [231, 86] width 204 height 34
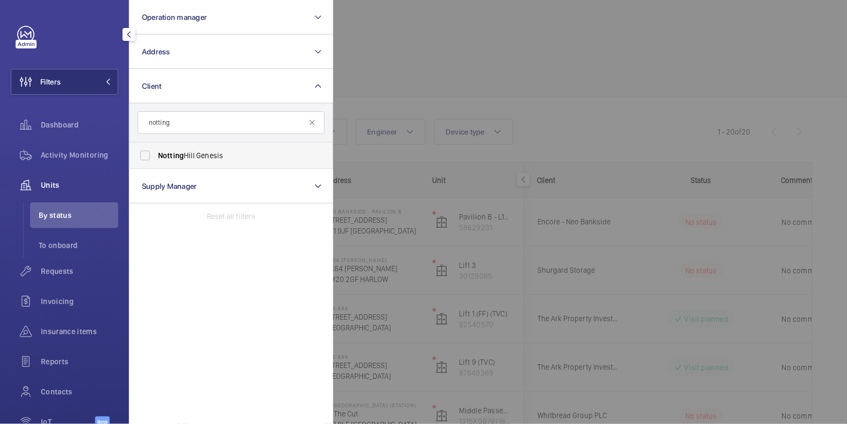
type input "notting"
click at [194, 158] on span "Notting Hill Genesis" at bounding box center [232, 155] width 148 height 11
click at [156, 158] on input "Notting Hill Genesis" at bounding box center [145, 156] width 22 height 22
checkbox input "true"
click at [509, 84] on div at bounding box center [756, 212] width 847 height 424
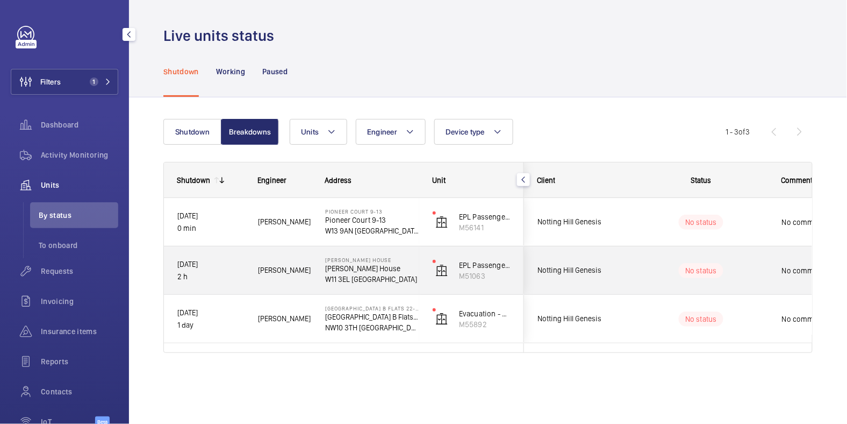
click at [651, 276] on wm-front-pills-cell "No status" at bounding box center [701, 270] width 134 height 15
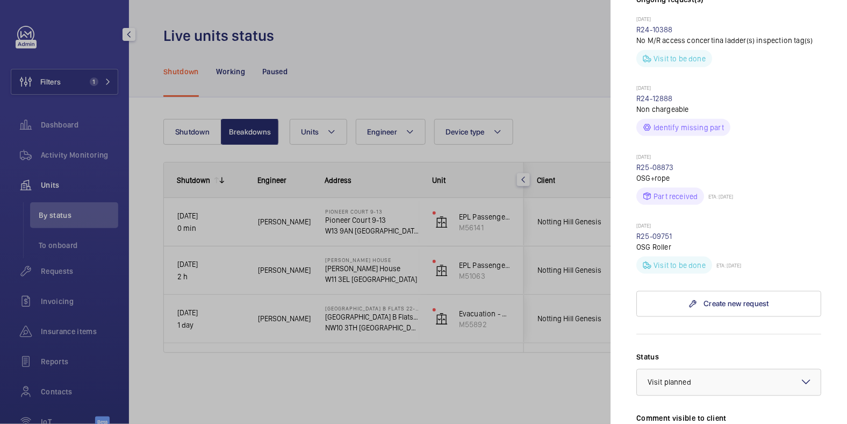
scroll to position [582, 0]
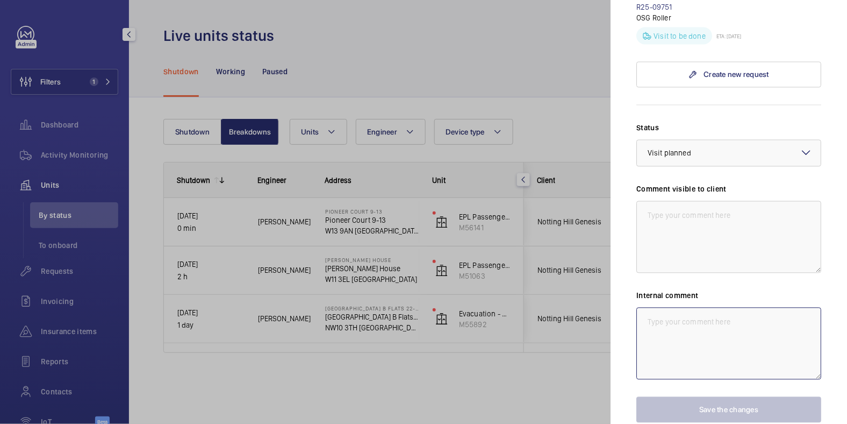
click at [685, 311] on textarea at bounding box center [728, 343] width 185 height 72
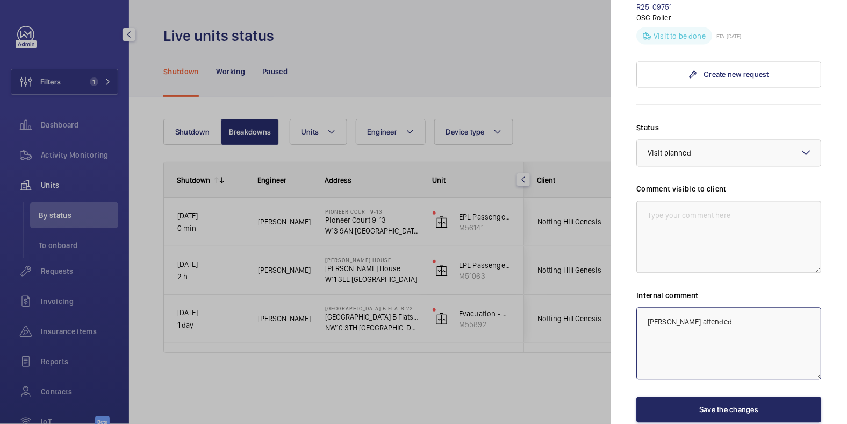
type textarea "[PERSON_NAME] attended"
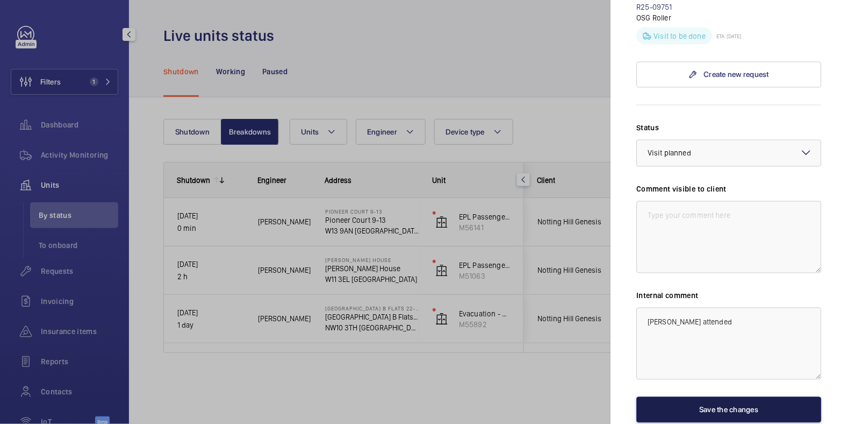
click at [750, 397] on button "Save the changes" at bounding box center [728, 410] width 185 height 26
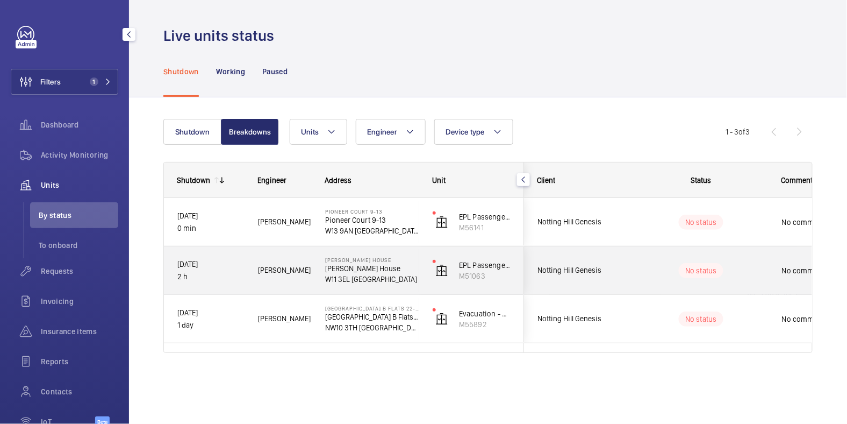
click at [786, 277] on div "No comment" at bounding box center [837, 270] width 111 height 25
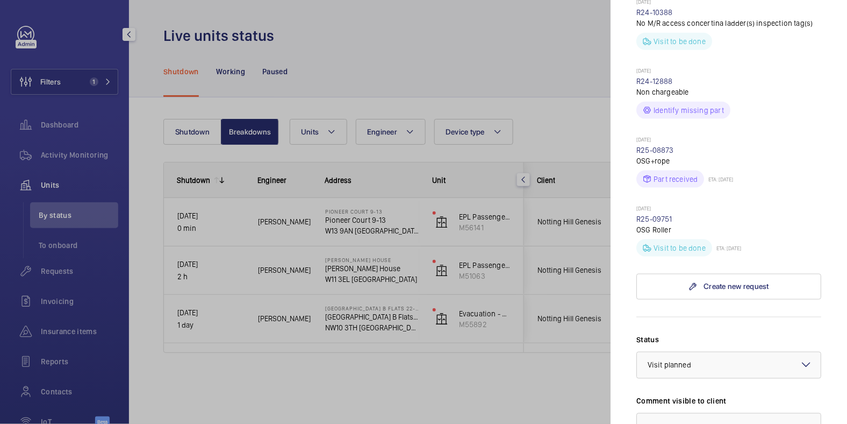
scroll to position [420, 0]
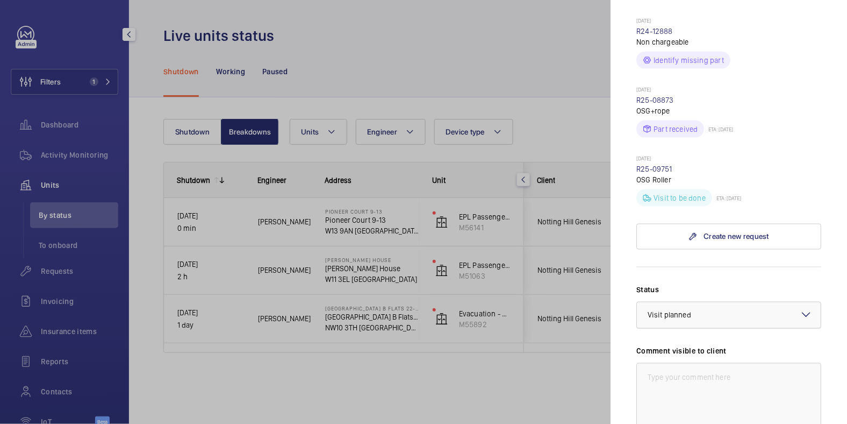
click at [705, 302] on div at bounding box center [729, 315] width 184 height 26
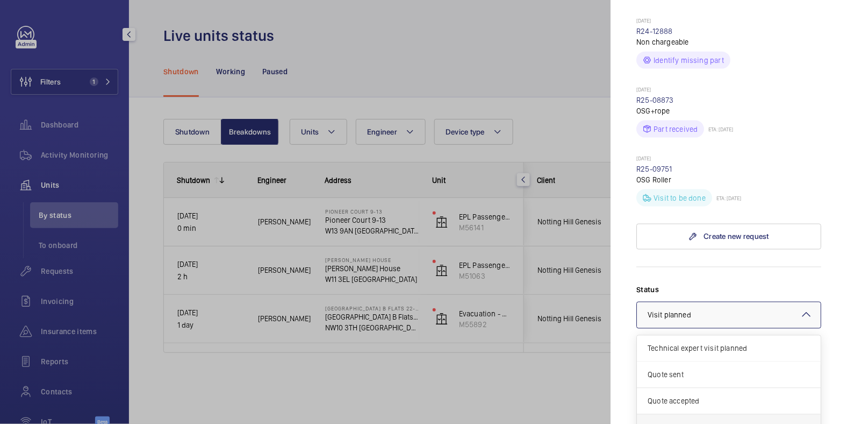
scroll to position [90, 0]
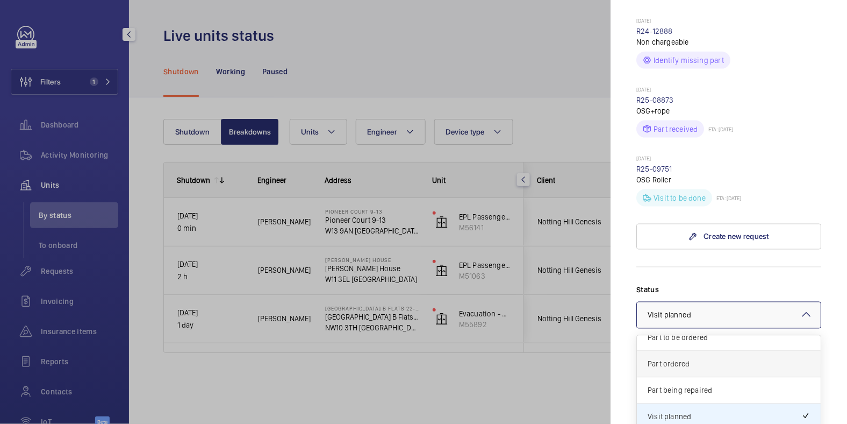
click at [697, 351] on div "Part ordered" at bounding box center [729, 364] width 184 height 26
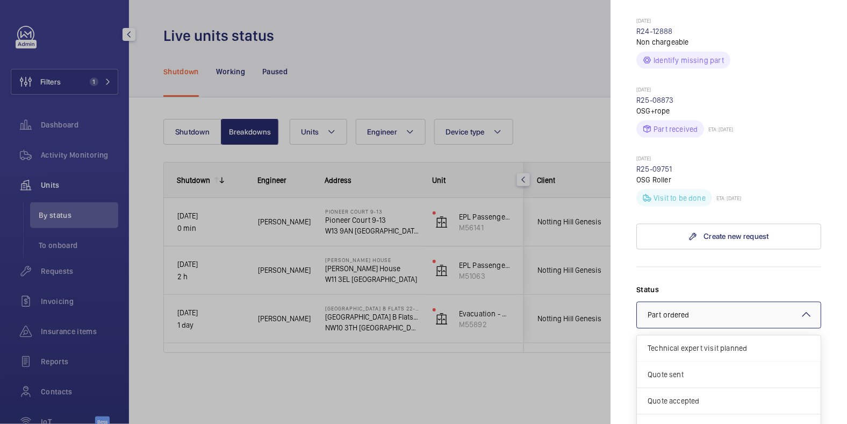
click at [705, 302] on div at bounding box center [729, 315] width 184 height 26
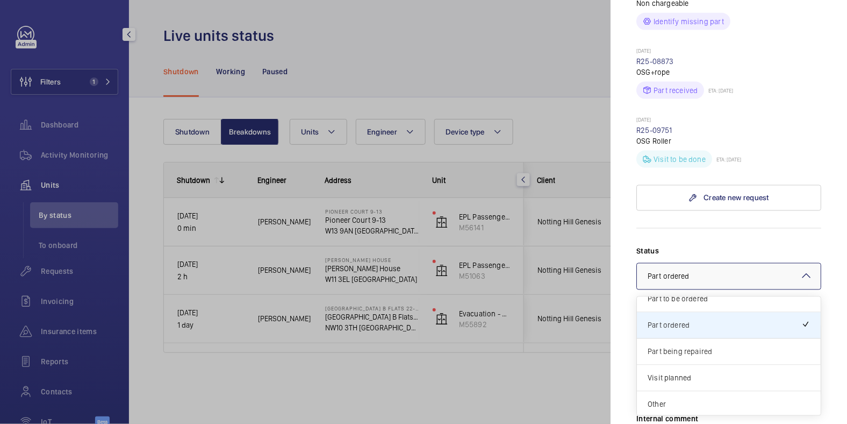
scroll to position [482, 0]
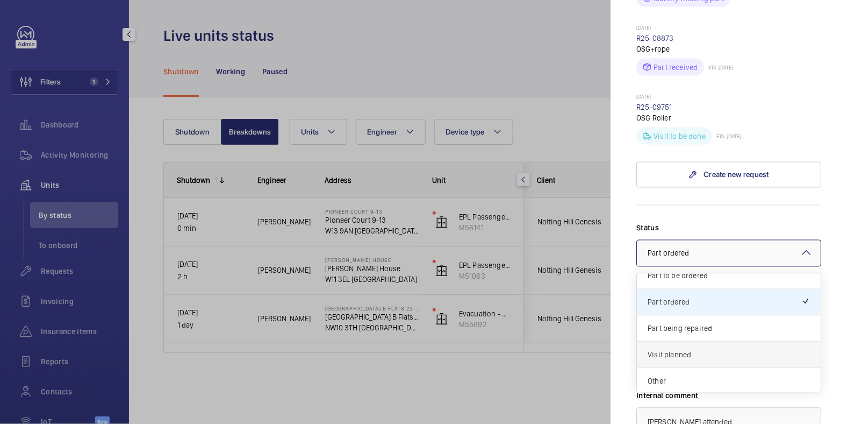
click at [711, 349] on span "Visit planned" at bounding box center [729, 354] width 162 height 11
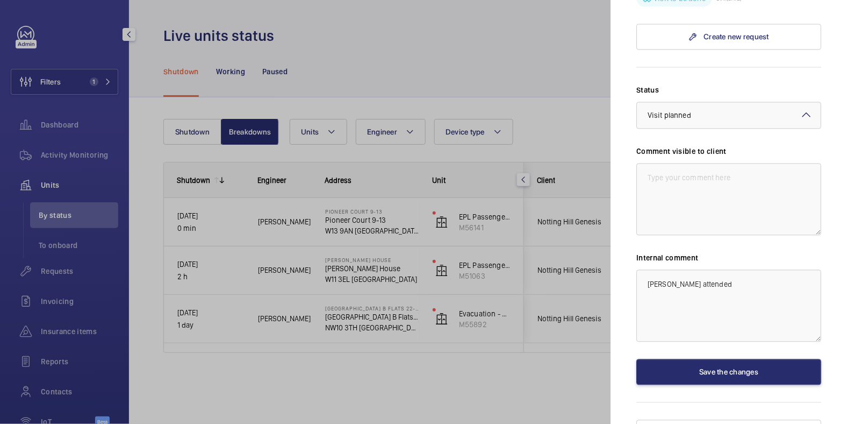
scroll to position [619, 0]
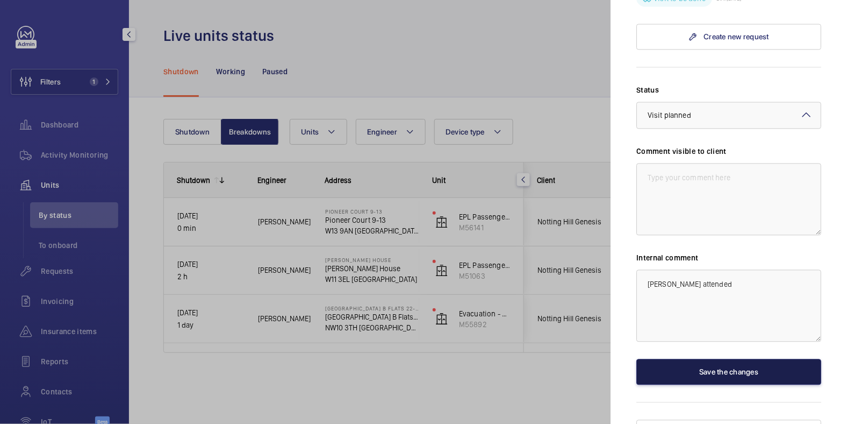
click at [737, 359] on button "Save the changes" at bounding box center [728, 372] width 185 height 26
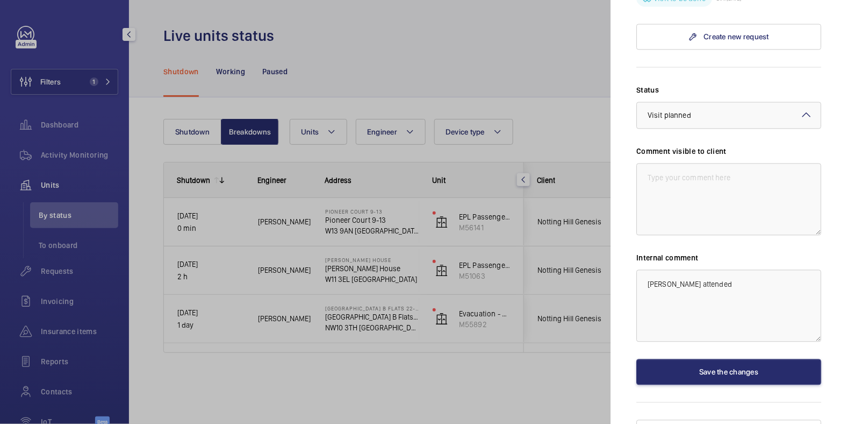
scroll to position [0, 0]
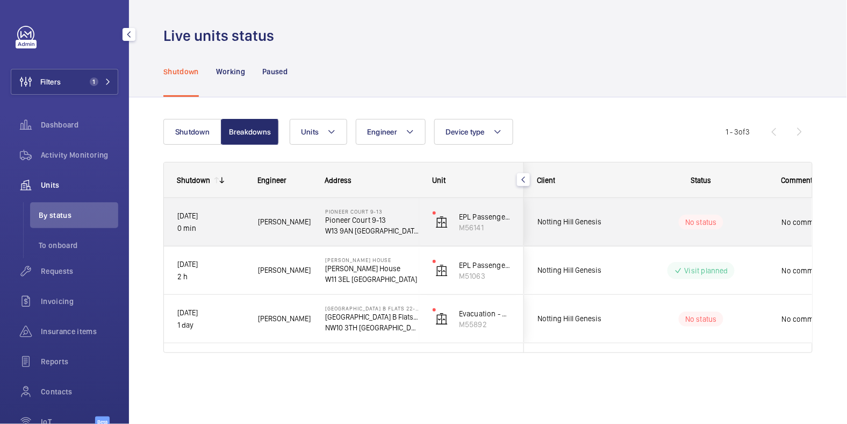
click at [628, 219] on div "No status" at bounding box center [694, 222] width 147 height 37
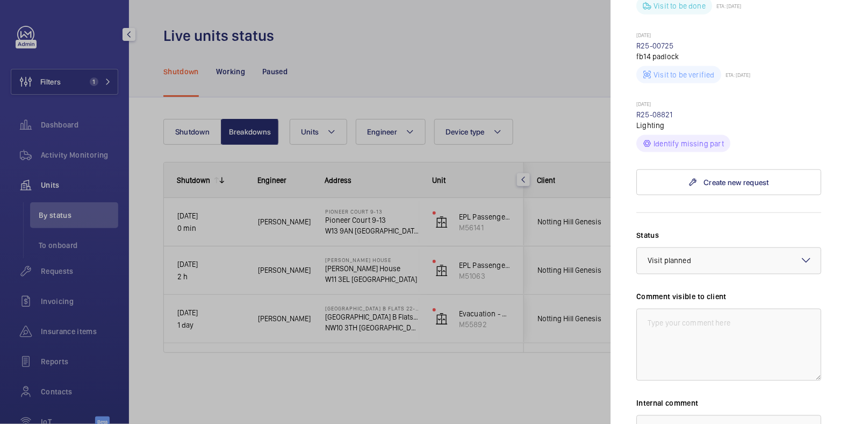
scroll to position [502, 0]
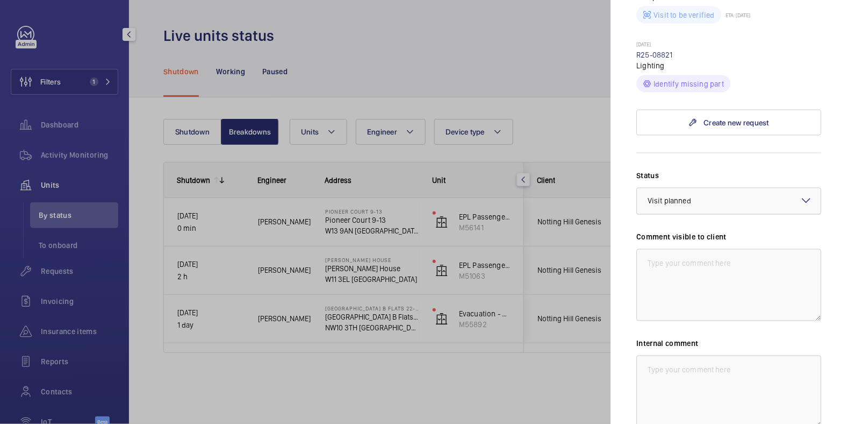
click at [704, 196] on div "× Visit planned" at bounding box center [683, 201] width 70 height 11
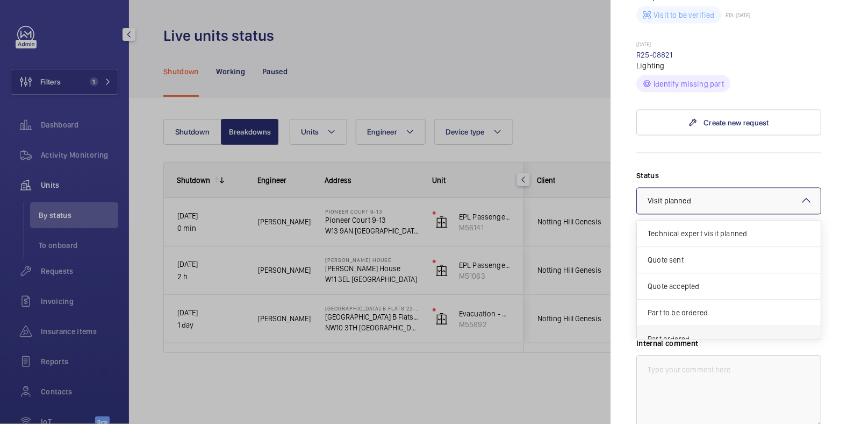
scroll to position [90, 0]
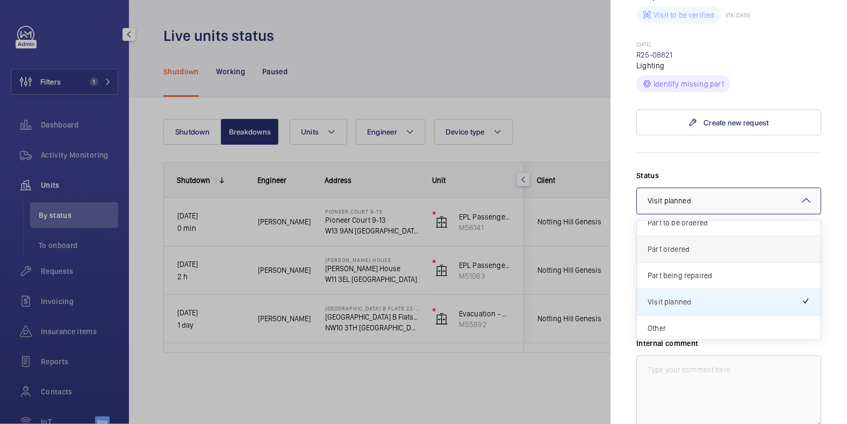
click at [678, 244] on span "Part ordered" at bounding box center [729, 249] width 162 height 11
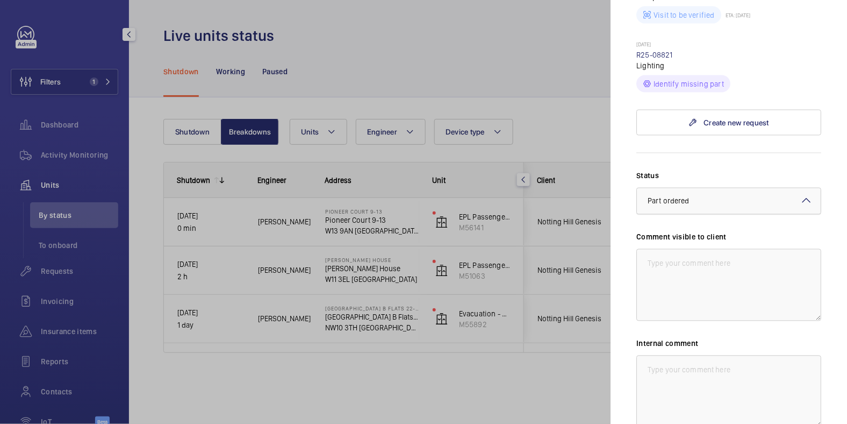
click at [691, 196] on div "× Part ordered" at bounding box center [682, 201] width 69 height 11
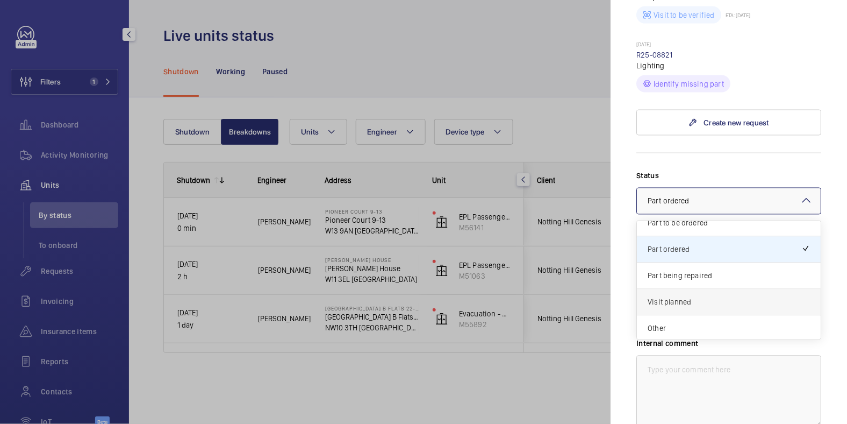
click at [687, 297] on span "Visit planned" at bounding box center [729, 302] width 162 height 11
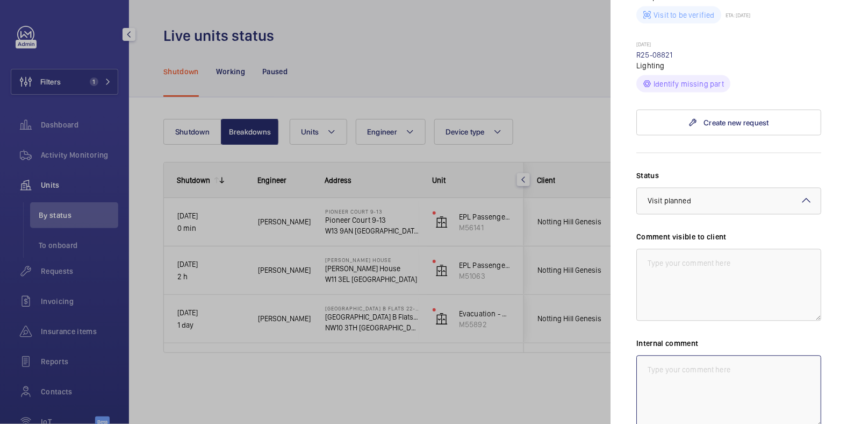
click at [703, 355] on textarea at bounding box center [728, 391] width 185 height 72
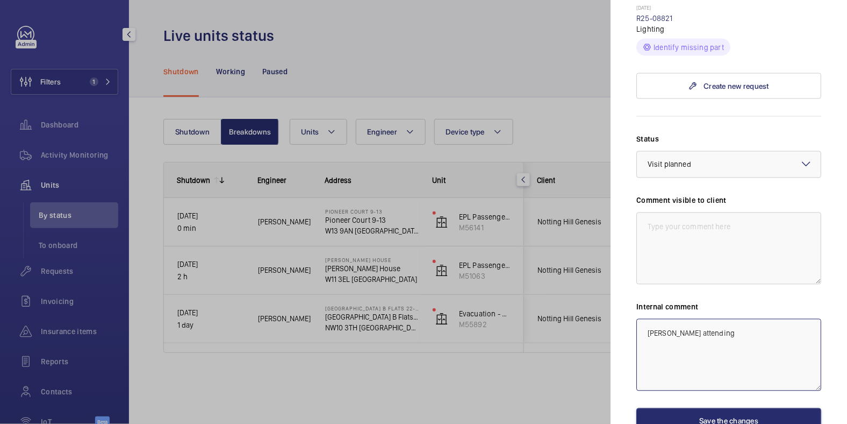
scroll to position [562, 0]
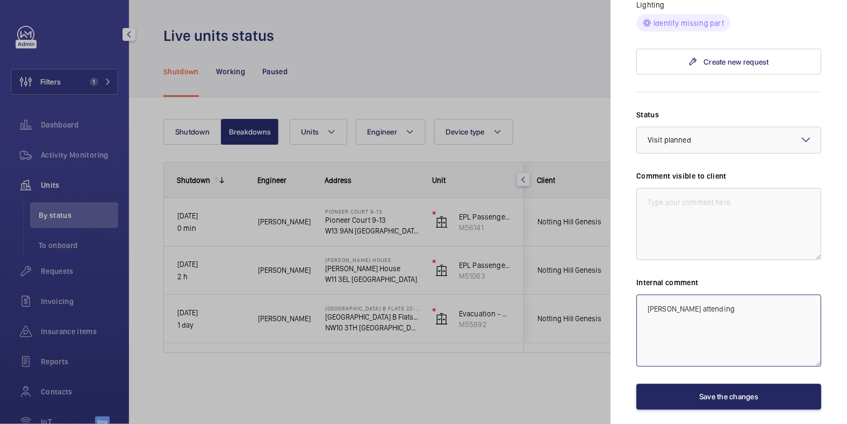
type textarea "[PERSON_NAME] attending"
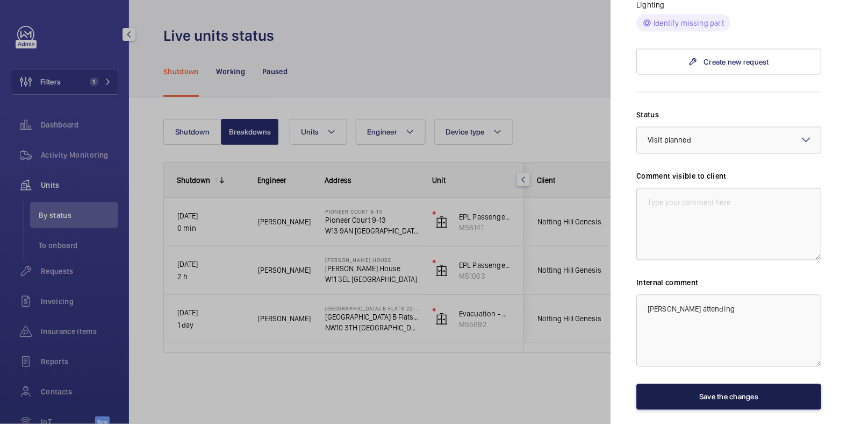
click at [726, 384] on button "Save the changes" at bounding box center [728, 397] width 185 height 26
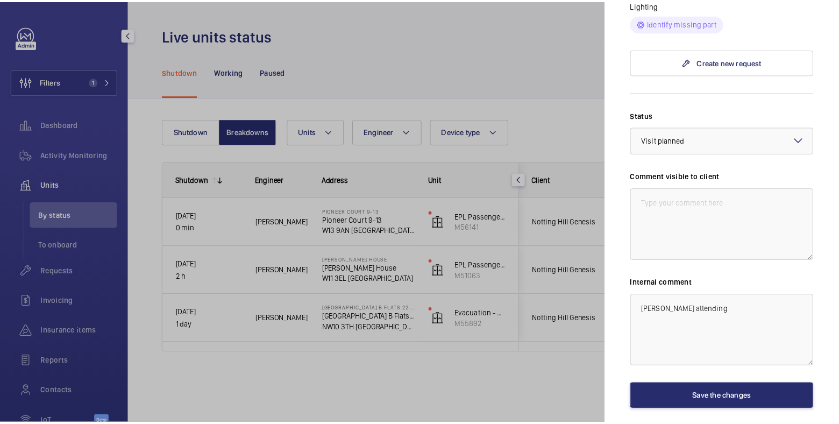
scroll to position [0, 0]
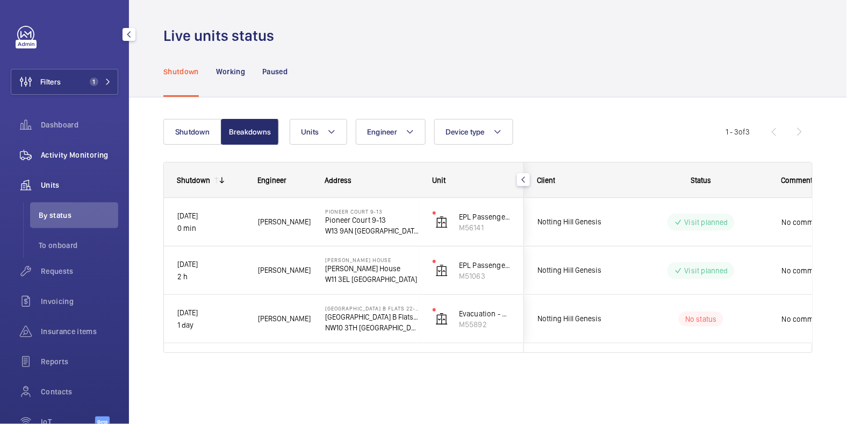
click at [71, 149] on span "Activity Monitoring" at bounding box center [79, 154] width 77 height 11
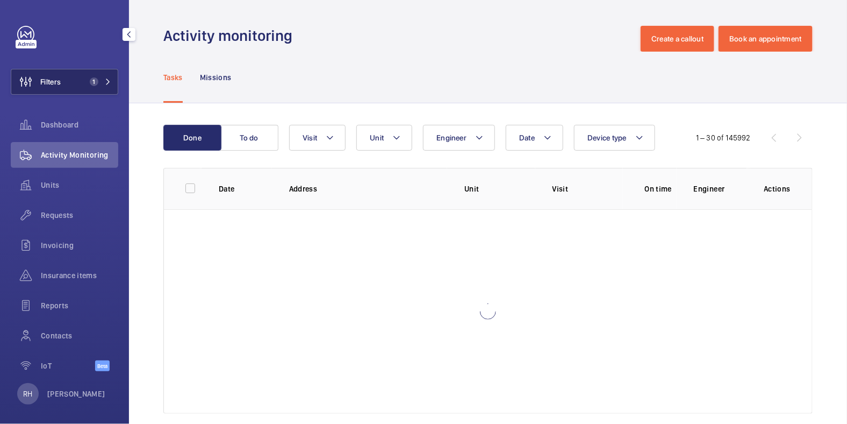
click at [62, 77] on button "Filters 1" at bounding box center [65, 82] width 108 height 26
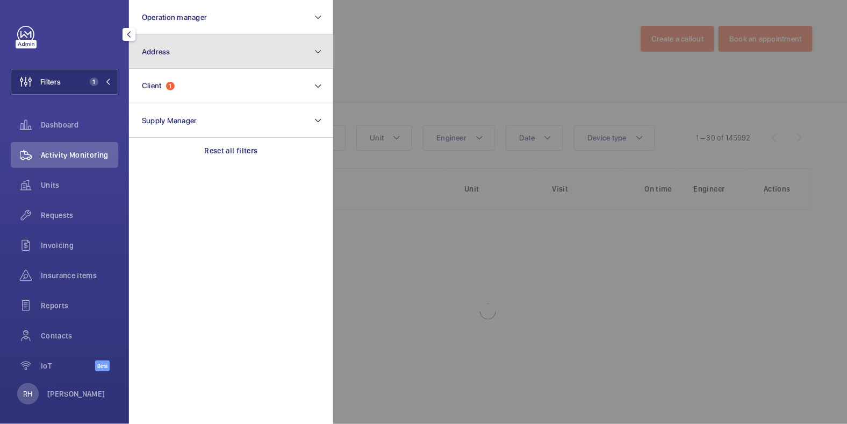
click at [177, 64] on button "Address" at bounding box center [231, 51] width 204 height 34
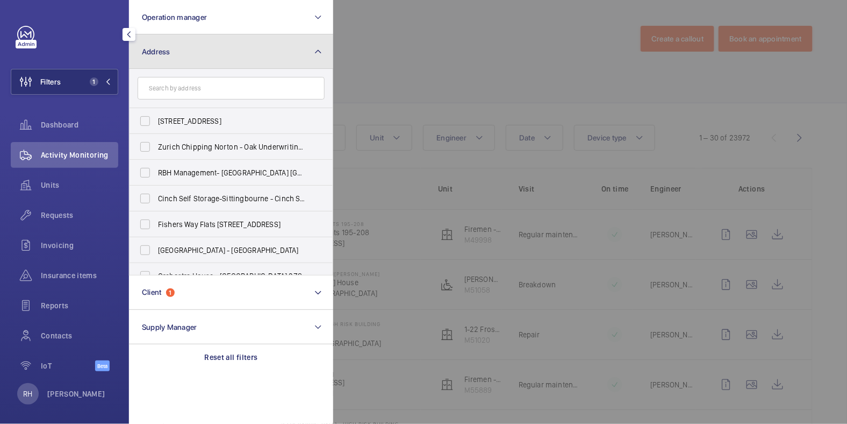
click at [185, 58] on button "Address" at bounding box center [231, 51] width 204 height 34
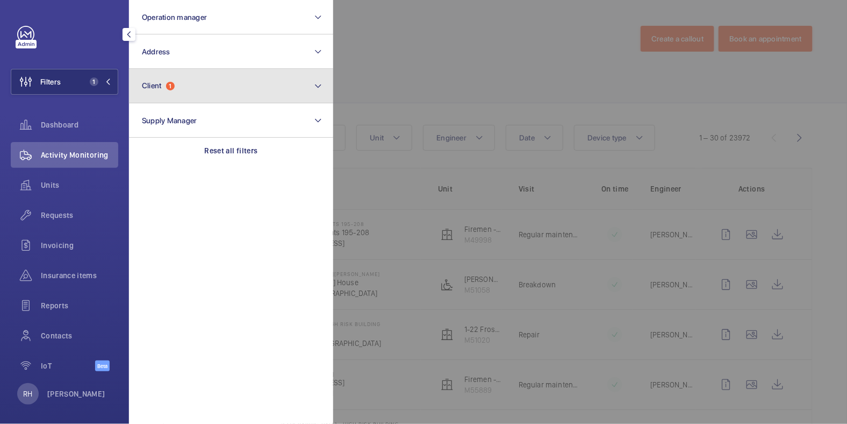
click at [175, 85] on span "1" at bounding box center [170, 86] width 9 height 9
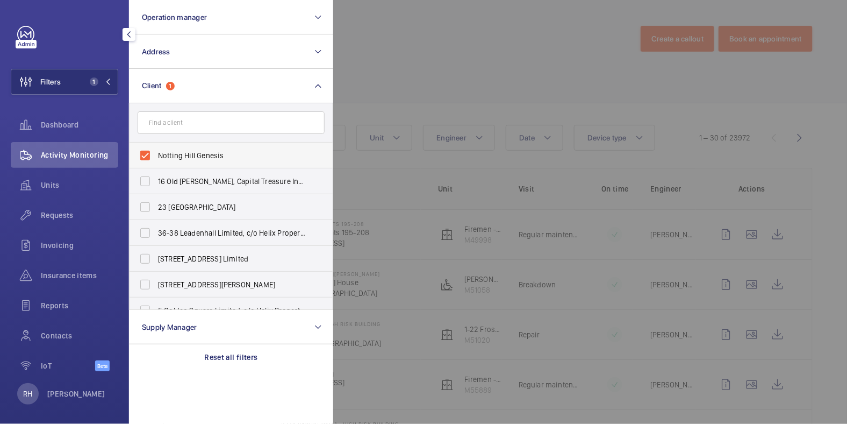
click at [166, 151] on span "Notting Hill Genesis" at bounding box center [232, 155] width 148 height 11
click at [156, 151] on input "Notting Hill Genesis" at bounding box center [145, 156] width 22 height 22
checkbox input "false"
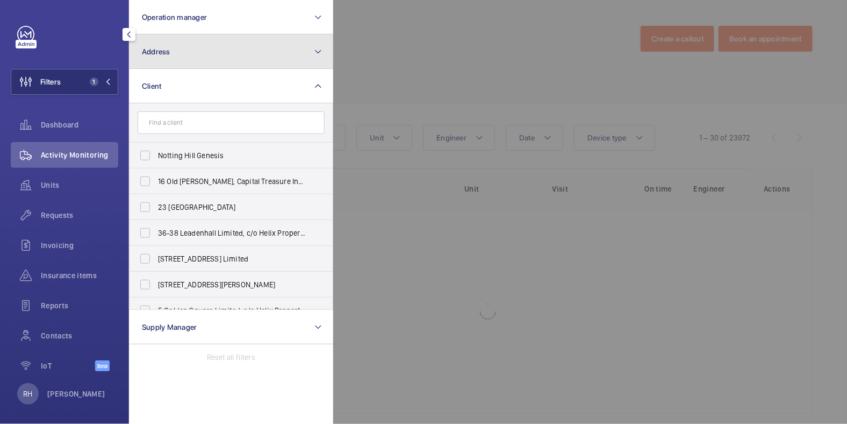
drag, startPoint x: 189, startPoint y: 67, endPoint x: 196, endPoint y: 63, distance: 8.2
click at [189, 67] on button "Address" at bounding box center [231, 51] width 204 height 34
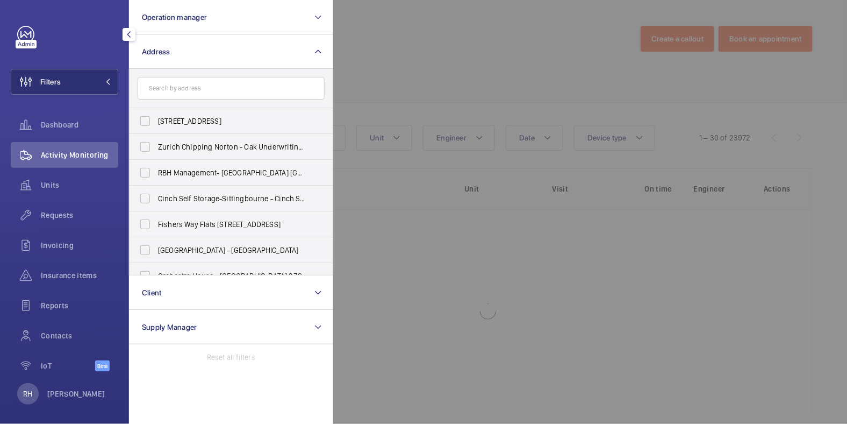
click at [455, 41] on div at bounding box center [756, 212] width 847 height 424
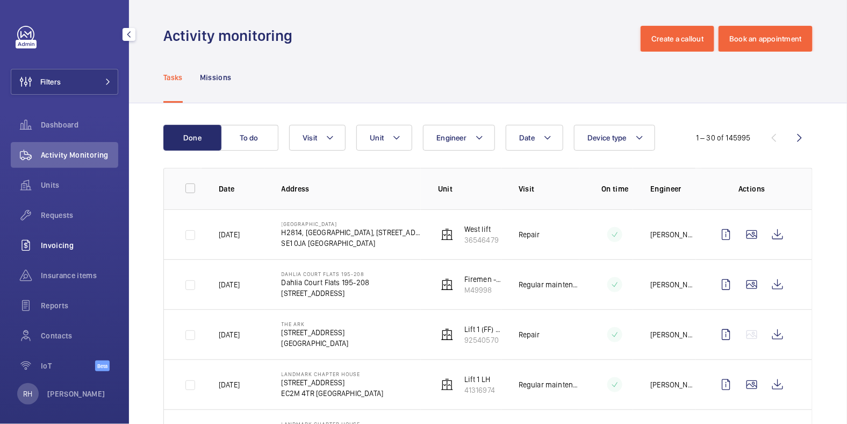
click at [71, 237] on div "Invoicing" at bounding box center [65, 245] width 108 height 26
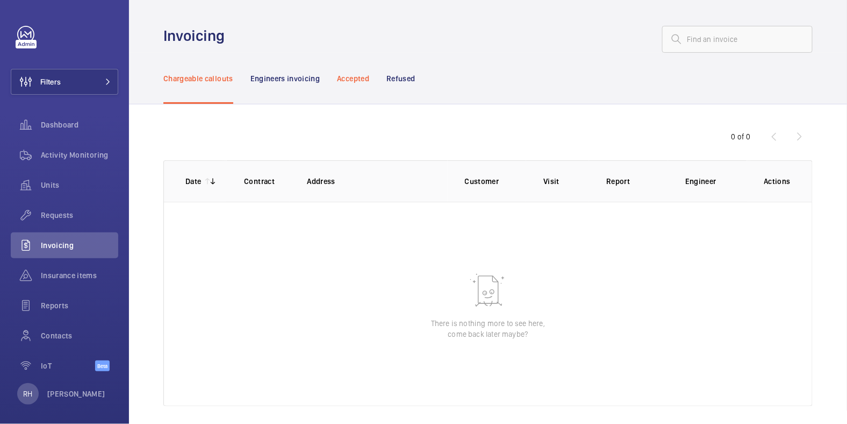
click at [360, 85] on div "Accepted" at bounding box center [353, 78] width 32 height 51
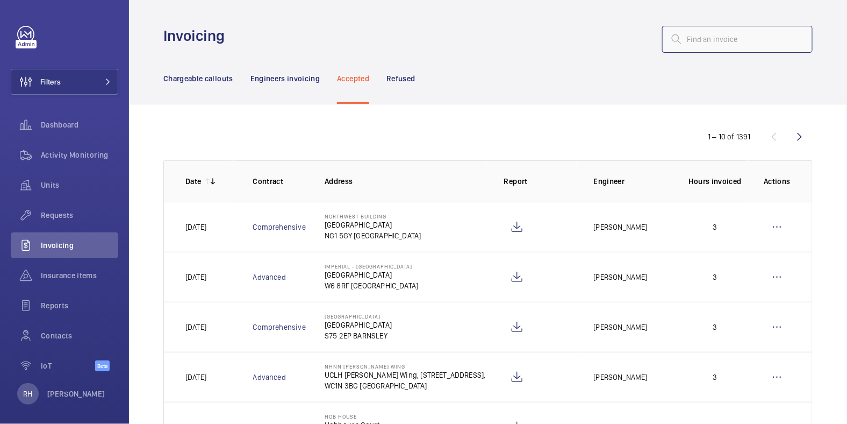
click at [706, 37] on input "text" at bounding box center [737, 39] width 151 height 27
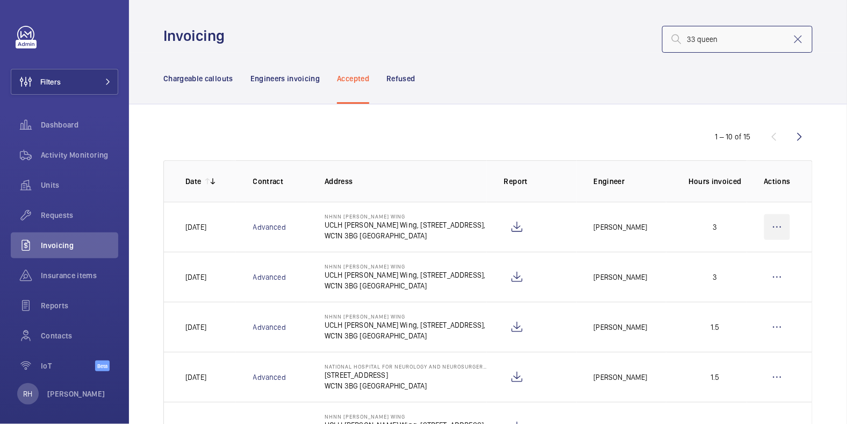
type input "33 queen"
click at [773, 223] on wm-front-icon-button at bounding box center [777, 227] width 26 height 26
click at [742, 260] on p "Refuse" at bounding box center [731, 259] width 96 height 11
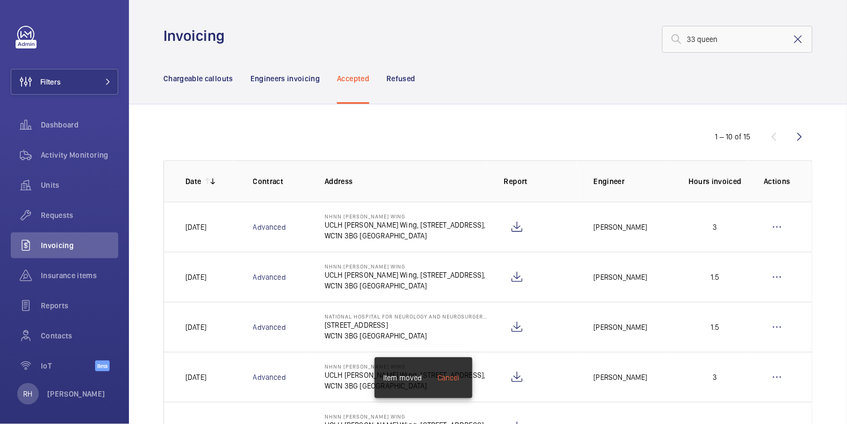
click at [792, 42] on mat-icon at bounding box center [798, 39] width 13 height 13
click at [209, 77] on p "Chargeable callouts" at bounding box center [198, 78] width 70 height 11
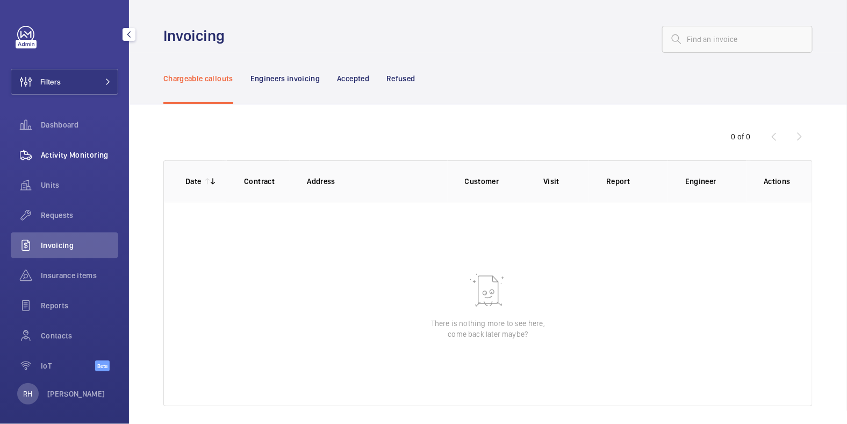
click at [81, 162] on div "Activity Monitoring" at bounding box center [65, 155] width 108 height 26
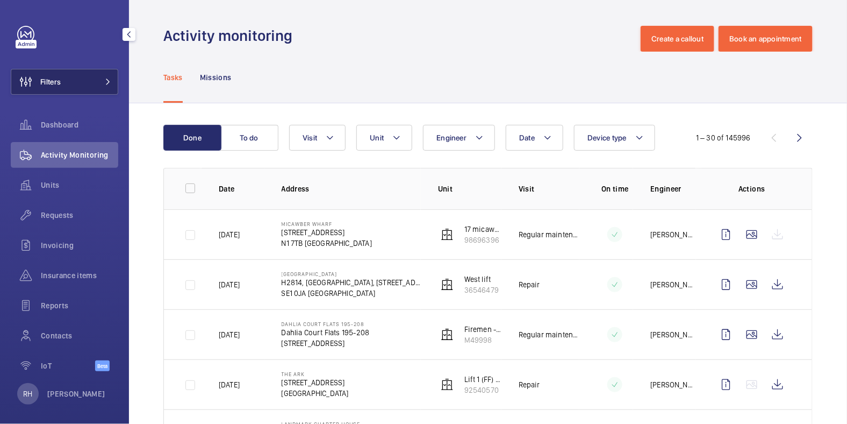
click at [81, 83] on button "Filters" at bounding box center [65, 82] width 108 height 26
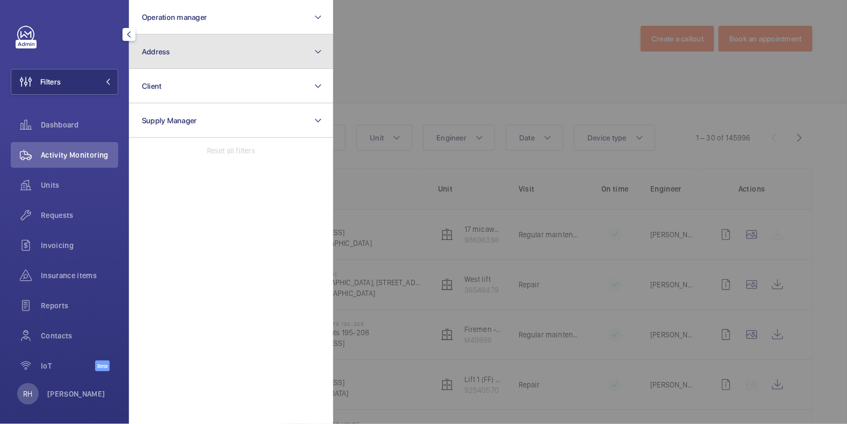
click at [252, 60] on button "Address" at bounding box center [231, 51] width 204 height 34
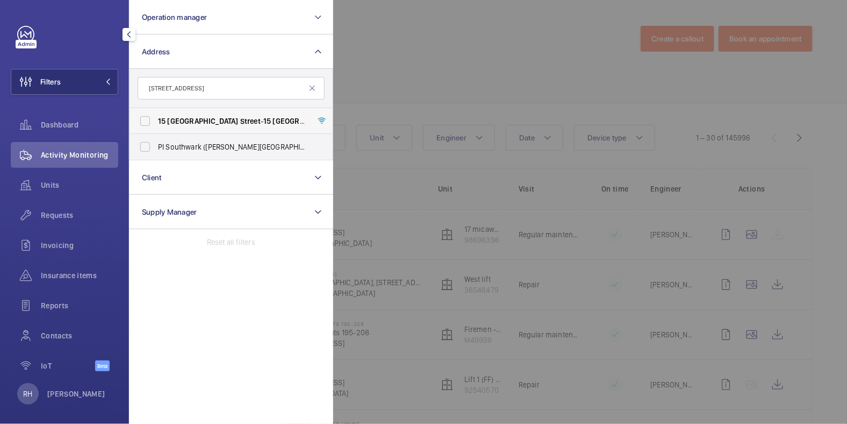
type input "[STREET_ADDRESS]"
click at [190, 119] on span "[GEOGRAPHIC_DATA]" at bounding box center [203, 121] width 71 height 9
click at [156, 119] on input "[STREET_ADDRESS]" at bounding box center [145, 121] width 22 height 22
checkbox input "true"
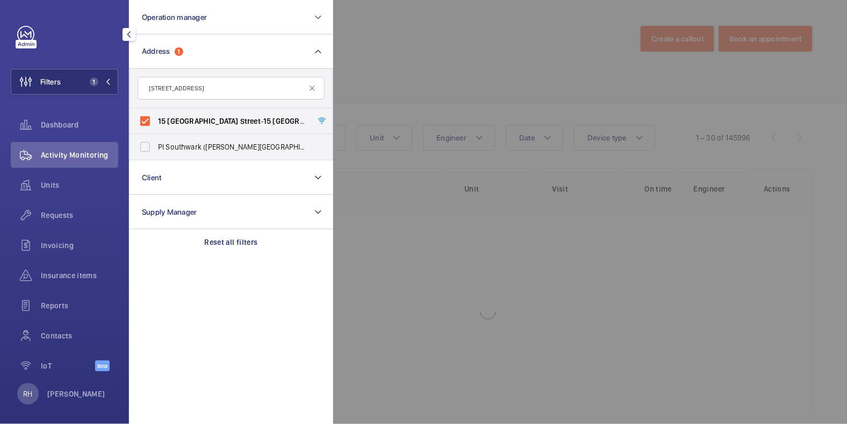
click at [467, 67] on div at bounding box center [756, 212] width 847 height 424
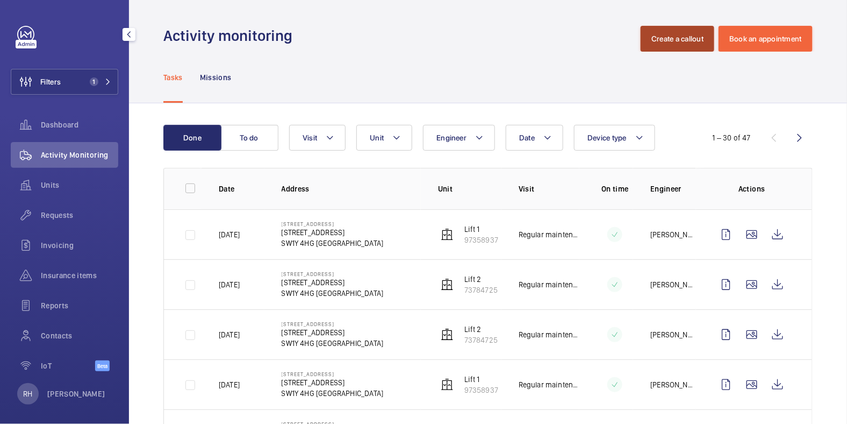
click at [670, 41] on button "Create a callout" at bounding box center [678, 39] width 74 height 26
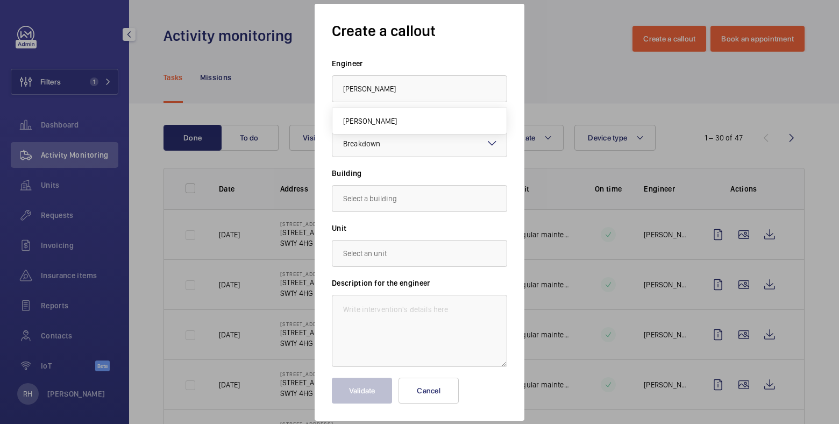
click at [400, 121] on mat-option "[PERSON_NAME]" at bounding box center [419, 121] width 174 height 26
type input "[PERSON_NAME]"
click at [374, 209] on input "text" at bounding box center [419, 198] width 175 height 27
click at [396, 258] on span "Wenlock Waterside, [STREET_ADDRESS]" at bounding box center [408, 257] width 130 height 11
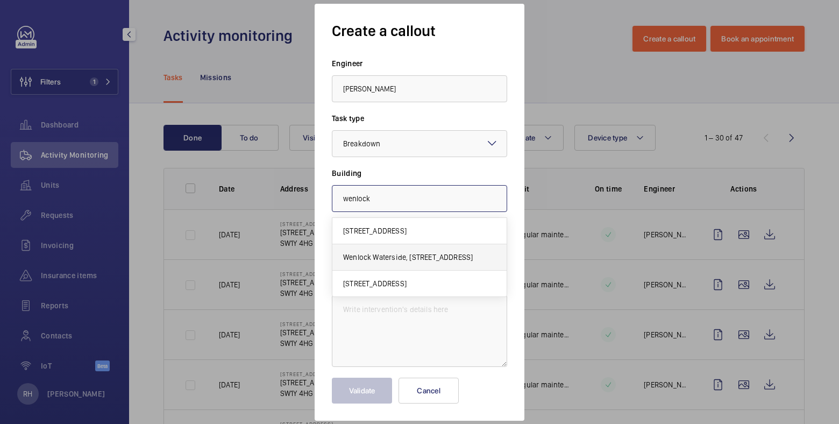
type input "Wenlock Waterside, [STREET_ADDRESS]"
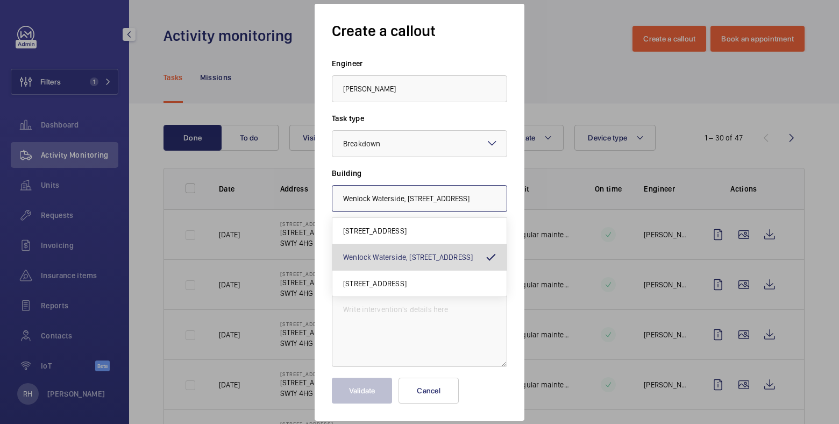
scroll to position [0, 23]
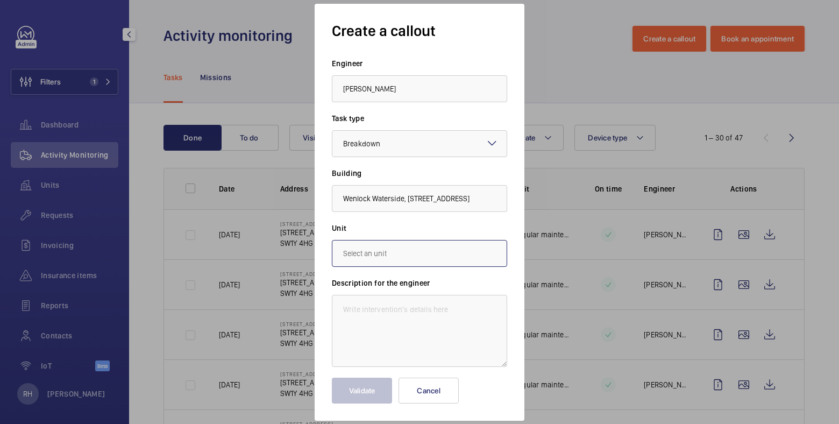
click at [378, 256] on input "text" at bounding box center [419, 253] width 175 height 27
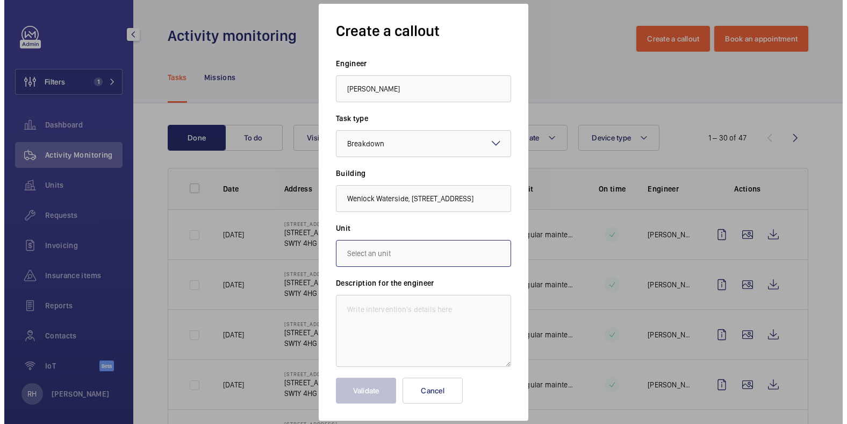
scroll to position [0, 0]
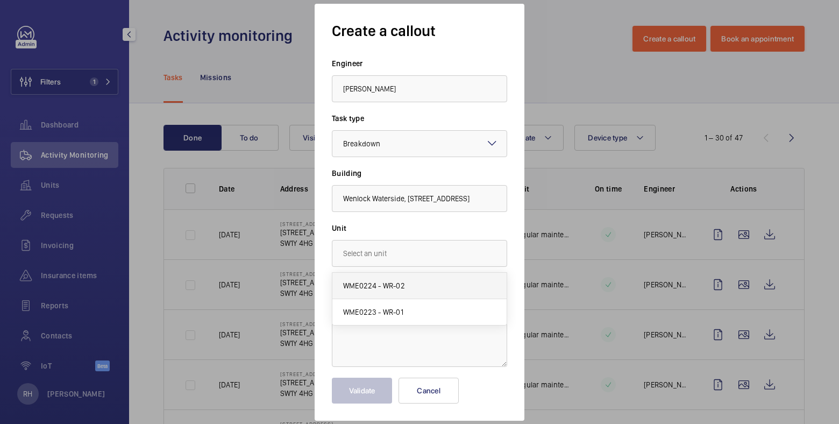
click at [396, 290] on mat-option "WME0224 - WR-02" at bounding box center [419, 286] width 174 height 26
type input "WME0224 - WR-02"
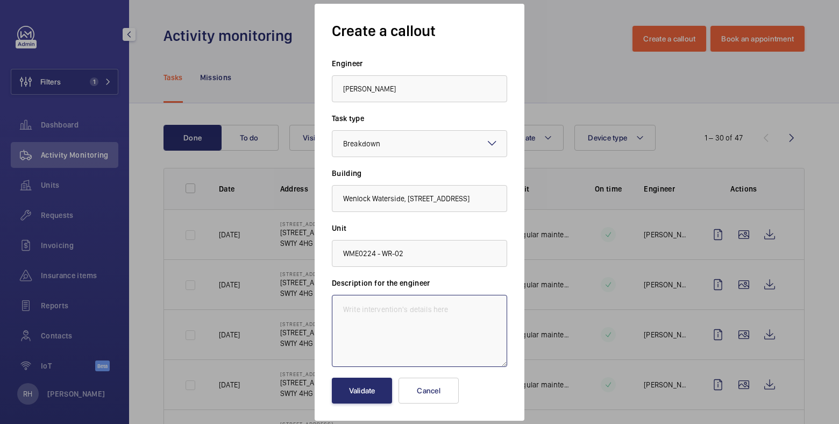
click at [412, 341] on textarea at bounding box center [419, 331] width 175 height 72
drag, startPoint x: 437, startPoint y: 310, endPoint x: 334, endPoint y: 300, distance: 103.7
click at [334, 300] on textarea "Lift 2 alarm not working" at bounding box center [419, 331] width 175 height 72
paste textarea ". Does not connect to operator when pressed."
type textarea "Lift 2 alarm not working. Does not connect to operator when pressed."
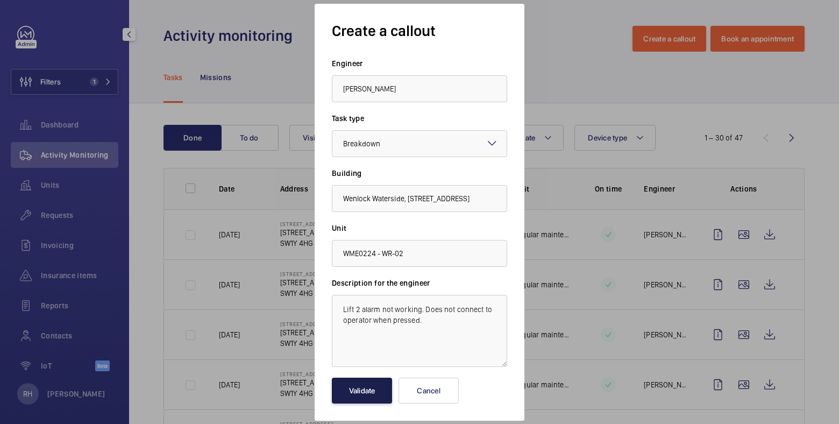
click at [363, 388] on button "Validate" at bounding box center [362, 390] width 60 height 26
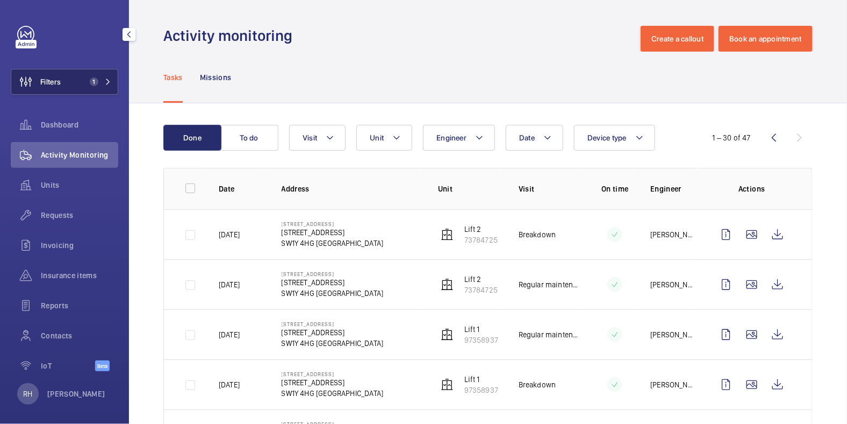
click at [90, 84] on span "1" at bounding box center [94, 81] width 9 height 9
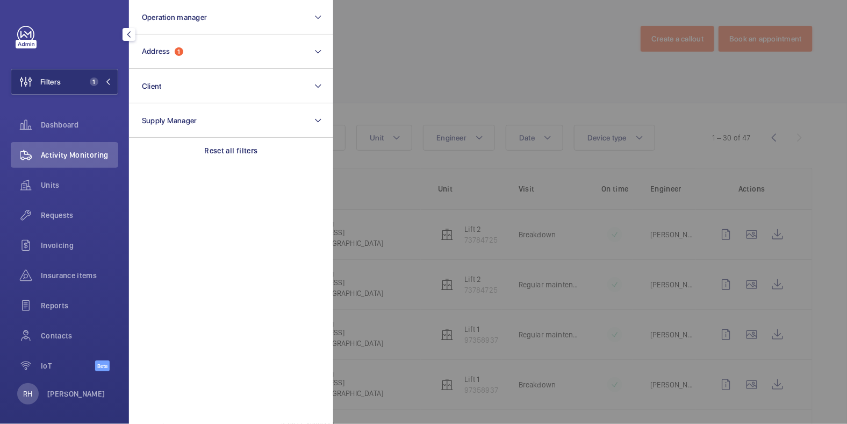
click at [393, 46] on div at bounding box center [756, 212] width 847 height 424
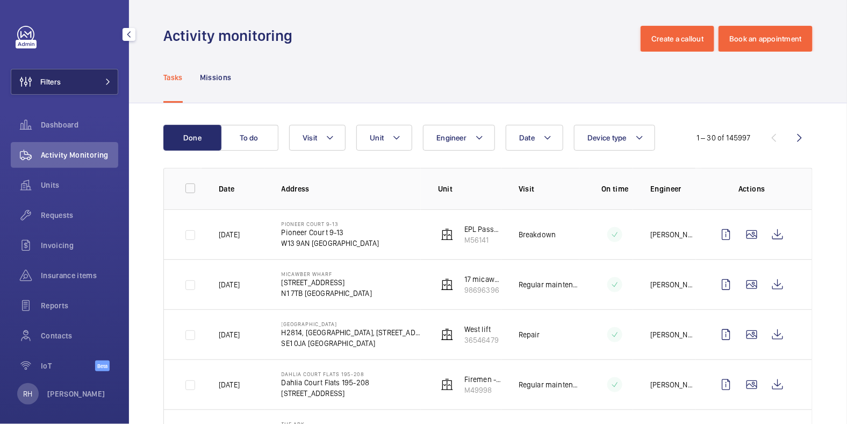
click at [61, 79] on button "Filters" at bounding box center [65, 82] width 108 height 26
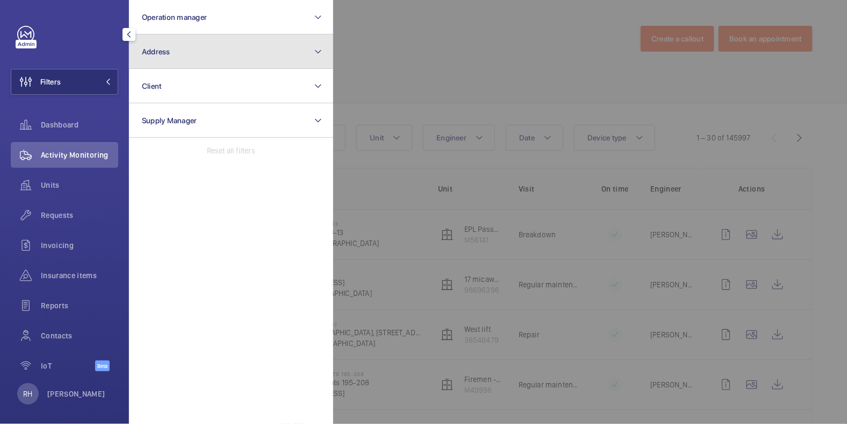
click at [187, 47] on button "Address" at bounding box center [231, 51] width 204 height 34
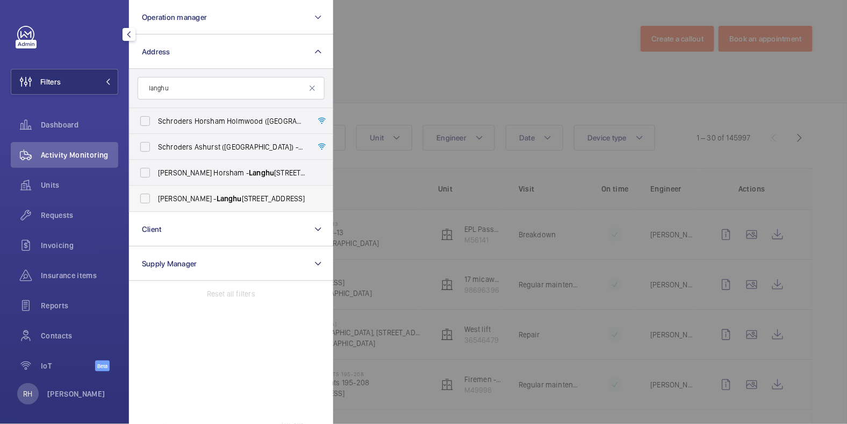
type input "langhu"
click at [191, 196] on span "Biffa Horsham - Langhu rst Wood Road, HORSHAM RH12 4QD" at bounding box center [232, 198] width 148 height 11
click at [156, 196] on input "Biffa Horsham - Langhu rst Wood Road, HORSHAM RH12 4QD" at bounding box center [145, 199] width 22 height 22
checkbox input "true"
click at [426, 47] on div at bounding box center [756, 212] width 847 height 424
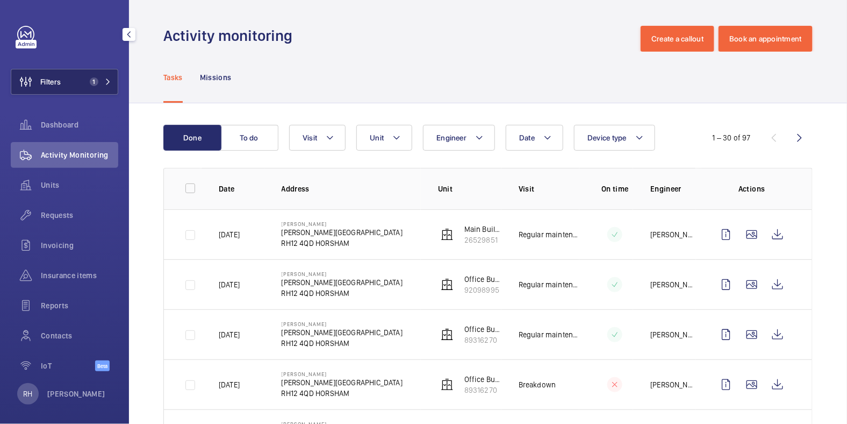
click at [62, 80] on button "Filters 1" at bounding box center [65, 82] width 108 height 26
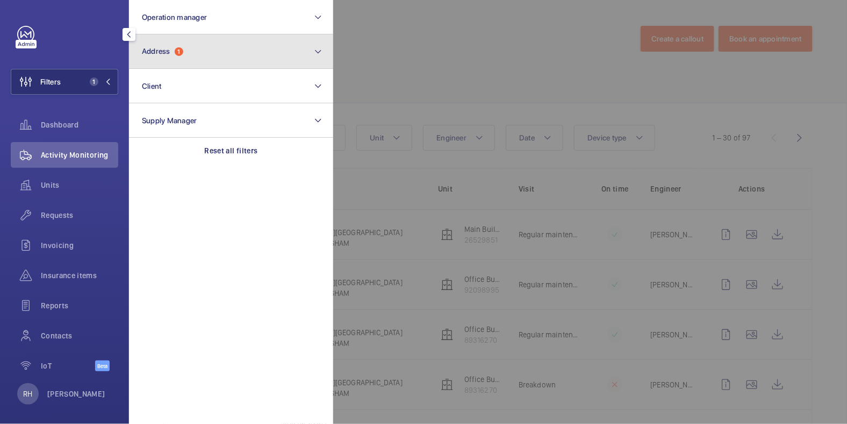
click at [186, 45] on button "Address 1" at bounding box center [231, 51] width 204 height 34
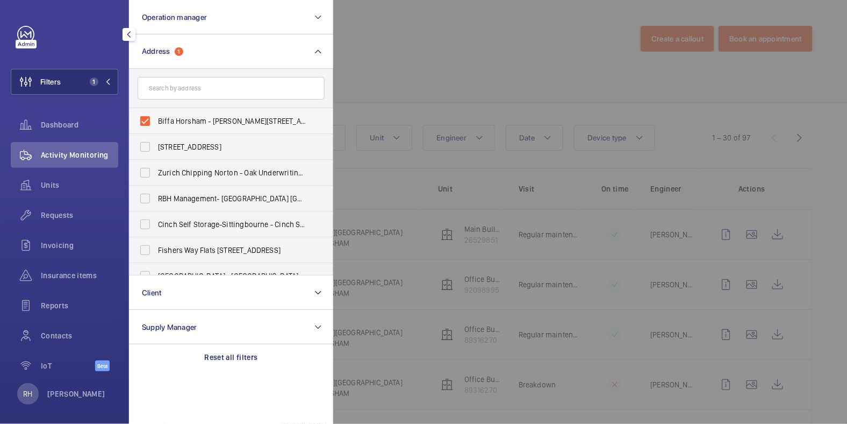
click at [173, 120] on span "Biffa Horsham - Langhurst Wood Road, HORSHAM RH12 4QD" at bounding box center [232, 121] width 148 height 11
click at [156, 120] on input "Biffa Horsham - Langhurst Wood Road, HORSHAM RH12 4QD" at bounding box center [145, 121] width 22 height 22
checkbox input "false"
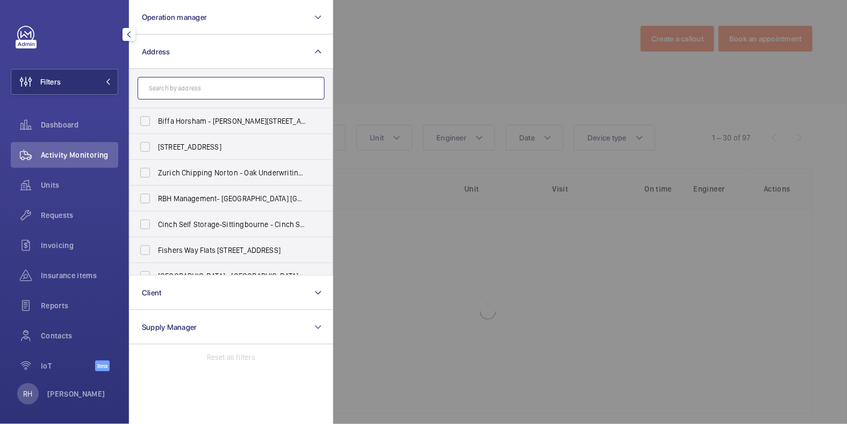
click at [184, 83] on input "text" at bounding box center [231, 88] width 187 height 23
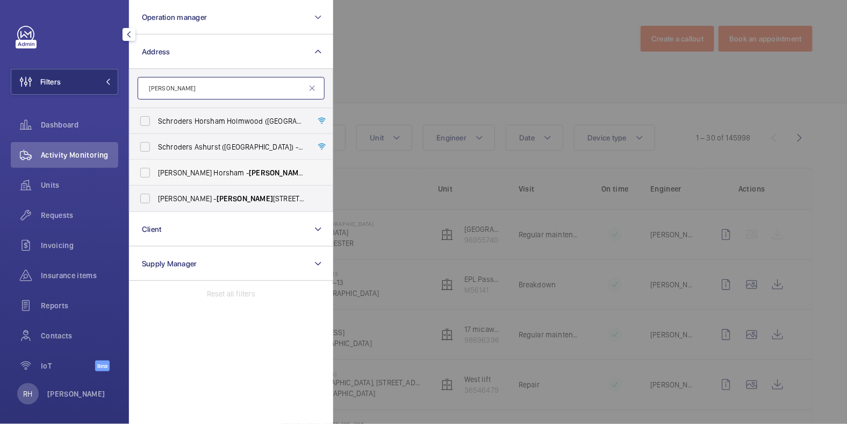
type input "langhurst"
click at [198, 174] on span "Therma Fisher Horsham - Langhurst Wood Road, HORSHAM RH12 4QD" at bounding box center [232, 172] width 148 height 11
click at [156, 174] on input "Therma Fisher Horsham - Langhurst Wood Road, HORSHAM RH12 4QD" at bounding box center [145, 173] width 22 height 22
checkbox input "true"
click at [414, 93] on div at bounding box center [756, 212] width 847 height 424
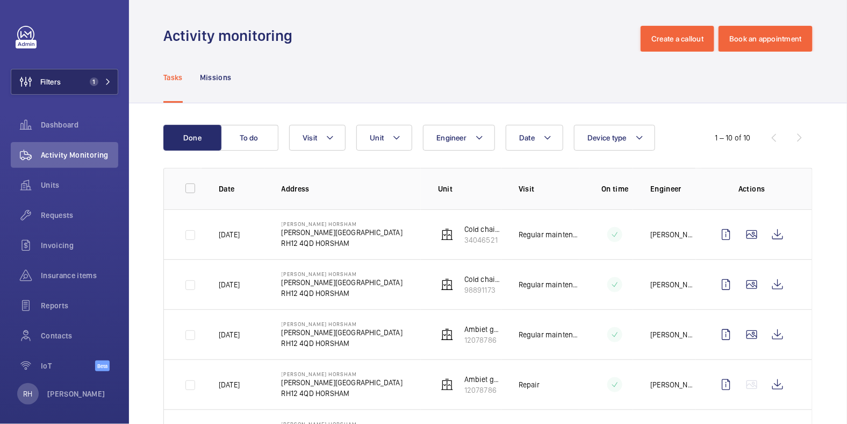
click at [56, 81] on span "Filters" at bounding box center [50, 81] width 20 height 11
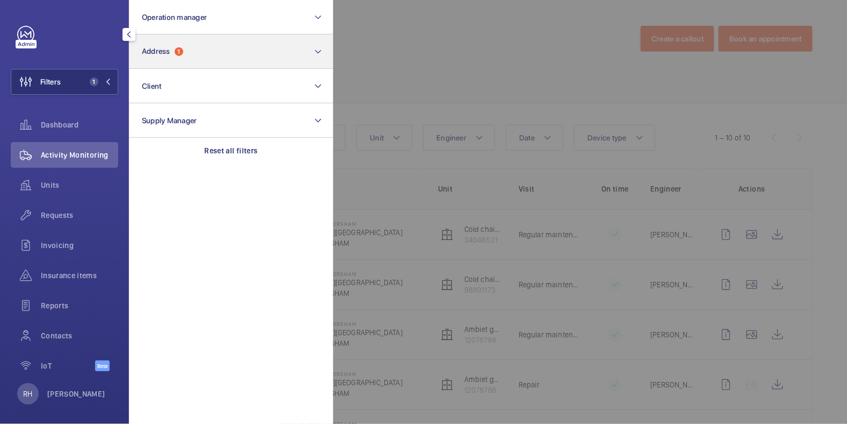
click at [184, 58] on button "Address 1" at bounding box center [231, 51] width 204 height 34
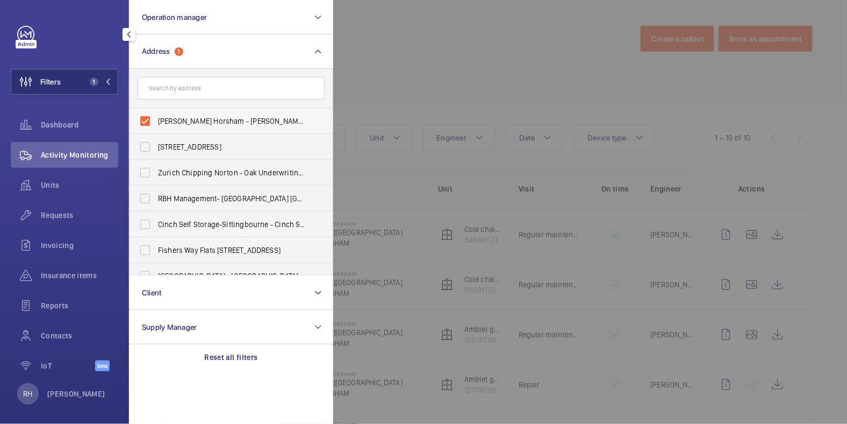
click at [169, 123] on span "Therma Fisher Horsham - Langhurst Wood Road, HORSHAM RH12 4QD" at bounding box center [232, 121] width 148 height 11
click at [156, 123] on input "Therma Fisher Horsham - Langhurst Wood Road, HORSHAM RH12 4QD" at bounding box center [145, 121] width 22 height 22
checkbox input "false"
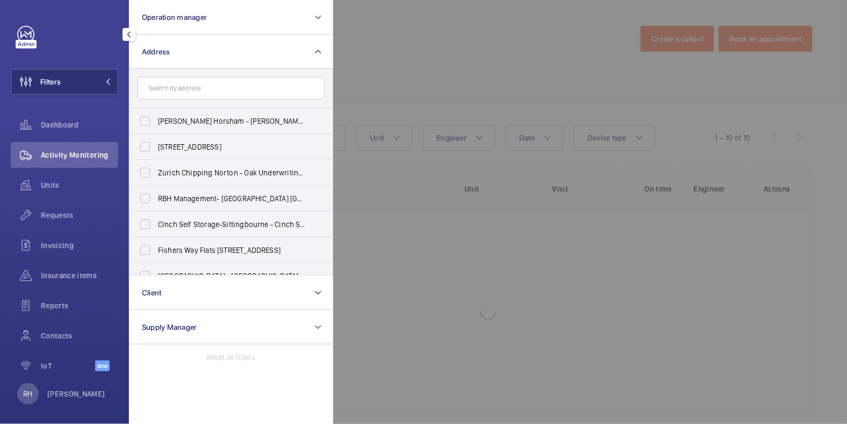
click at [373, 72] on div at bounding box center [756, 212] width 847 height 424
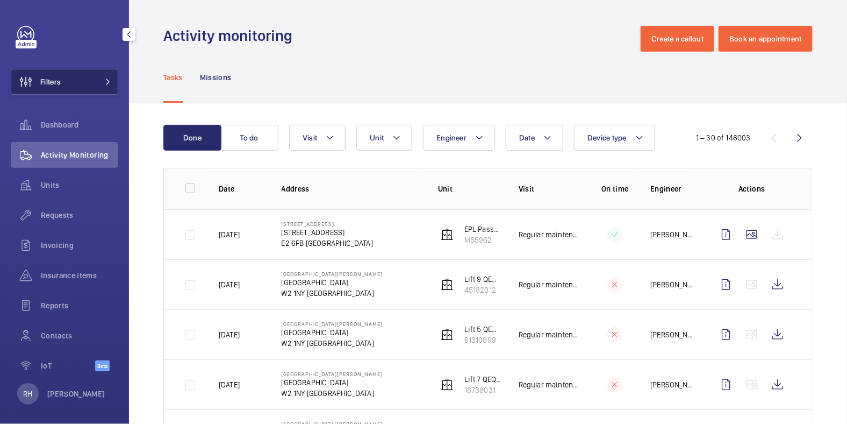
click at [51, 83] on span "Filters" at bounding box center [50, 81] width 20 height 11
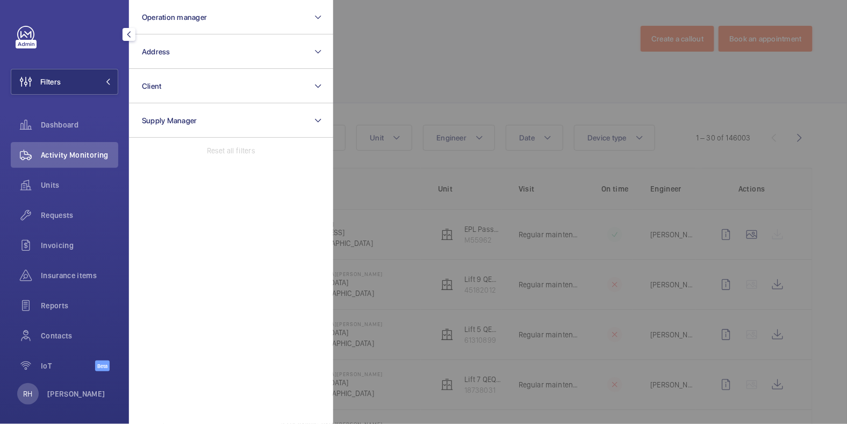
click at [445, 47] on div at bounding box center [756, 212] width 847 height 424
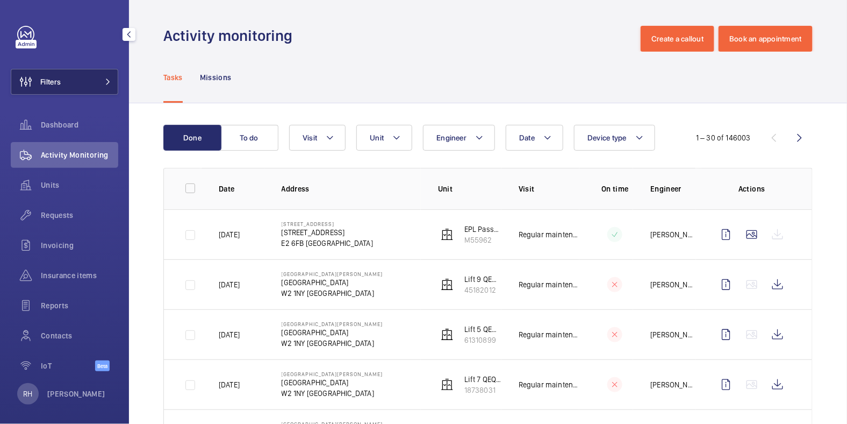
click at [69, 76] on button "Filters" at bounding box center [65, 82] width 108 height 26
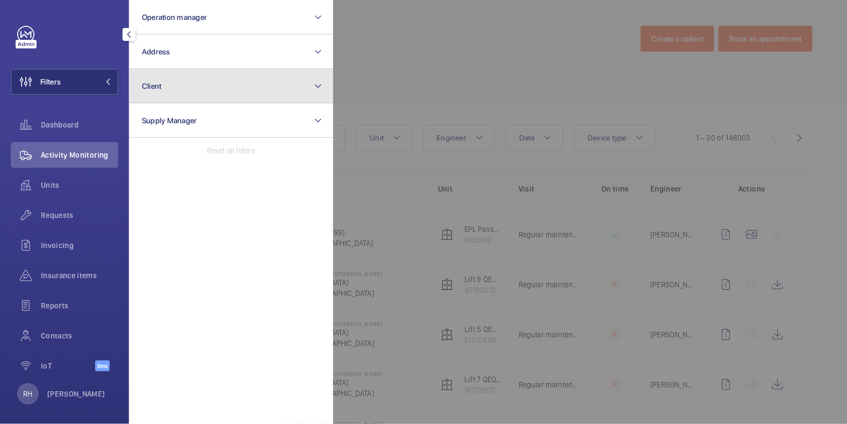
click at [200, 91] on button "Client" at bounding box center [231, 86] width 204 height 34
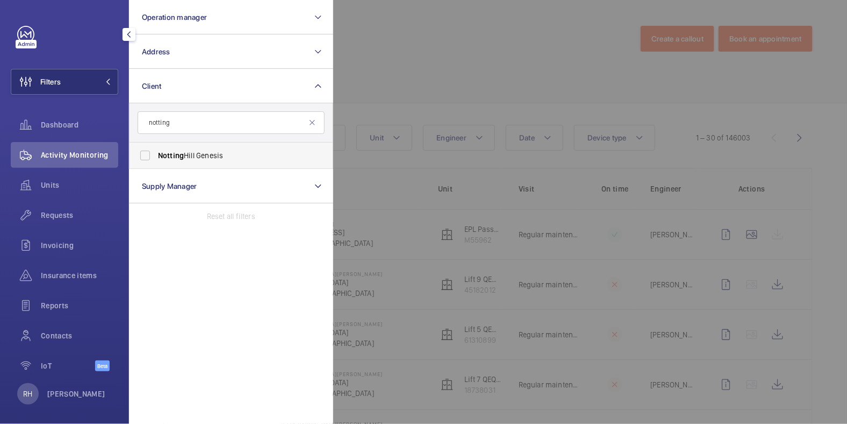
type input "notting"
drag, startPoint x: 207, startPoint y: 160, endPoint x: 286, endPoint y: 146, distance: 80.2
click at [207, 160] on span "Notting Hill Genesis" at bounding box center [232, 155] width 148 height 11
click at [156, 160] on input "Notting Hill Genesis" at bounding box center [145, 156] width 22 height 22
checkbox input "true"
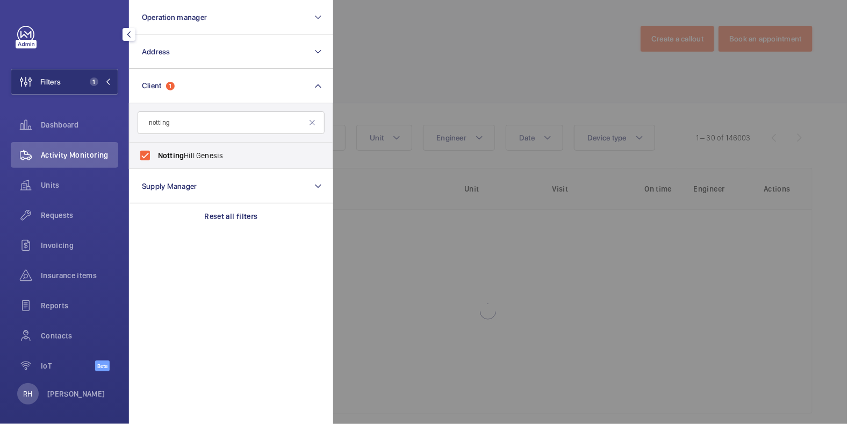
click at [398, 99] on div at bounding box center [756, 212] width 847 height 424
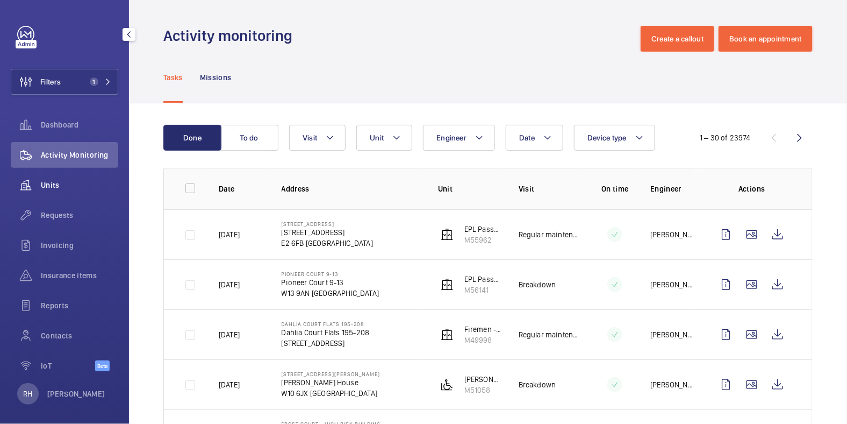
click at [49, 189] on span "Units" at bounding box center [79, 185] width 77 height 11
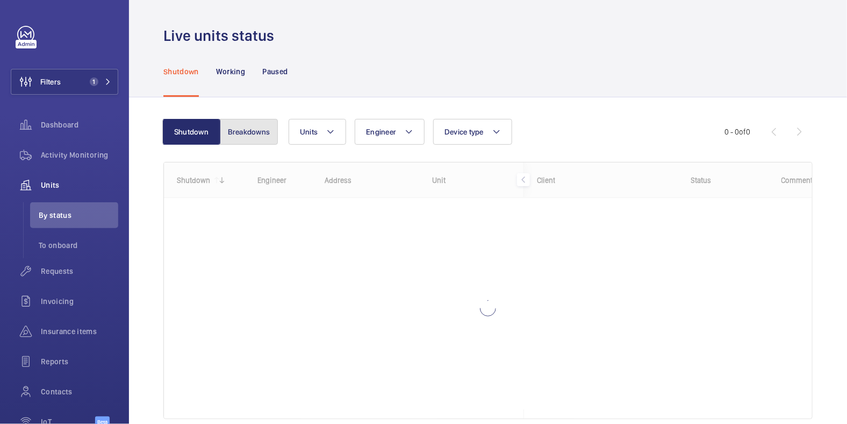
click at [259, 135] on button "Breakdowns" at bounding box center [249, 132] width 58 height 26
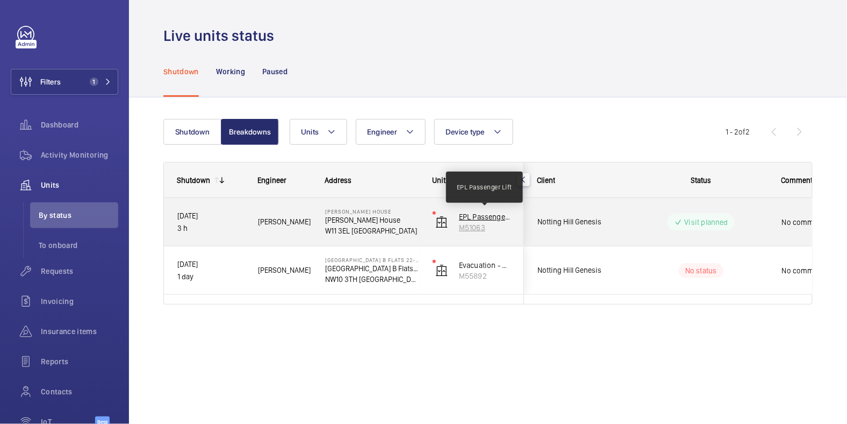
click at [470, 219] on p "EPL Passenger Lift" at bounding box center [485, 216] width 52 height 11
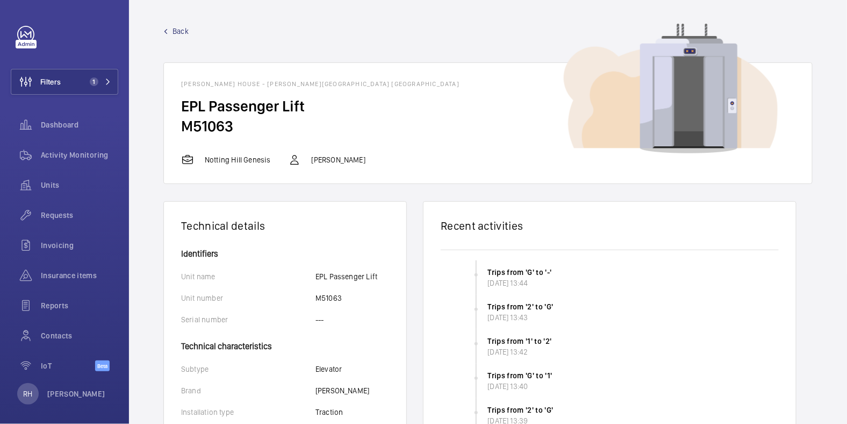
click at [174, 29] on span "Back" at bounding box center [181, 31] width 16 height 11
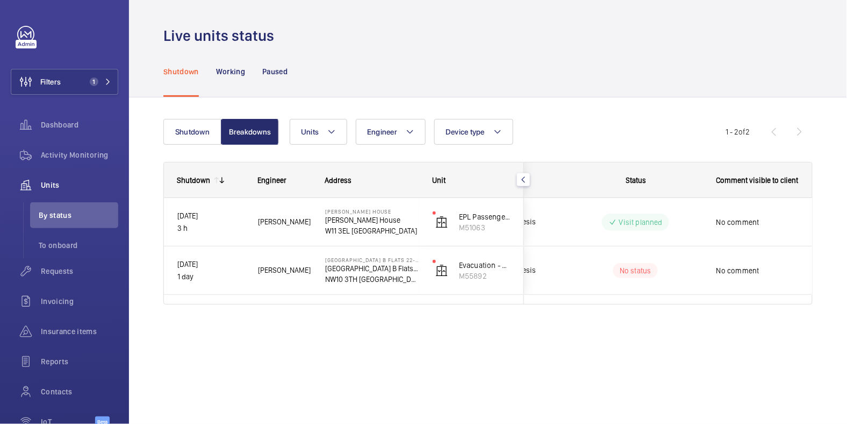
scroll to position [0, 79]
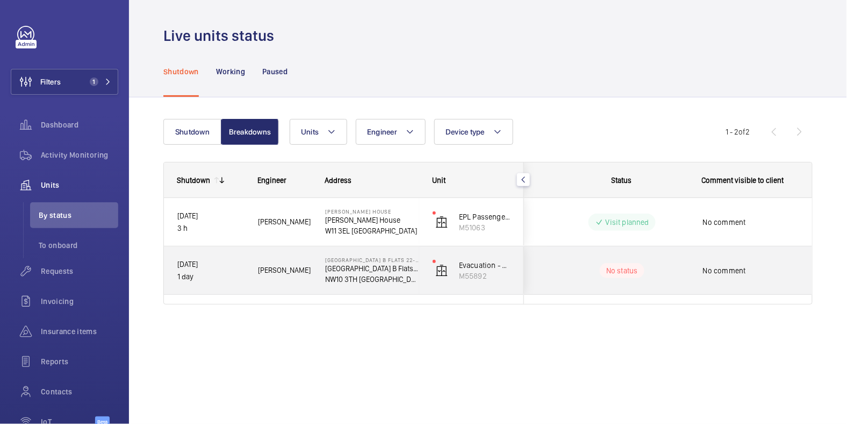
click at [684, 274] on wm-front-pills-cell "No status" at bounding box center [622, 270] width 134 height 15
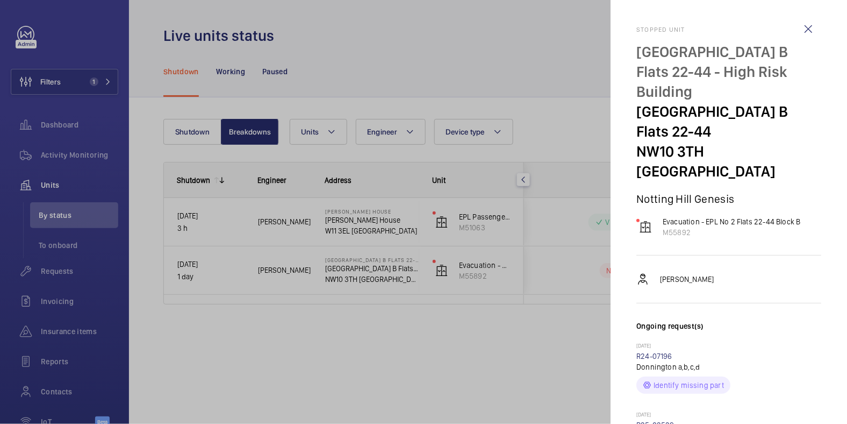
click at [541, 341] on div at bounding box center [423, 212] width 847 height 424
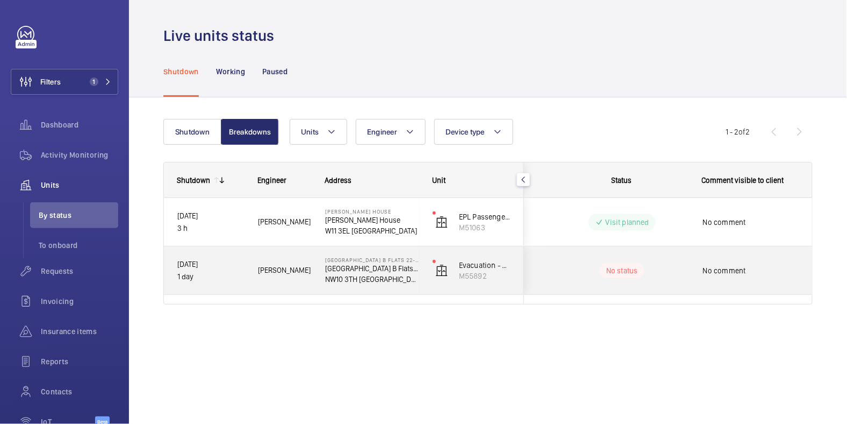
click at [667, 280] on div "No status" at bounding box center [615, 270] width 147 height 37
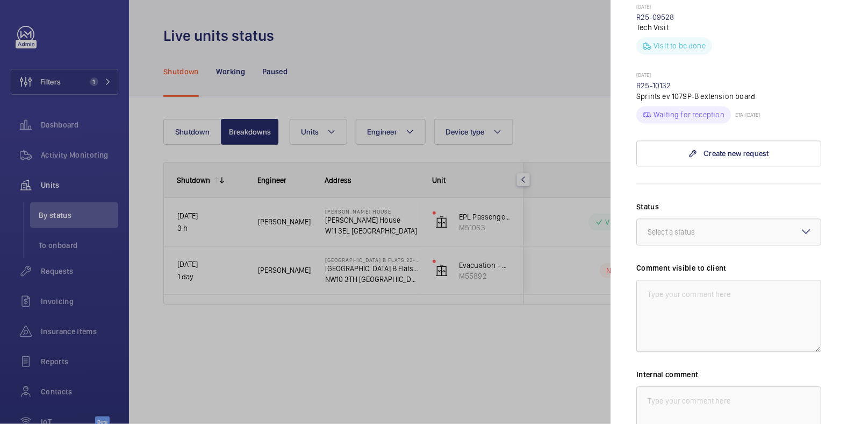
scroll to position [682, 0]
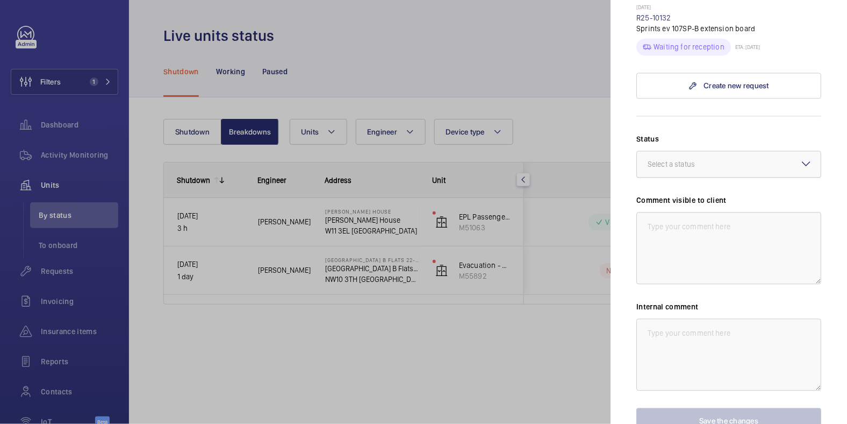
click at [702, 159] on div "Select a status" at bounding box center [685, 164] width 74 height 11
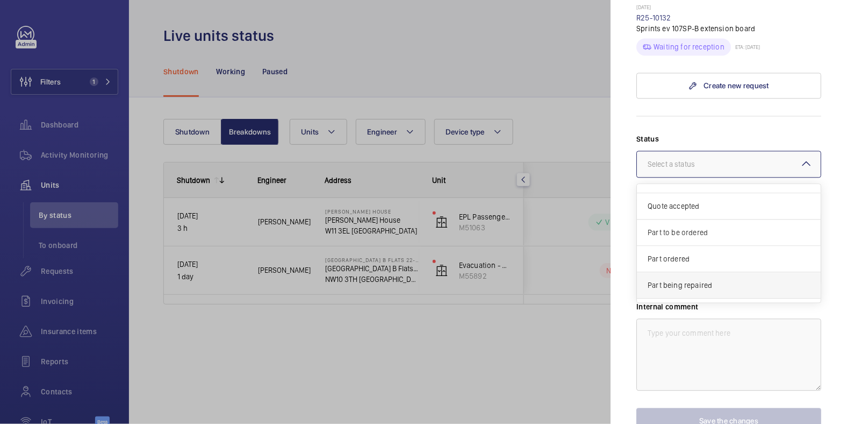
scroll to position [90, 0]
click at [681, 286] on span "Other" at bounding box center [729, 291] width 162 height 11
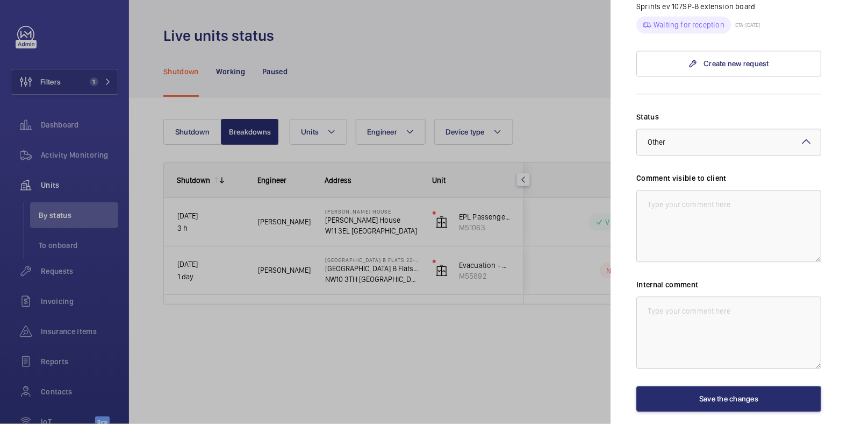
scroll to position [731, 0]
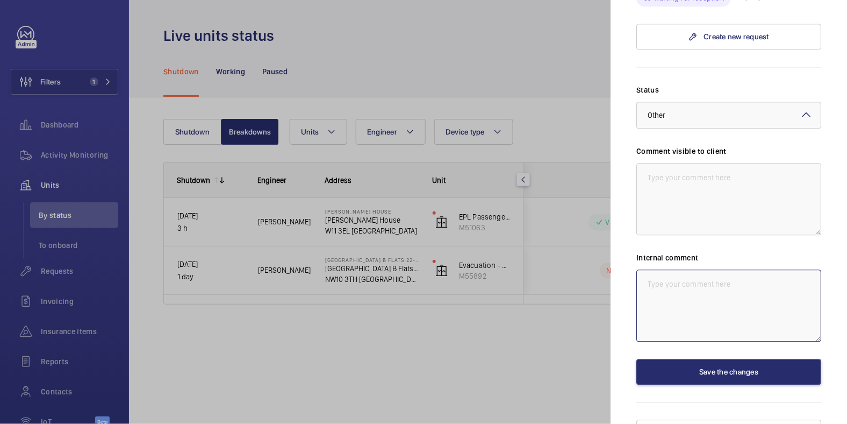
click at [665, 272] on textarea at bounding box center [728, 305] width 185 height 72
type textarea "Chasing helpdesk to see if assigned to John"
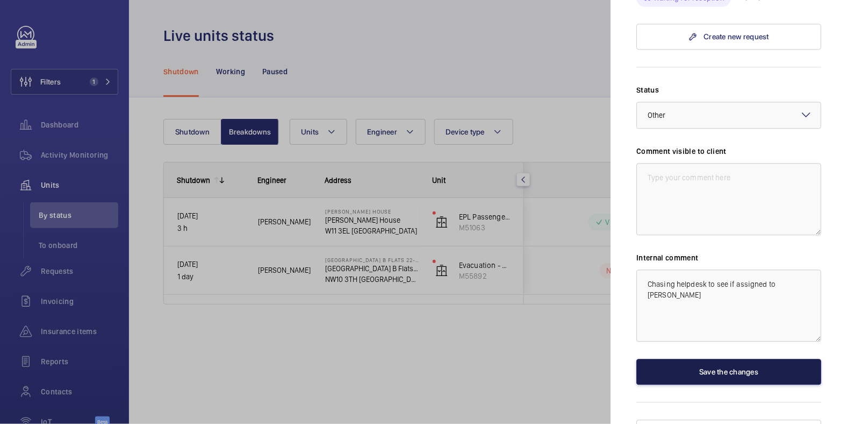
click at [767, 359] on button "Save the changes" at bounding box center [728, 372] width 185 height 26
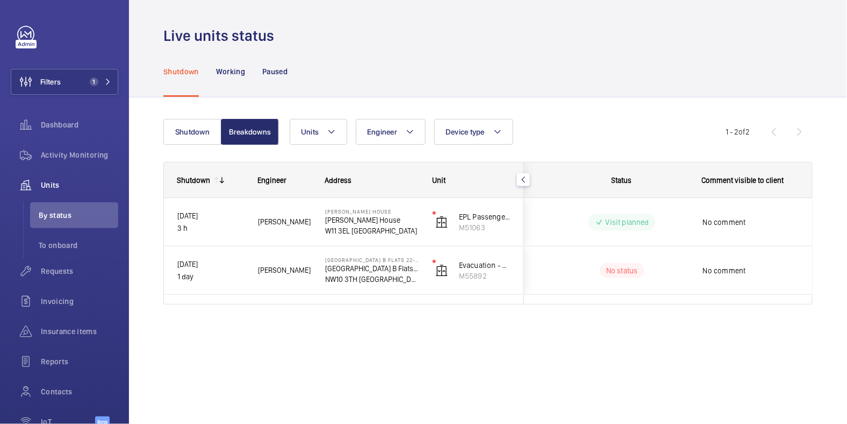
scroll to position [0, 0]
click at [65, 152] on span "Activity Monitoring" at bounding box center [79, 154] width 77 height 11
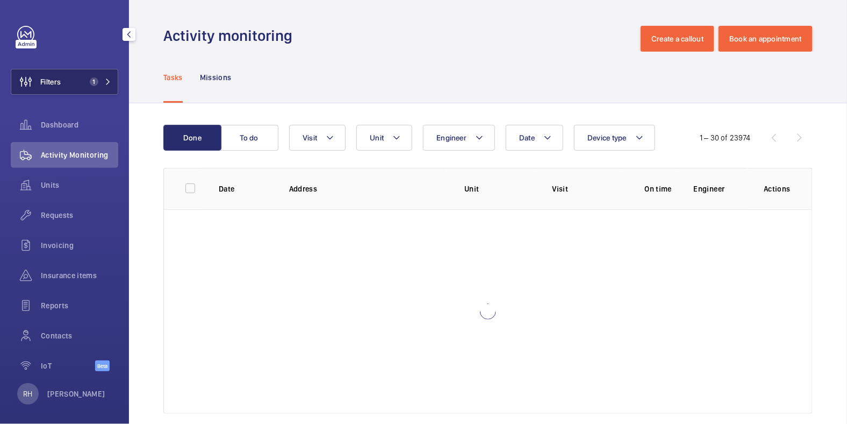
click at [90, 83] on span "1" at bounding box center [94, 81] width 9 height 9
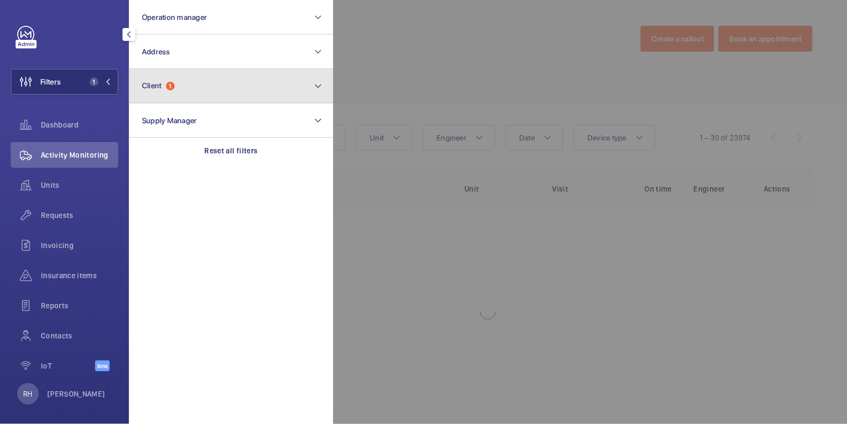
click at [178, 89] on button "Client 1" at bounding box center [231, 86] width 204 height 34
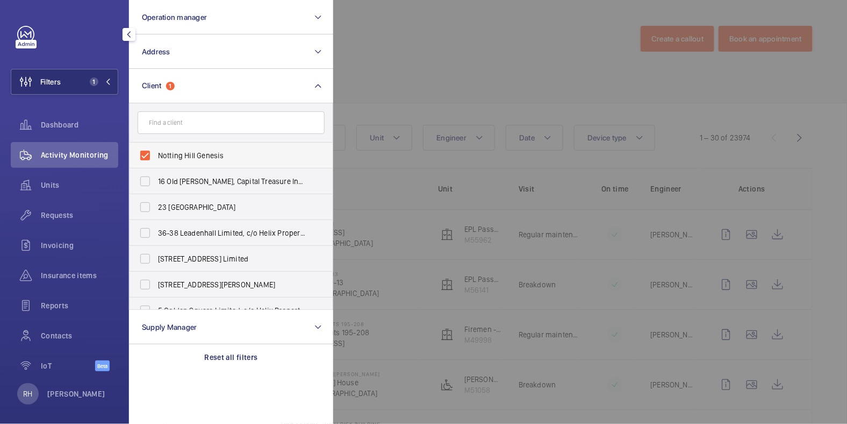
click at [168, 151] on span "Notting Hill Genesis" at bounding box center [232, 155] width 148 height 11
click at [156, 151] on input "Notting Hill Genesis" at bounding box center [145, 156] width 22 height 22
checkbox input "false"
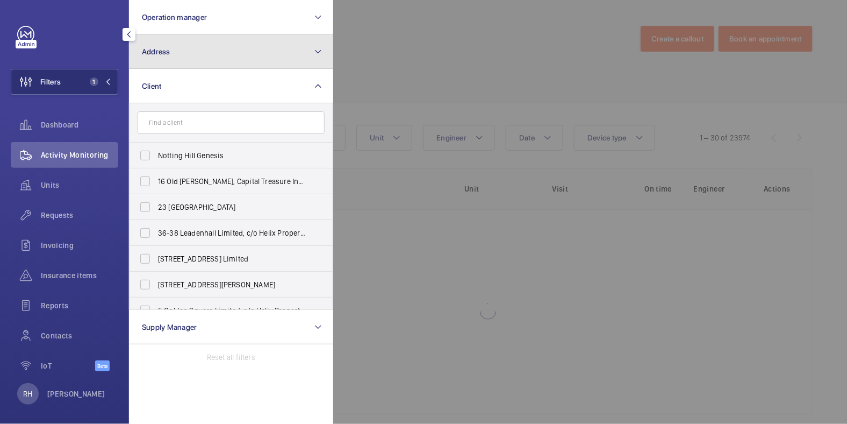
click at [191, 47] on button "Address" at bounding box center [231, 51] width 204 height 34
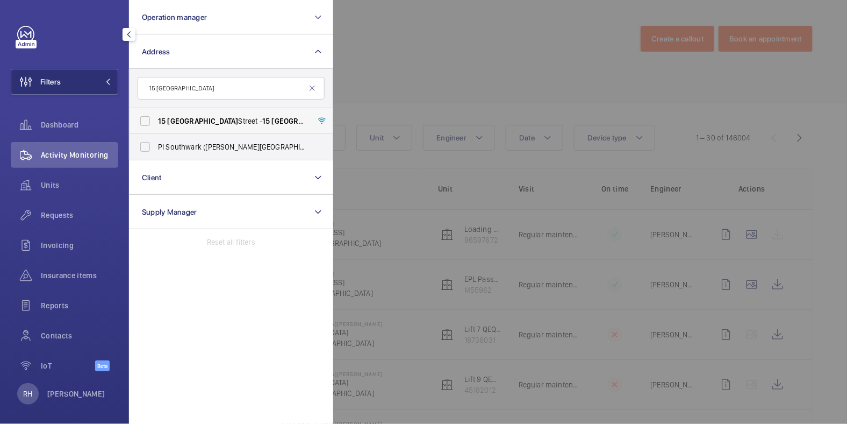
type input "15 [GEOGRAPHIC_DATA]"
click at [197, 122] on span "15 Suffolk Street - 15 Suffolk St, LONDON SW1Y 4HG" at bounding box center [232, 121] width 148 height 11
click at [156, 122] on input "15 Suffolk Street - 15 Suffolk St, LONDON SW1Y 4HG" at bounding box center [145, 121] width 22 height 22
checkbox input "true"
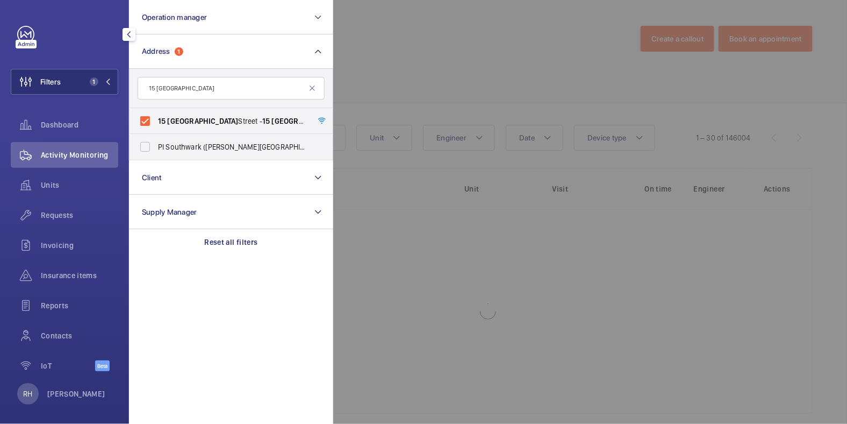
click at [402, 60] on div at bounding box center [756, 212] width 847 height 424
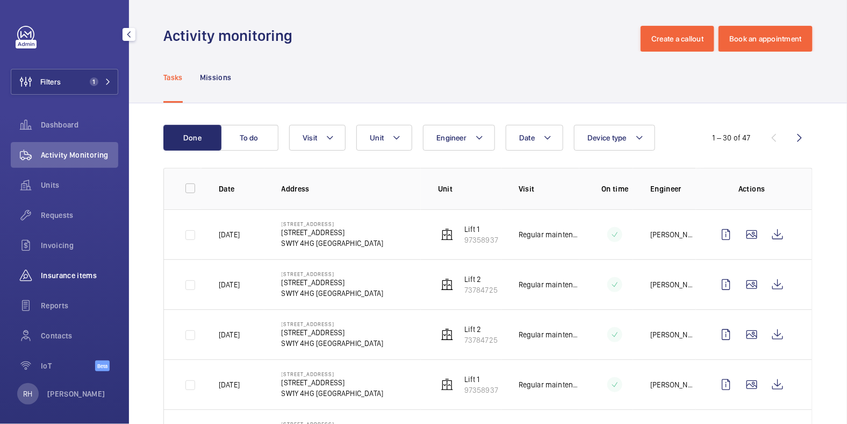
click at [62, 277] on span "Insurance items" at bounding box center [79, 275] width 77 height 11
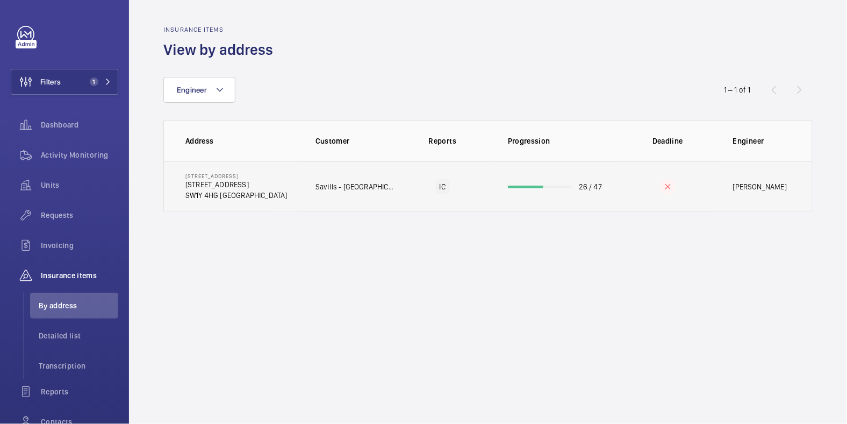
click at [613, 192] on td "26 / 47" at bounding box center [555, 186] width 129 height 51
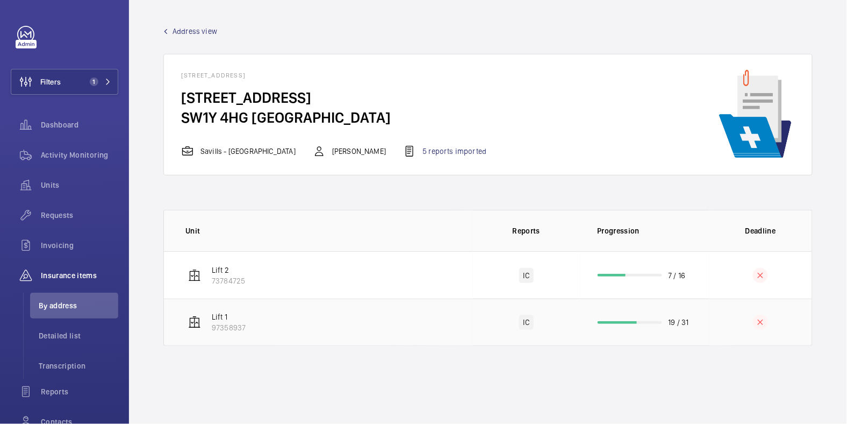
click at [717, 321] on td at bounding box center [761, 321] width 103 height 47
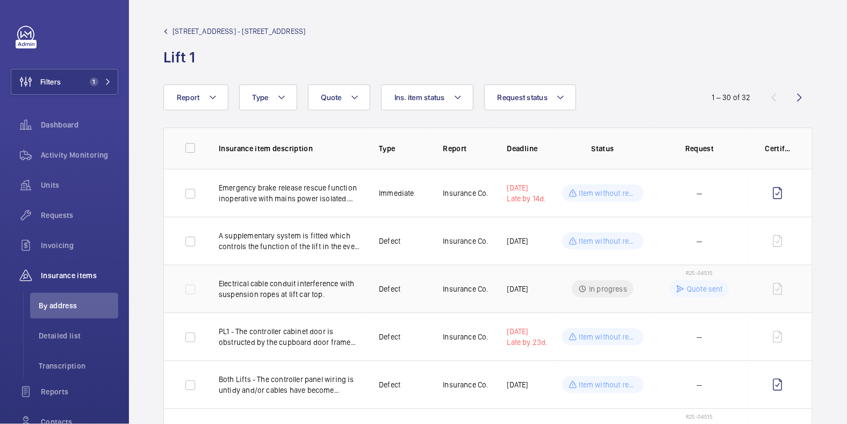
click at [699, 287] on p "Quote sent" at bounding box center [705, 288] width 36 height 11
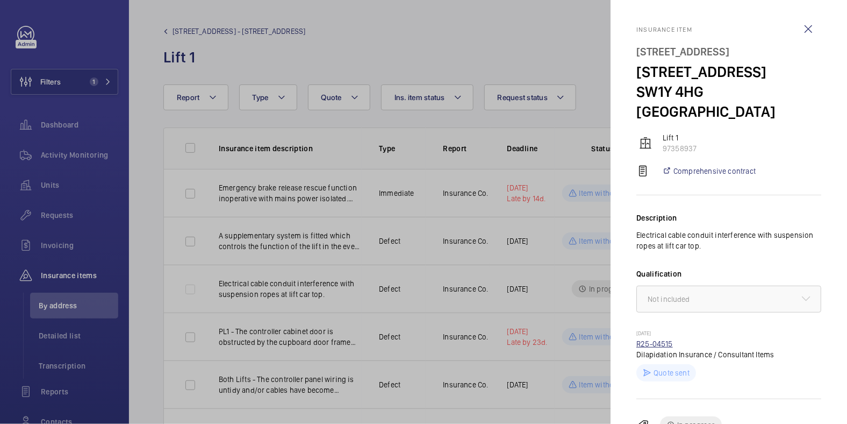
click at [654, 339] on link "R25-04515" at bounding box center [654, 343] width 37 height 9
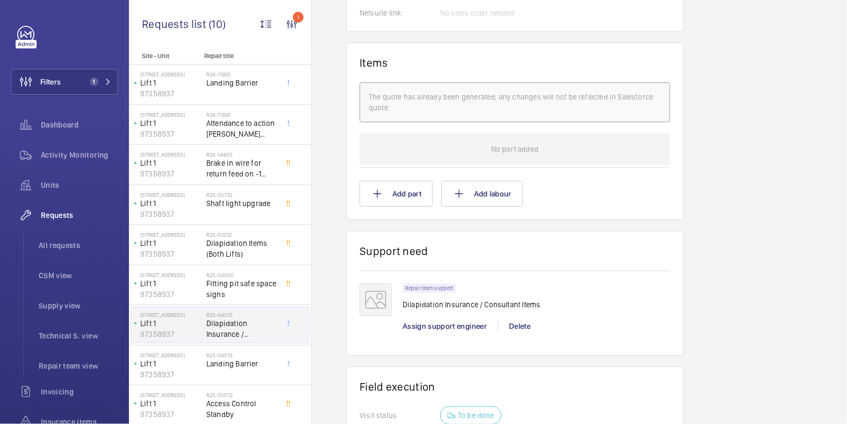
scroll to position [850, 0]
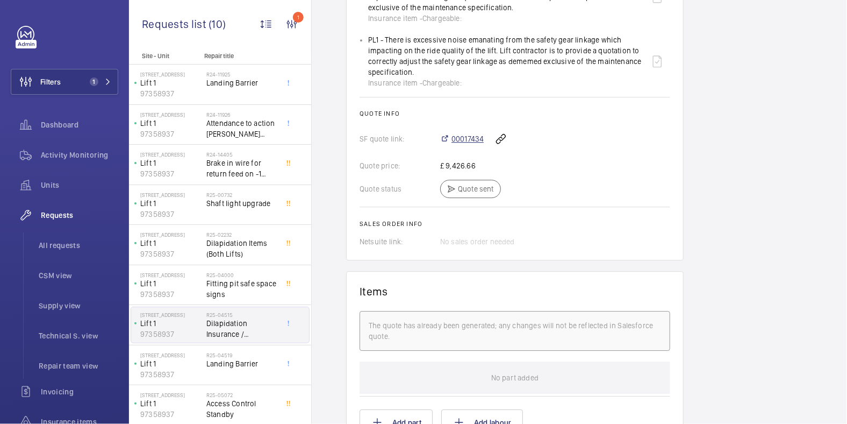
click at [467, 138] on span "00017434" at bounding box center [468, 138] width 32 height 11
click at [79, 154] on span "Activity Monitoring" at bounding box center [79, 154] width 77 height 11
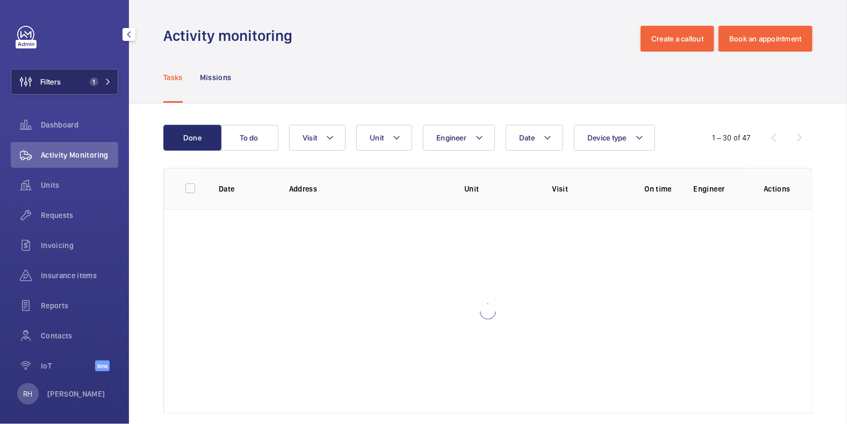
click at [62, 88] on button "Filters 1" at bounding box center [65, 82] width 108 height 26
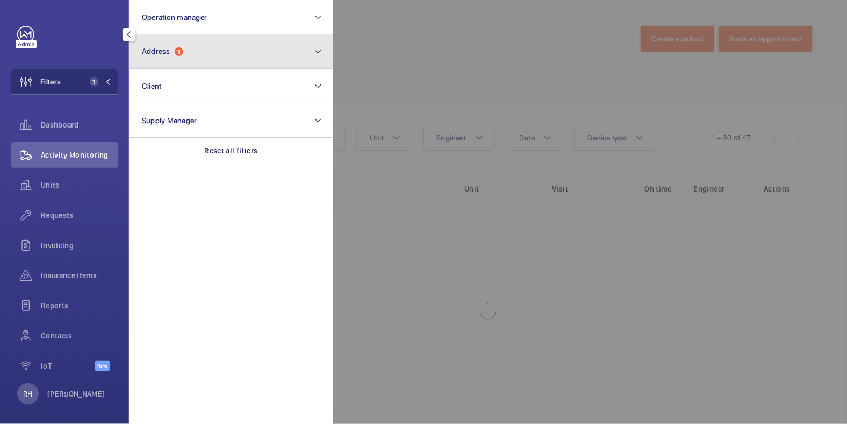
click at [200, 60] on button "Address 1" at bounding box center [231, 51] width 204 height 34
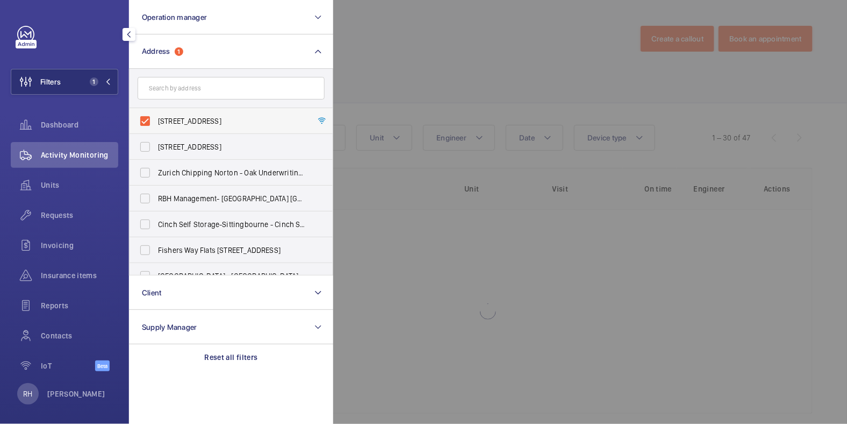
click at [171, 113] on label "15 Suffolk Street - 15 Suffolk St, LONDON SW1Y 4HG" at bounding box center [223, 121] width 187 height 26
click at [156, 113] on input "15 Suffolk Street - 15 Suffolk St, LONDON SW1Y 4HG" at bounding box center [145, 121] width 22 height 22
checkbox input "false"
click at [523, 61] on div at bounding box center [756, 212] width 847 height 424
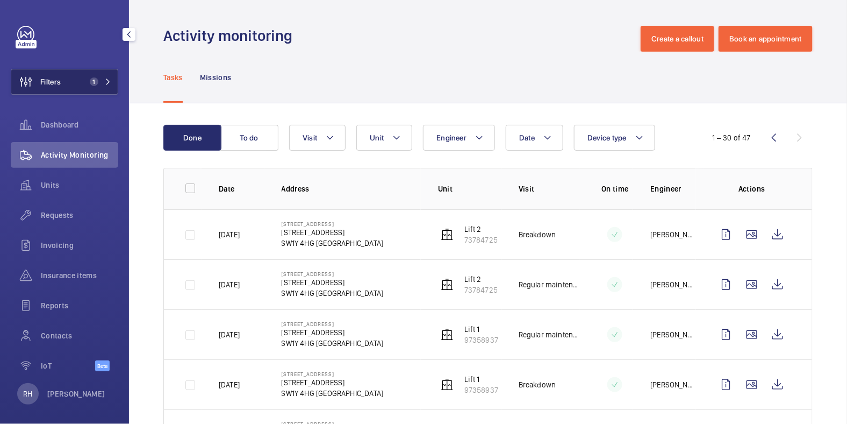
click at [67, 89] on button "Filters 1" at bounding box center [65, 82] width 108 height 26
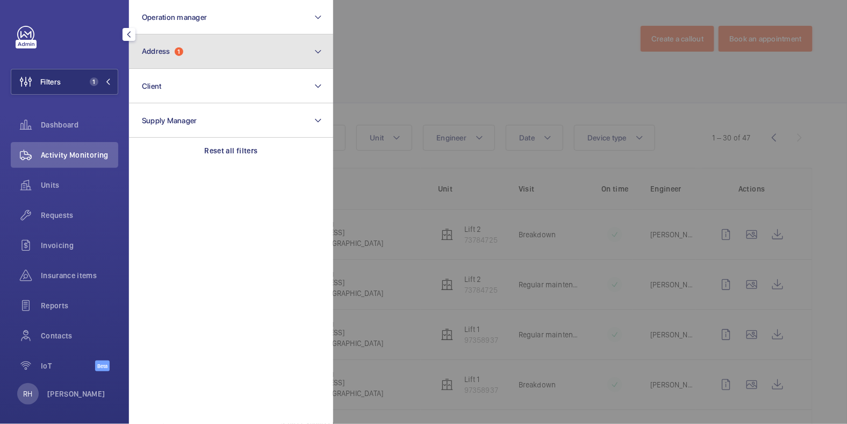
click at [171, 62] on button "Address 1" at bounding box center [231, 51] width 204 height 34
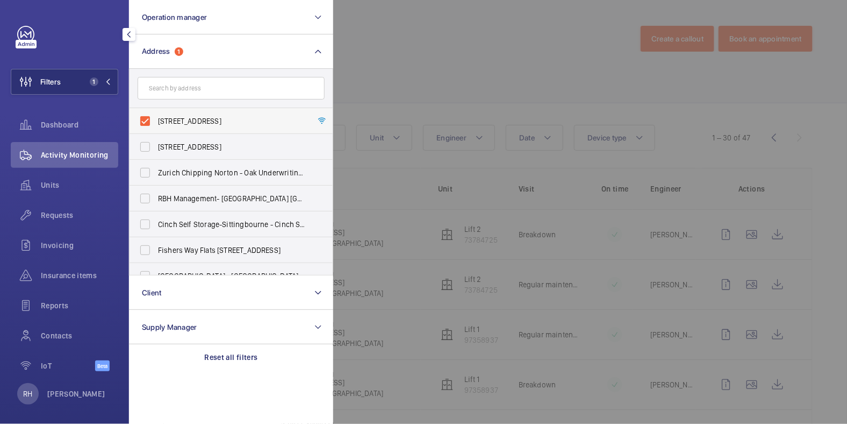
click at [171, 121] on span "15 Suffolk Street - 15 Suffolk St, LONDON SW1Y 4HG" at bounding box center [232, 121] width 148 height 11
click at [156, 121] on input "15 Suffolk Street - 15 Suffolk St, LONDON SW1Y 4HG" at bounding box center [145, 121] width 22 height 22
checkbox input "false"
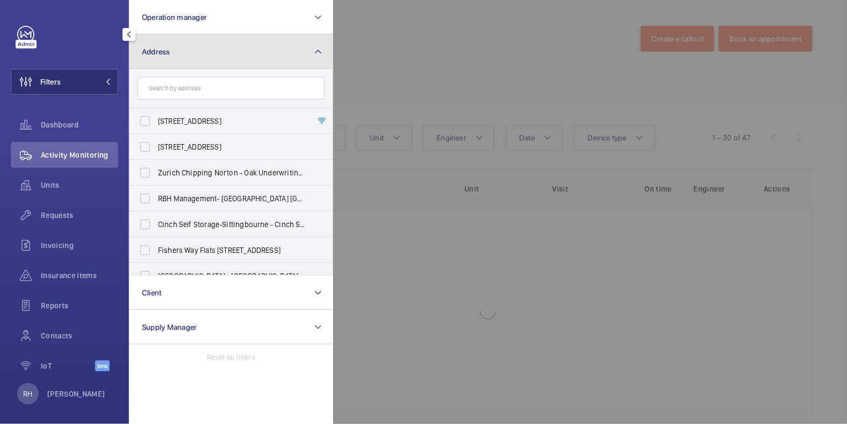
click at [190, 52] on button "Address" at bounding box center [231, 51] width 204 height 34
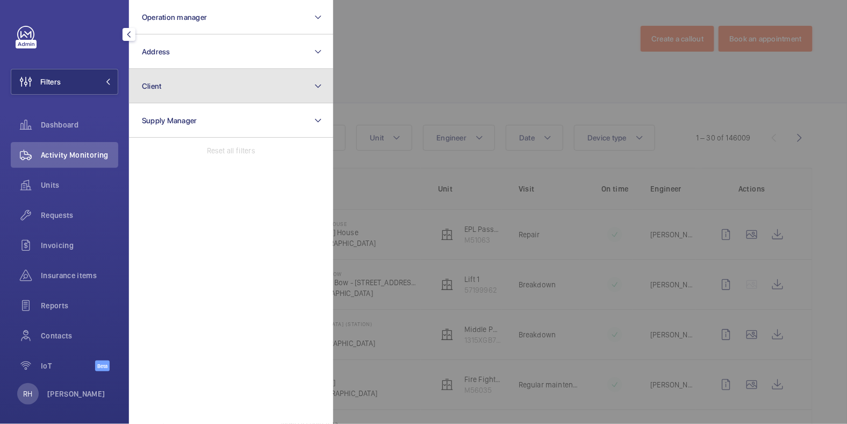
click at [182, 94] on button "Client" at bounding box center [231, 86] width 204 height 34
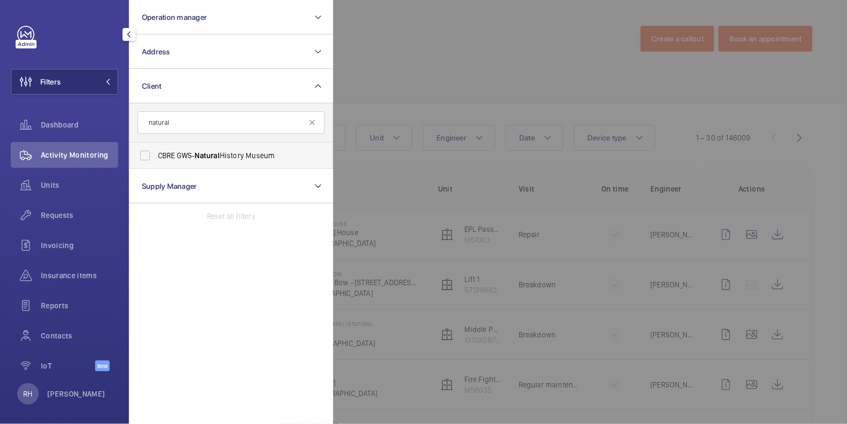
type input "natural"
click at [201, 151] on span "Natural" at bounding box center [207, 155] width 25 height 9
click at [156, 151] on input "CBRE GWS- Natural History Museum" at bounding box center [145, 156] width 22 height 22
checkbox input "true"
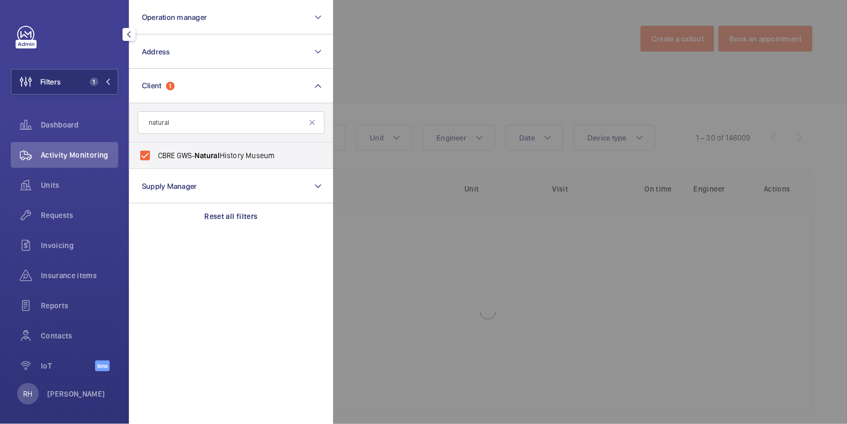
click at [452, 64] on div at bounding box center [756, 212] width 847 height 424
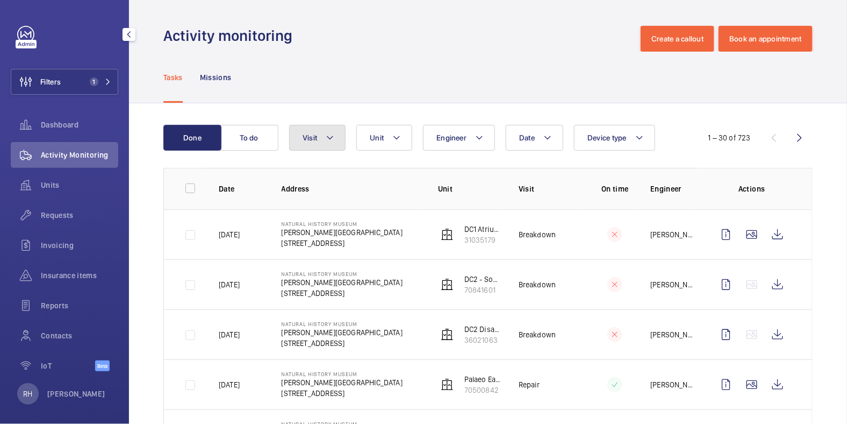
click at [310, 137] on span "Visit" at bounding box center [310, 137] width 15 height 9
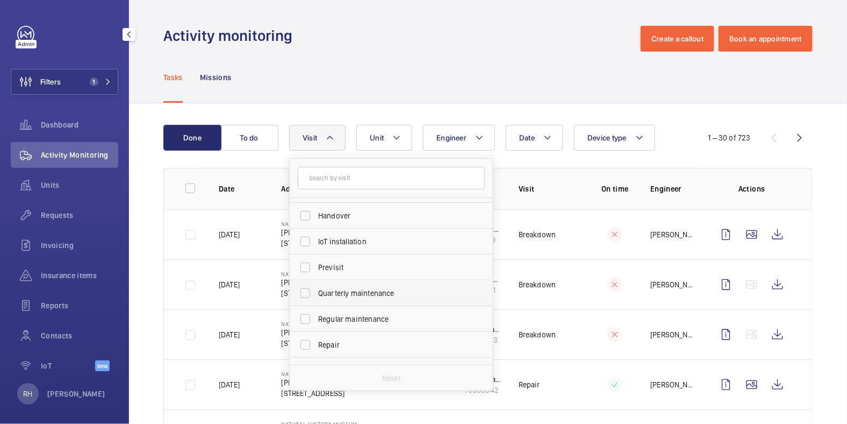
scroll to position [99, 0]
click at [362, 313] on span "Regular maintenance" at bounding box center [392, 318] width 148 height 11
click at [316, 313] on input "Regular maintenance" at bounding box center [306, 318] width 22 height 22
checkbox input "true"
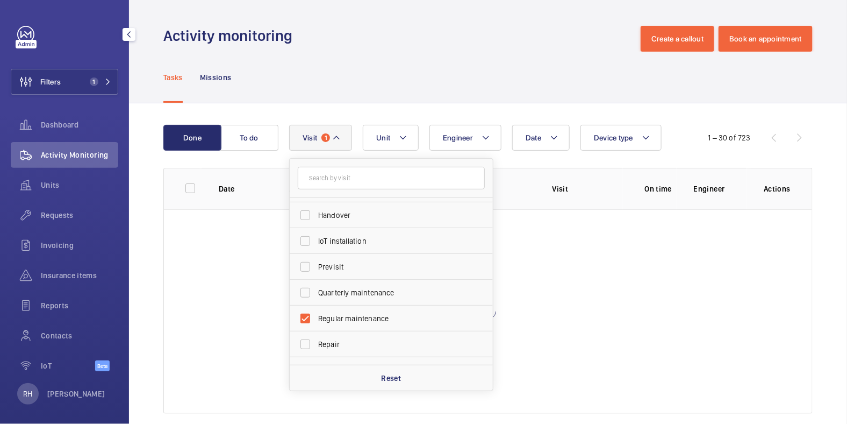
click at [459, 60] on div "Tasks Missions" at bounding box center [487, 77] width 649 height 51
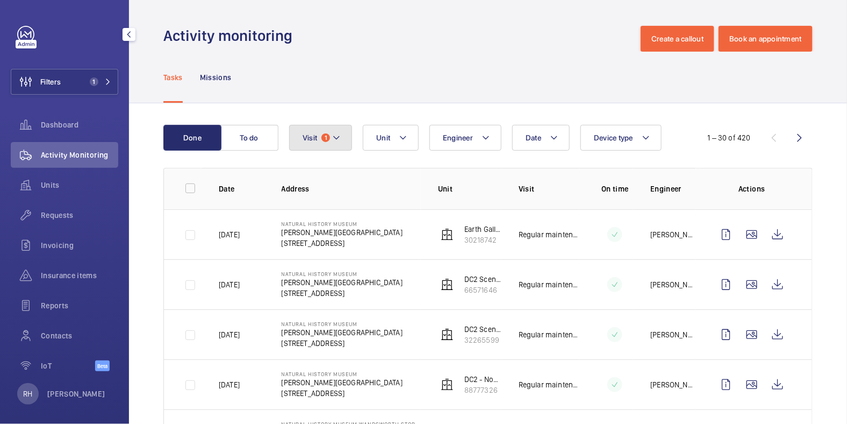
click at [327, 129] on button "Visit 1" at bounding box center [320, 138] width 63 height 26
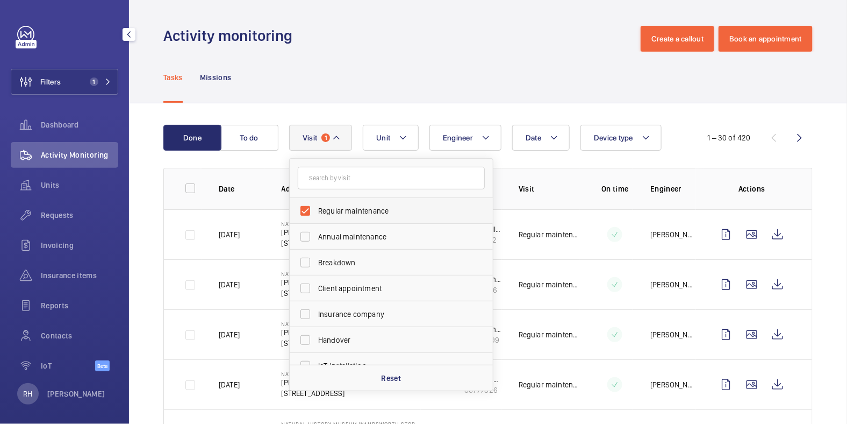
click at [351, 212] on span "Regular maintenance" at bounding box center [392, 210] width 148 height 11
click at [316, 212] on input "Regular maintenance" at bounding box center [306, 211] width 22 height 22
checkbox input "false"
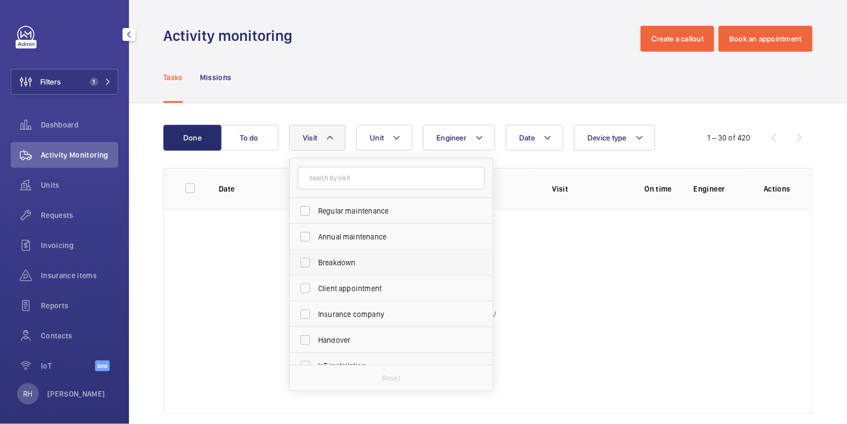
click at [344, 266] on span "Breakdown" at bounding box center [392, 262] width 148 height 11
click at [316, 266] on input "Breakdown" at bounding box center [306, 263] width 22 height 22
checkbox input "true"
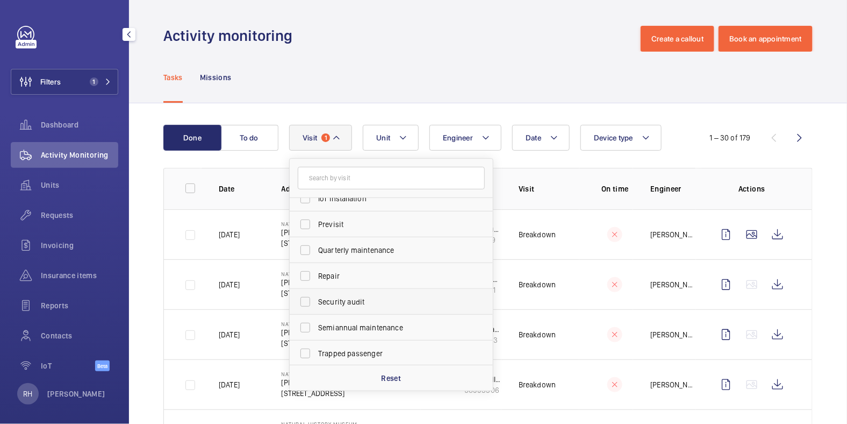
scroll to position [168, 0]
click at [350, 351] on span "Trapped passenger" at bounding box center [392, 352] width 148 height 11
click at [316, 351] on input "Trapped passenger" at bounding box center [306, 352] width 22 height 22
checkbox input "true"
click at [466, 54] on div "Tasks Missions" at bounding box center [487, 77] width 649 height 51
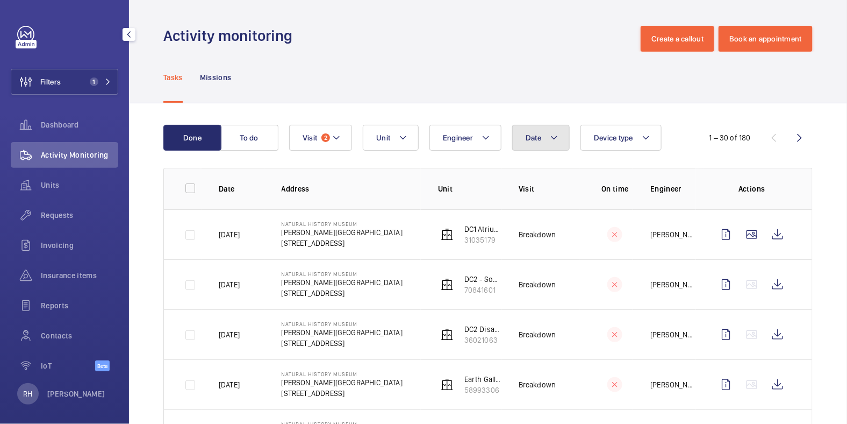
click at [554, 140] on mat-icon at bounding box center [554, 137] width 9 height 13
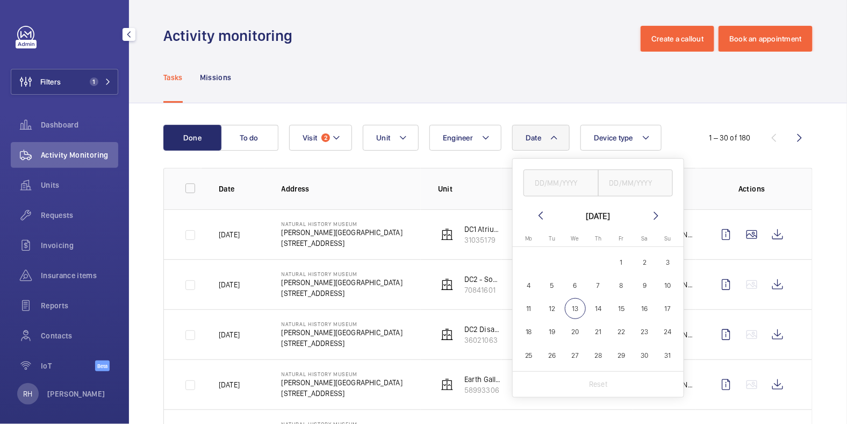
click at [534, 218] on mat-icon at bounding box center [540, 215] width 13 height 13
click at [543, 263] on span "1" at bounding box center [552, 262] width 21 height 21
type input "[DATE]"
click at [597, 356] on span "31" at bounding box center [598, 355] width 21 height 21
type input "[DATE]"
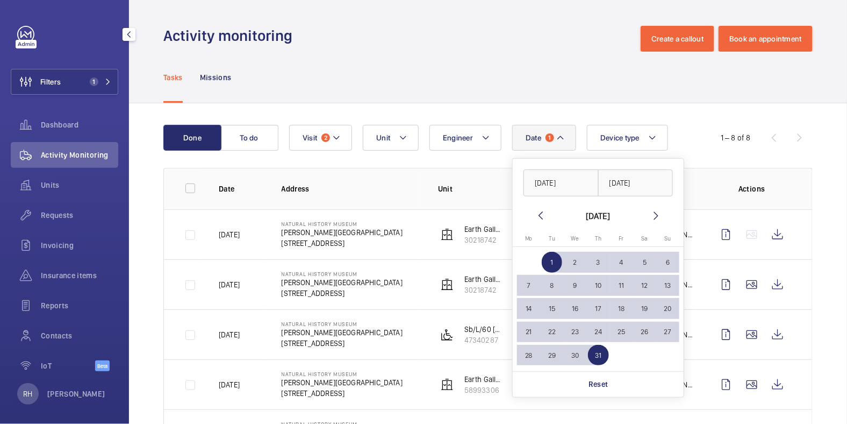
click at [685, 91] on div "Tasks Missions" at bounding box center [487, 77] width 649 height 51
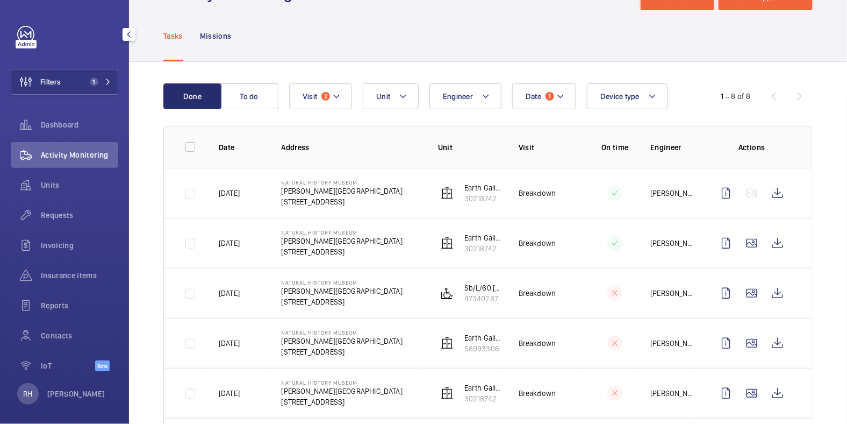
scroll to position [41, 0]
click at [194, 149] on input "checkbox" at bounding box center [191, 147] width 22 height 22
checkbox input "true"
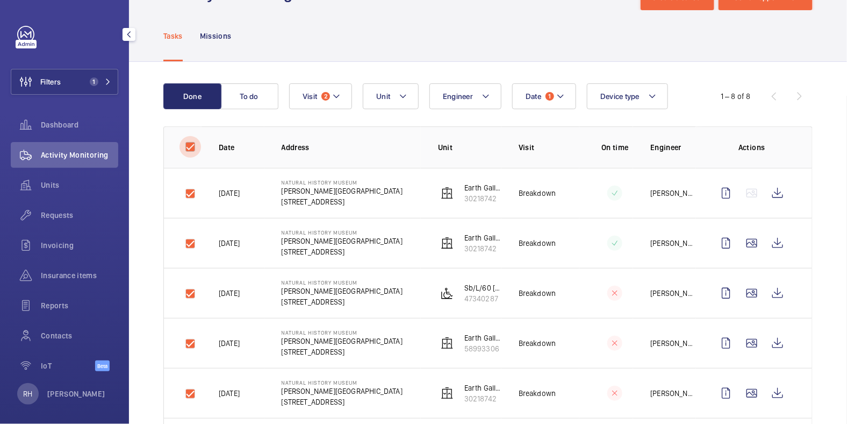
checkbox input "true"
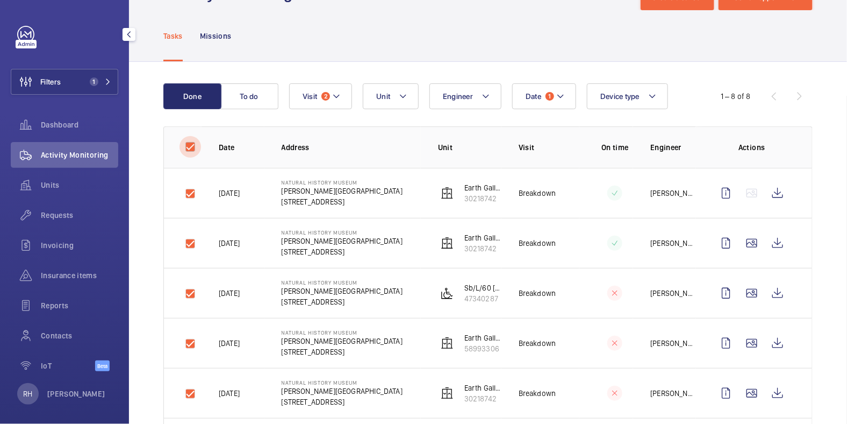
checkbox input "true"
click at [761, 93] on button "Download 8 reports" at bounding box center [768, 96] width 90 height 26
click at [767, 99] on button "Download 8 reports" at bounding box center [768, 96] width 90 height 26
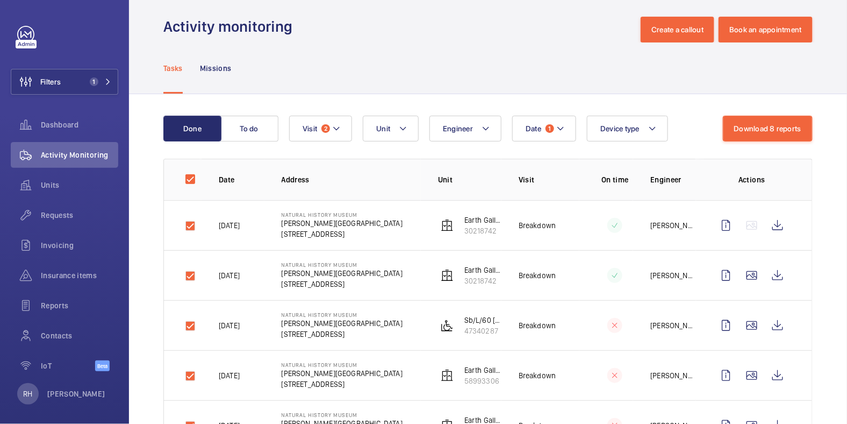
scroll to position [0, 0]
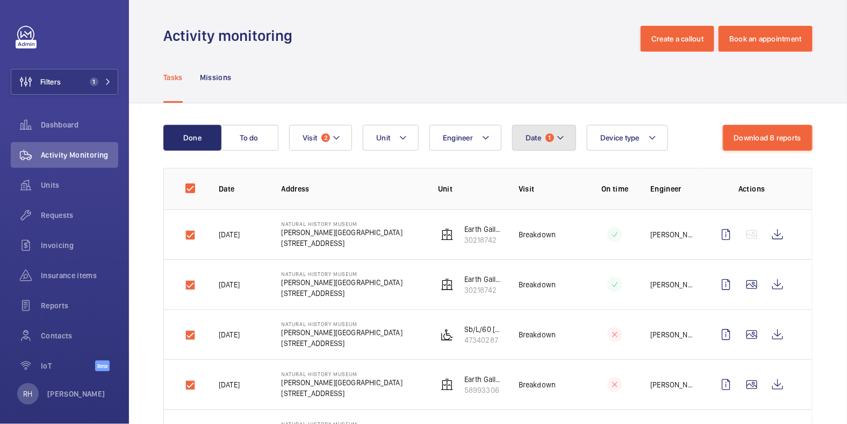
click at [553, 141] on button "Date 1" at bounding box center [544, 138] width 64 height 26
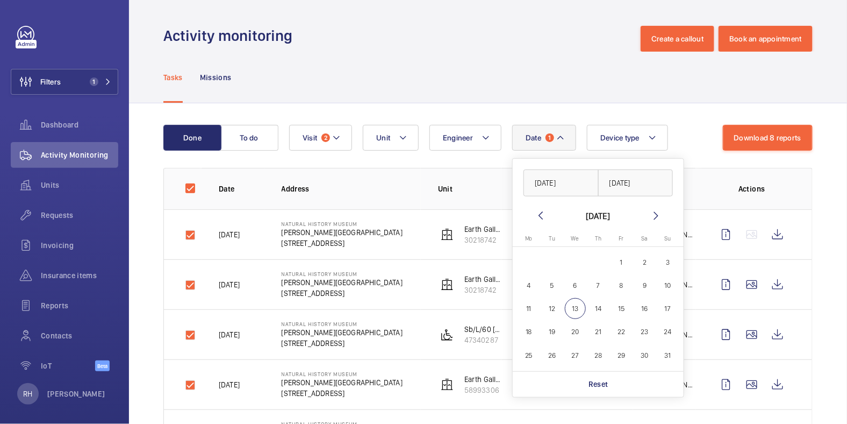
drag, startPoint x: 596, startPoint y: 378, endPoint x: 525, endPoint y: 324, distance: 89.7
click at [595, 378] on p "Reset" at bounding box center [599, 383] width 20 height 11
checkbox input "false"
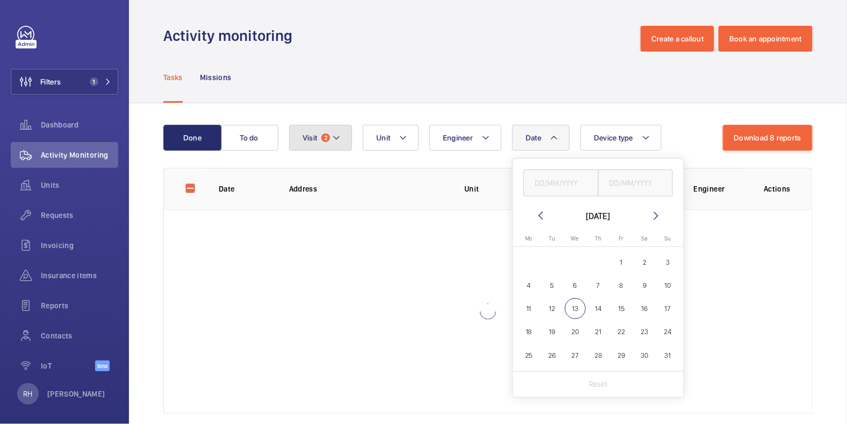
click at [334, 141] on mat-icon at bounding box center [336, 137] width 9 height 13
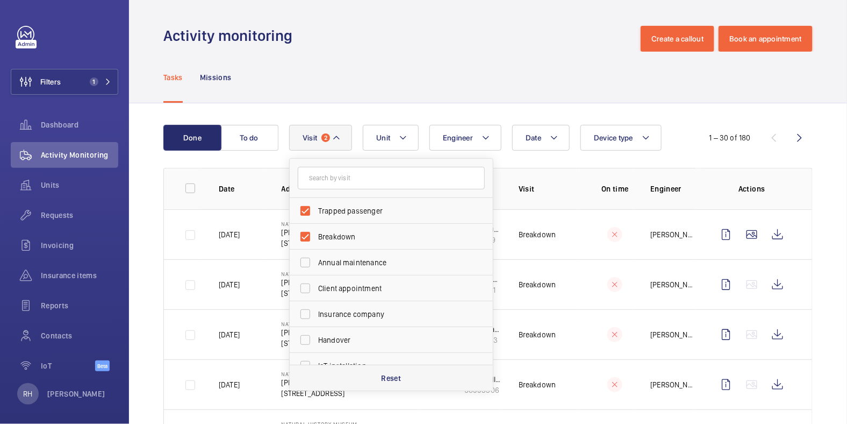
click at [404, 378] on div "Reset" at bounding box center [391, 377] width 203 height 26
checkbox input "false"
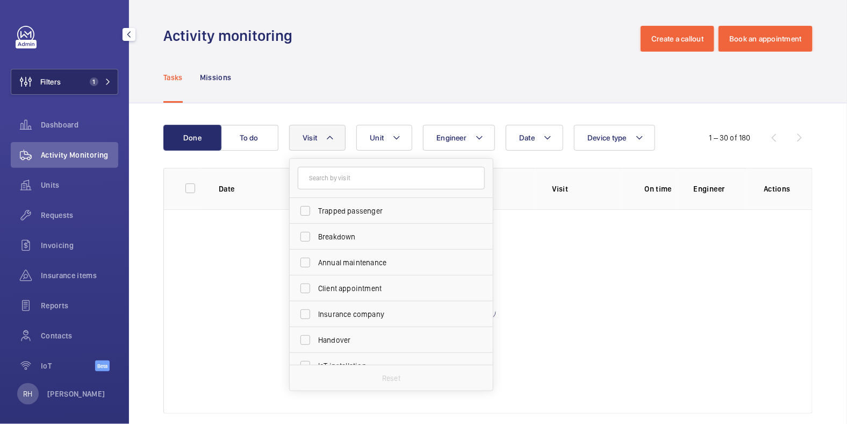
click at [74, 71] on button "Filters 1" at bounding box center [65, 82] width 108 height 26
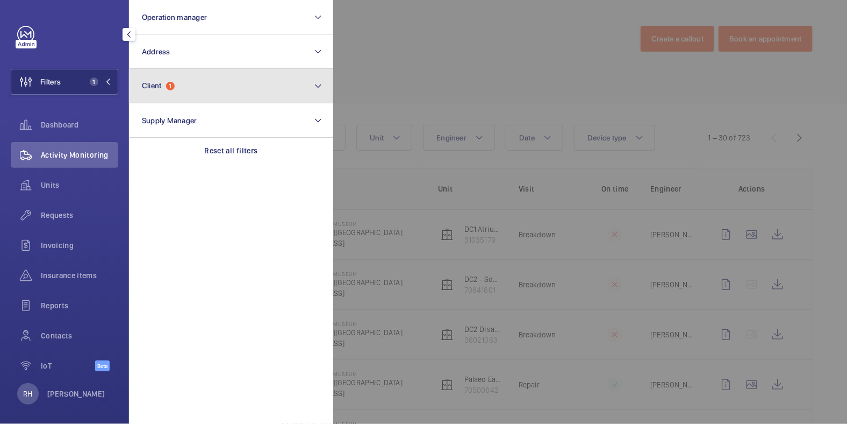
click at [196, 94] on button "Client 1" at bounding box center [231, 86] width 204 height 34
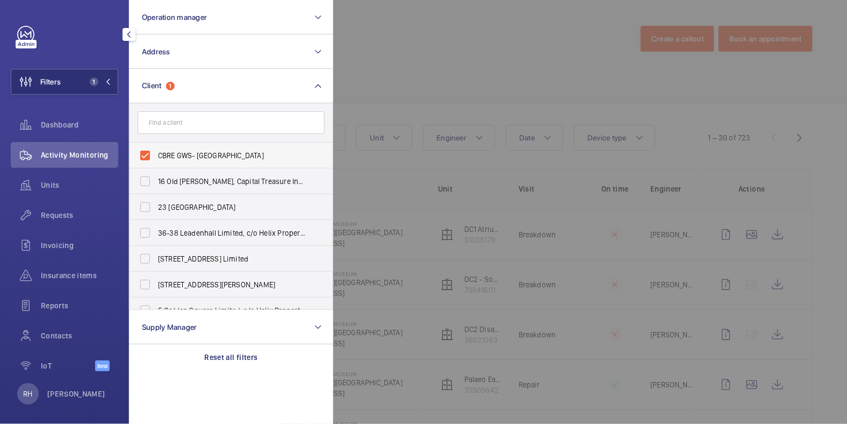
click at [173, 153] on span "CBRE GWS- Natural History Museum" at bounding box center [232, 155] width 148 height 11
click at [156, 153] on input "CBRE GWS- Natural History Museum" at bounding box center [145, 156] width 22 height 22
checkbox input "false"
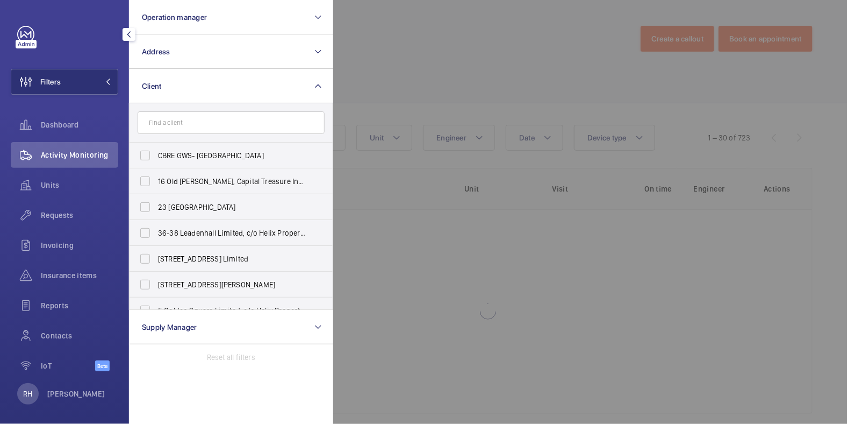
drag, startPoint x: 386, startPoint y: 29, endPoint x: 363, endPoint y: 5, distance: 32.7
click at [385, 28] on div at bounding box center [756, 212] width 847 height 424
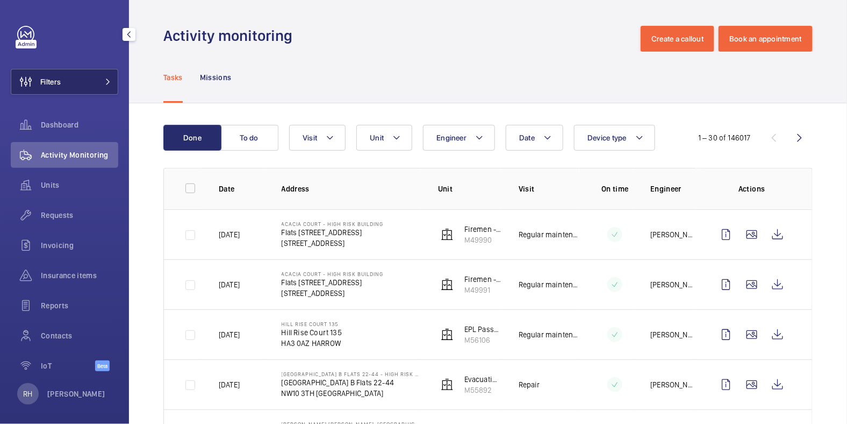
click at [55, 91] on span "Filters" at bounding box center [35, 82] width 49 height 26
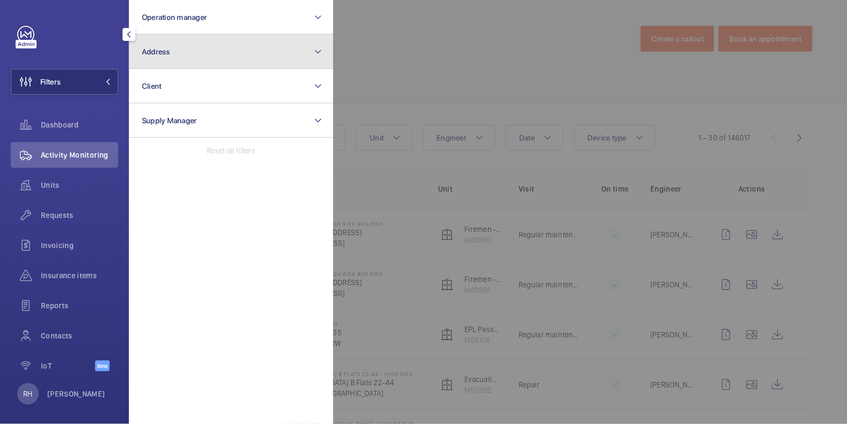
click at [173, 66] on button "Address" at bounding box center [231, 51] width 204 height 34
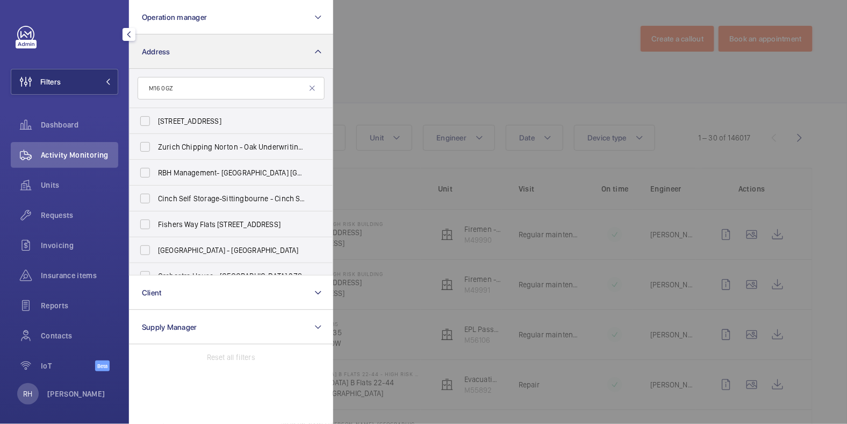
type input "M16 0GZ"
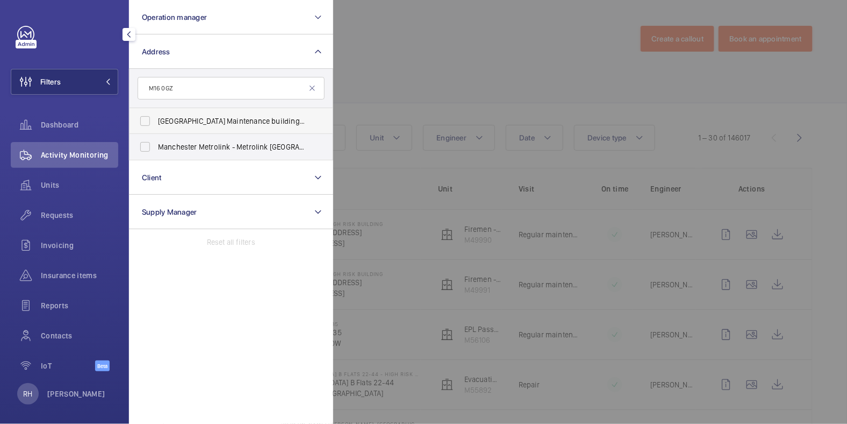
click at [206, 123] on span "Trafford Depot Maintenance building - Trafford Depot Maintenance building,, MAN…" at bounding box center [232, 121] width 148 height 11
click at [156, 123] on input "Trafford Depot Maintenance building - Trafford Depot Maintenance building,, MAN…" at bounding box center [145, 121] width 22 height 22
checkbox input "true"
click at [410, 61] on div at bounding box center [756, 212] width 847 height 424
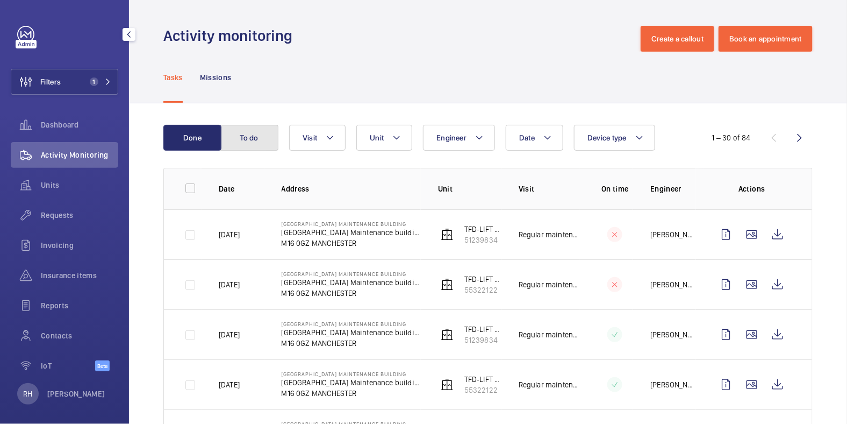
click at [263, 140] on button "To do" at bounding box center [249, 138] width 58 height 26
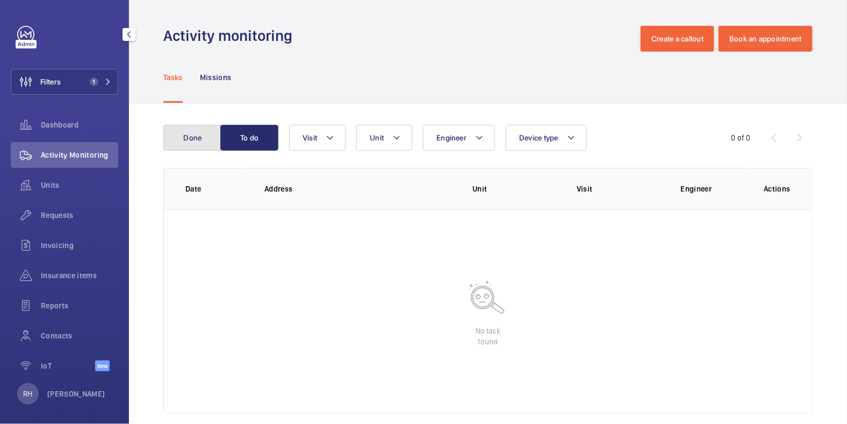
click at [200, 145] on button "Done" at bounding box center [192, 138] width 58 height 26
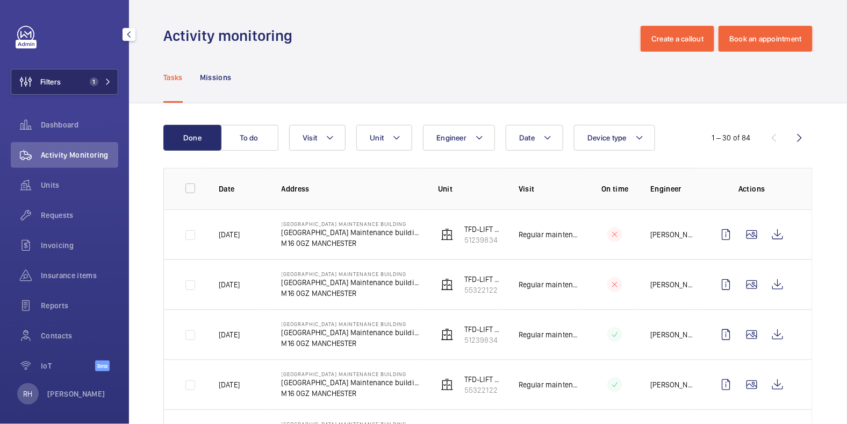
click at [61, 71] on button "Filters 1" at bounding box center [65, 82] width 108 height 26
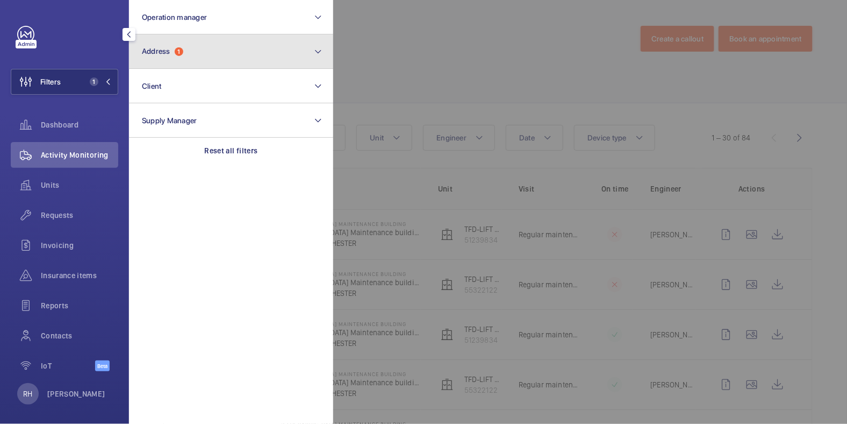
click at [183, 43] on button "Address 1" at bounding box center [231, 51] width 204 height 34
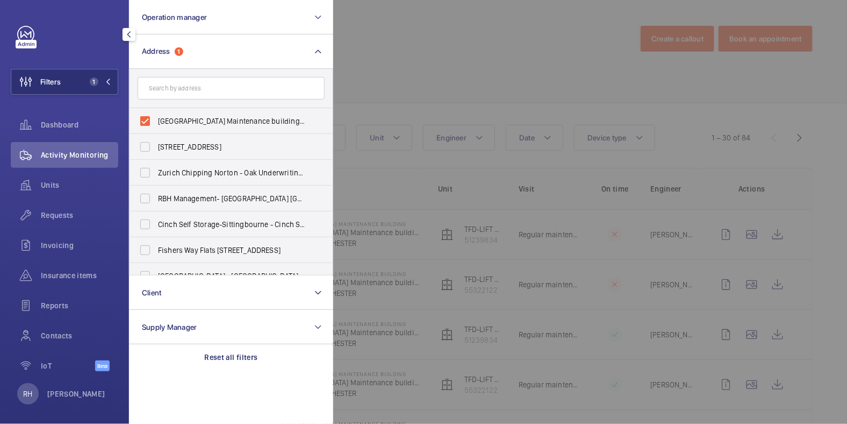
drag, startPoint x: 180, startPoint y: 118, endPoint x: 198, endPoint y: 85, distance: 37.1
click at [180, 117] on span "Trafford Depot Maintenance building - Trafford Depot Maintenance building,, MAN…" at bounding box center [232, 121] width 148 height 11
click at [156, 117] on input "Trafford Depot Maintenance building - Trafford Depot Maintenance building,, MAN…" at bounding box center [145, 121] width 22 height 22
checkbox input "false"
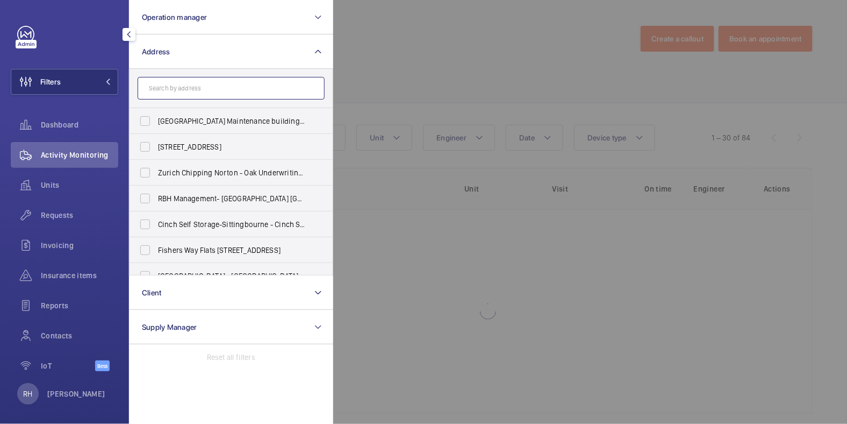
click at [199, 85] on input "text" at bounding box center [231, 88] width 187 height 23
click at [191, 83] on input "text" at bounding box center [231, 88] width 187 height 23
paste input "M16 0GZ"
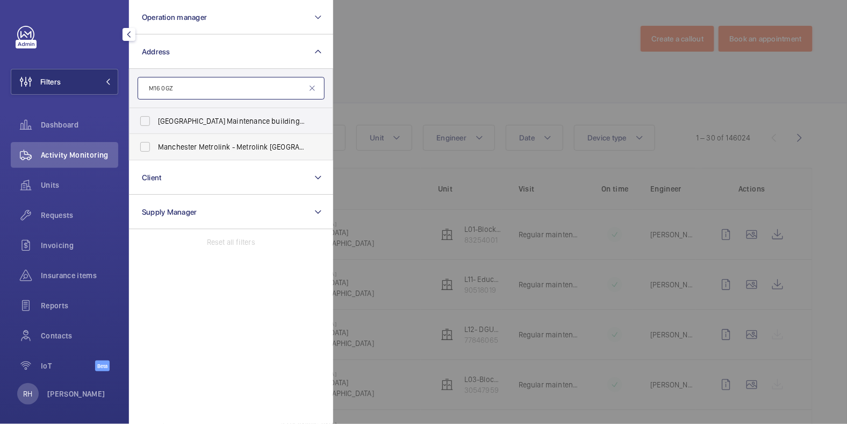
type input "M16 0GZ"
click at [197, 143] on span "Manchester Metrolink - Metrolink Trafford Depot, MANCHESTER M16 0GZ" at bounding box center [232, 146] width 148 height 11
click at [156, 143] on input "Manchester Metrolink - Metrolink Trafford Depot, MANCHESTER M16 0GZ" at bounding box center [145, 147] width 22 height 22
checkbox input "true"
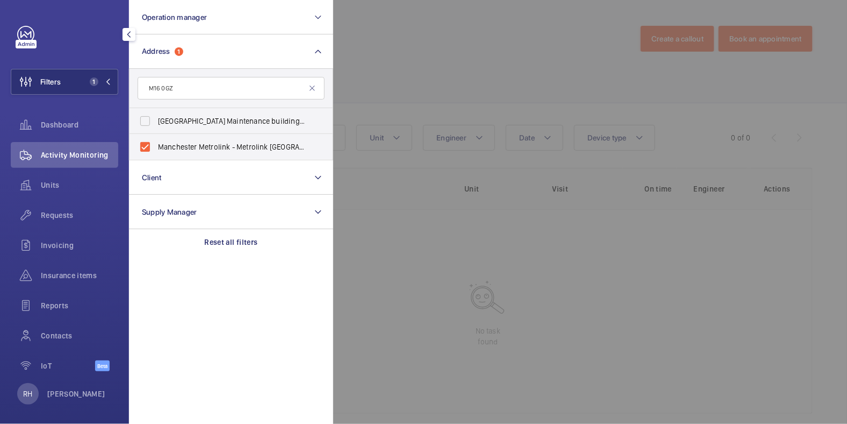
click at [462, 53] on div at bounding box center [756, 212] width 847 height 424
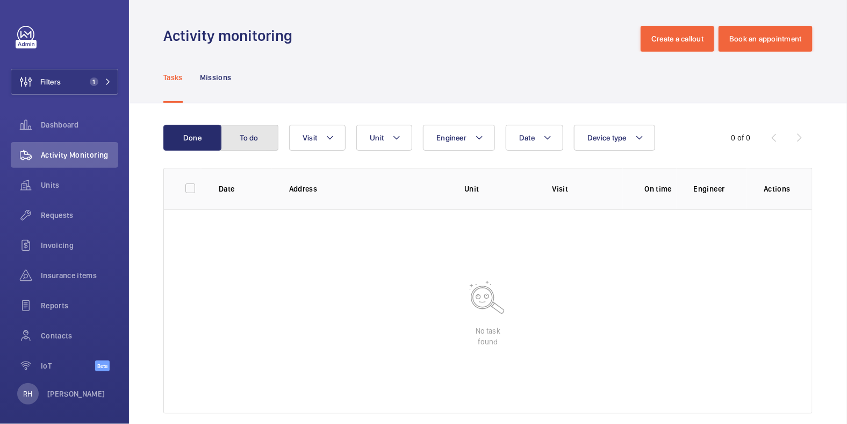
click at [254, 138] on button "To do" at bounding box center [249, 138] width 58 height 26
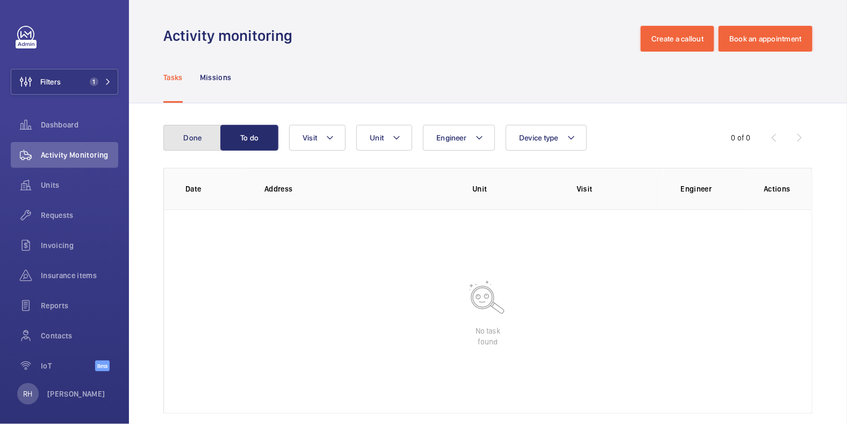
click at [196, 140] on button "Done" at bounding box center [192, 138] width 58 height 26
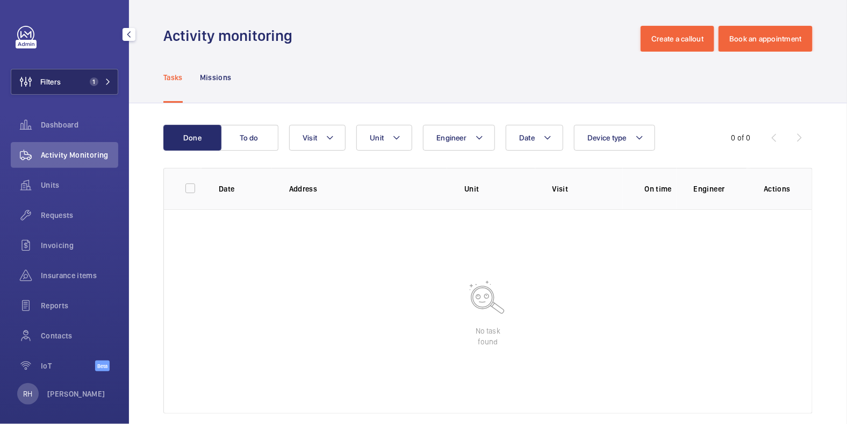
click at [59, 81] on span "Filters" at bounding box center [50, 81] width 20 height 11
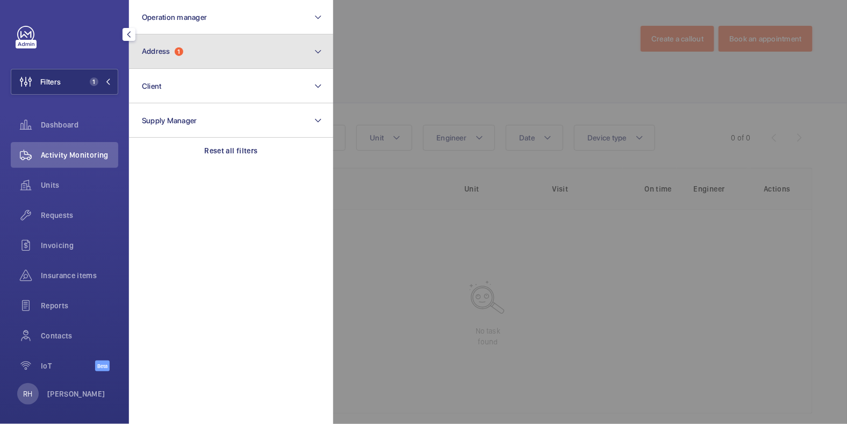
click at [214, 42] on button "Address 1" at bounding box center [231, 51] width 204 height 34
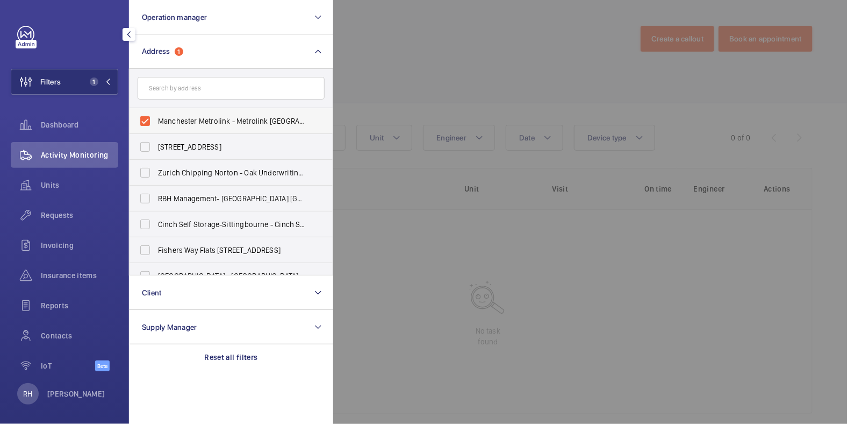
click at [180, 113] on label "Manchester Metrolink - Metrolink Trafford Depot, MANCHESTER M16 0GZ" at bounding box center [223, 121] width 187 height 26
click at [156, 113] on input "Manchester Metrolink - Metrolink Trafford Depot, MANCHESTER M16 0GZ" at bounding box center [145, 121] width 22 height 22
checkbox input "false"
click at [374, 51] on div at bounding box center [756, 212] width 847 height 424
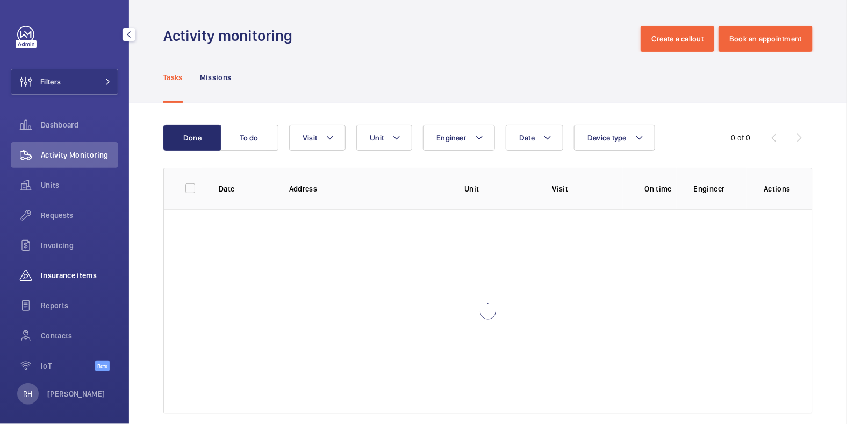
click at [73, 276] on span "Insurance items" at bounding box center [79, 275] width 77 height 11
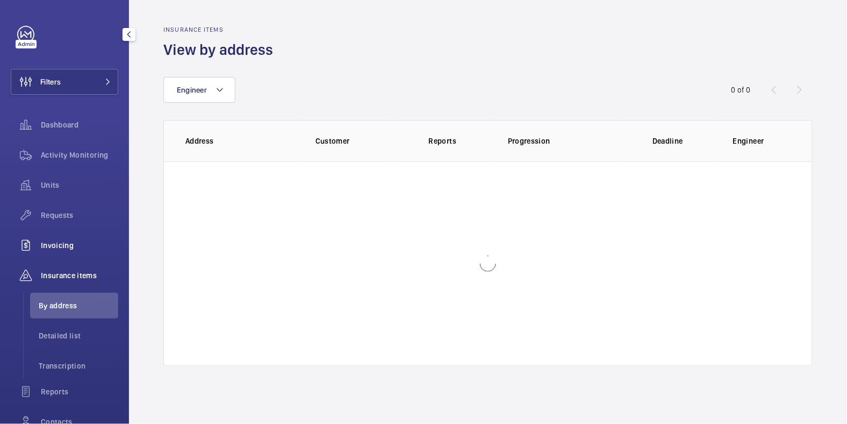
click at [45, 238] on div "Invoicing" at bounding box center [65, 245] width 108 height 26
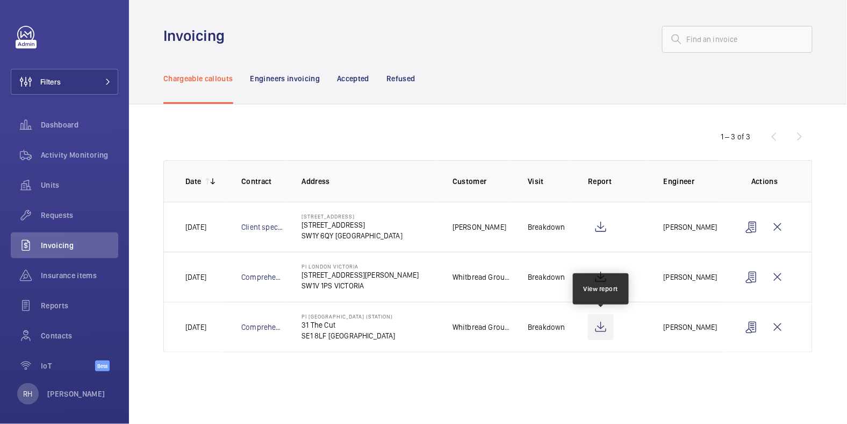
click at [597, 328] on wm-front-icon-button at bounding box center [601, 327] width 26 height 26
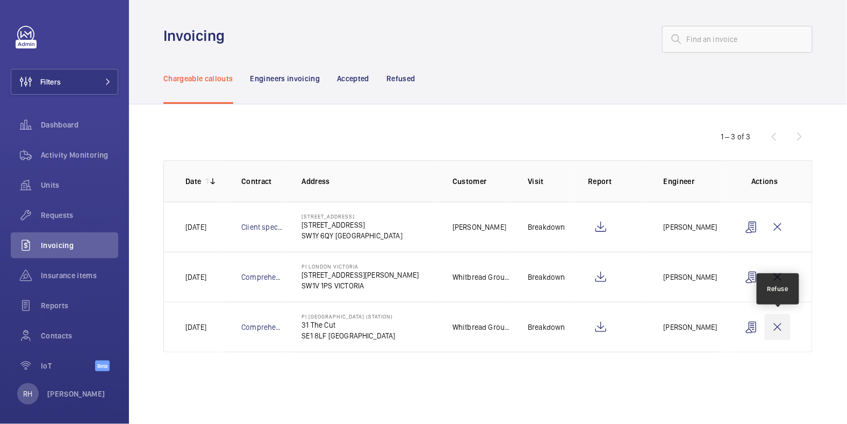
click at [779, 328] on wm-front-icon-button at bounding box center [778, 327] width 26 height 26
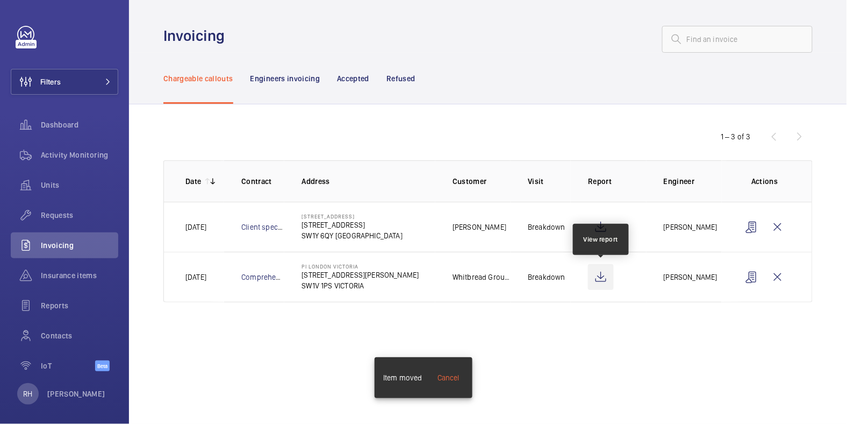
click at [601, 281] on wm-front-icon-button at bounding box center [601, 277] width 26 height 26
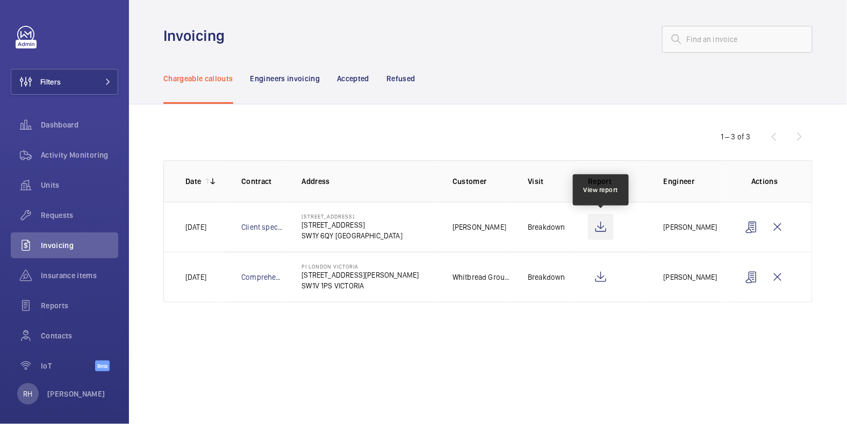
click at [601, 230] on wm-front-icon-button at bounding box center [601, 227] width 26 height 26
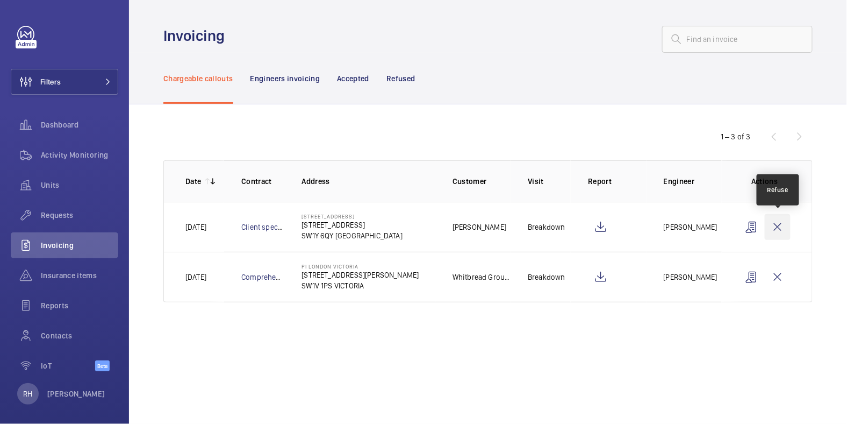
click at [776, 224] on wm-front-icon-button at bounding box center [778, 227] width 26 height 26
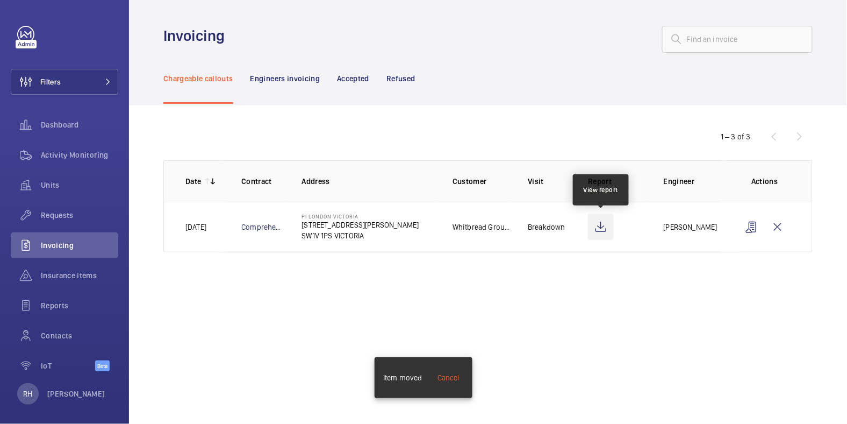
click at [600, 230] on wm-front-icon-button at bounding box center [601, 227] width 26 height 26
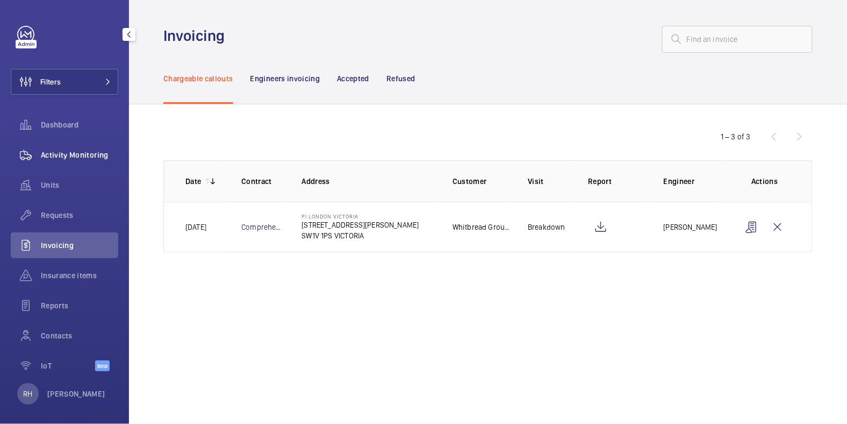
click at [71, 154] on span "Activity Monitoring" at bounding box center [79, 154] width 77 height 11
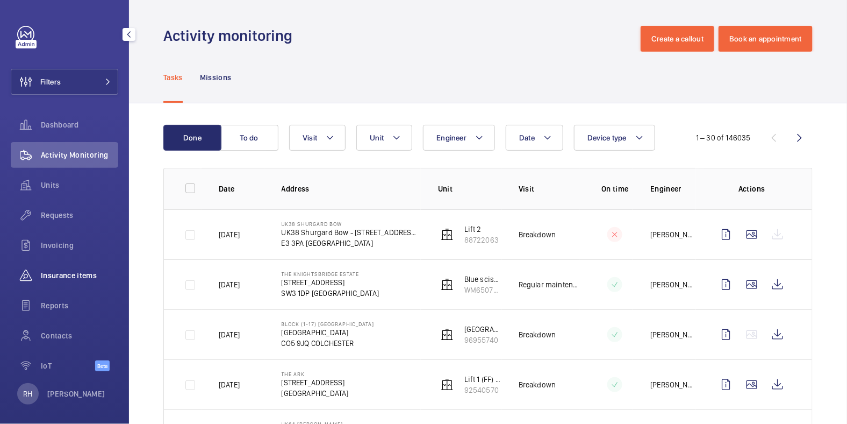
click at [69, 273] on span "Insurance items" at bounding box center [79, 275] width 77 height 11
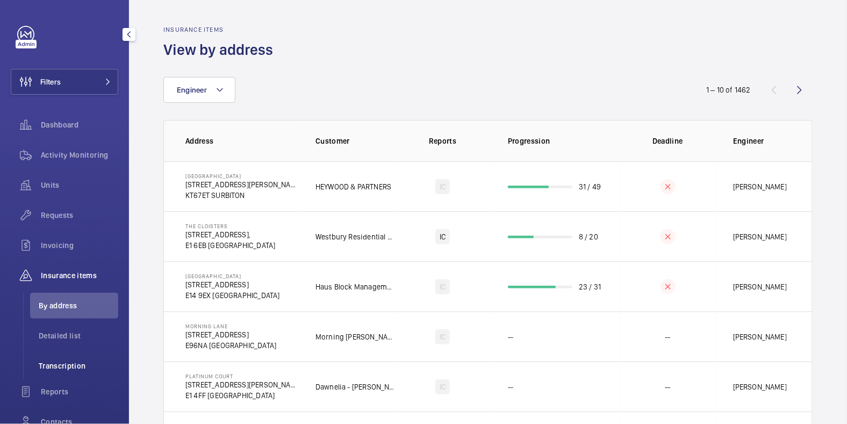
click at [63, 366] on span "Transcription" at bounding box center [79, 365] width 80 height 11
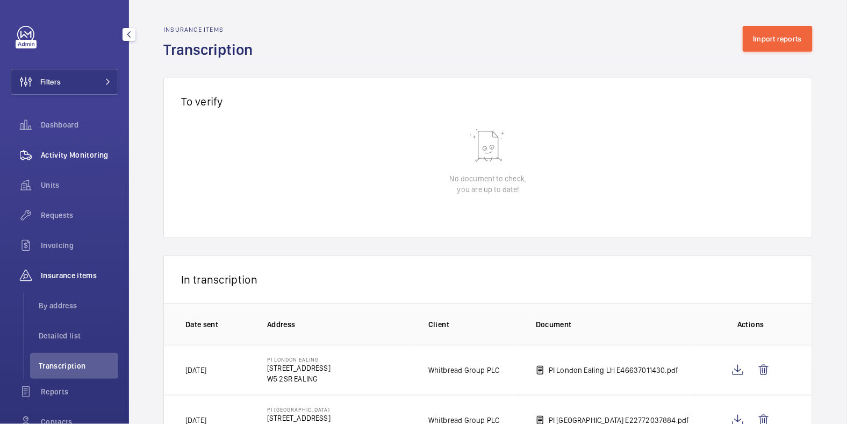
click at [79, 154] on span "Activity Monitoring" at bounding box center [79, 154] width 77 height 11
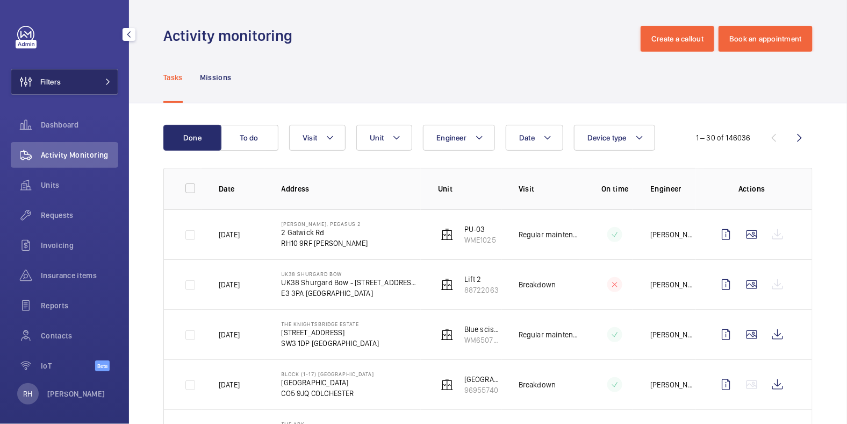
click at [65, 81] on button "Filters" at bounding box center [65, 82] width 108 height 26
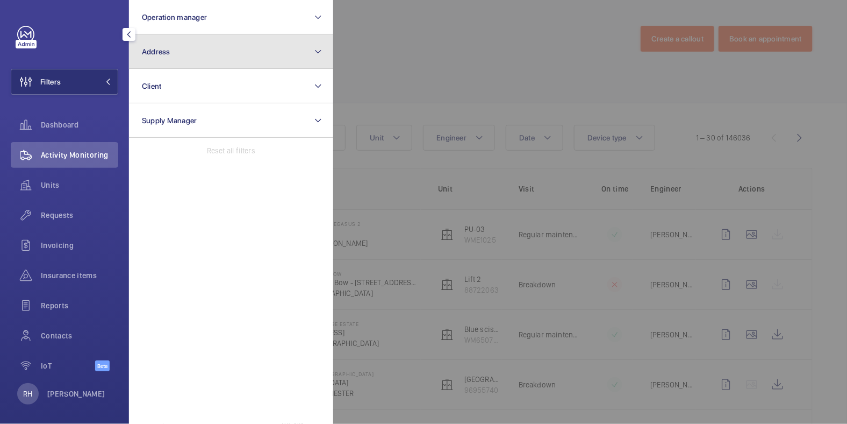
click at [189, 54] on button "Address" at bounding box center [231, 51] width 204 height 34
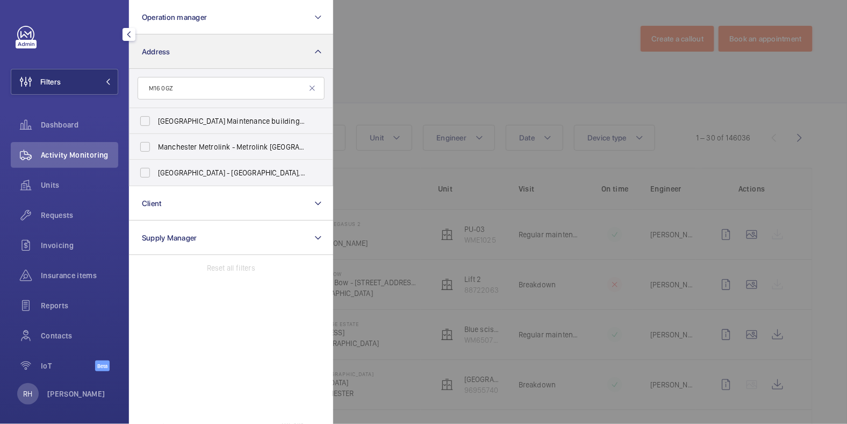
type input "M16 0GZ"
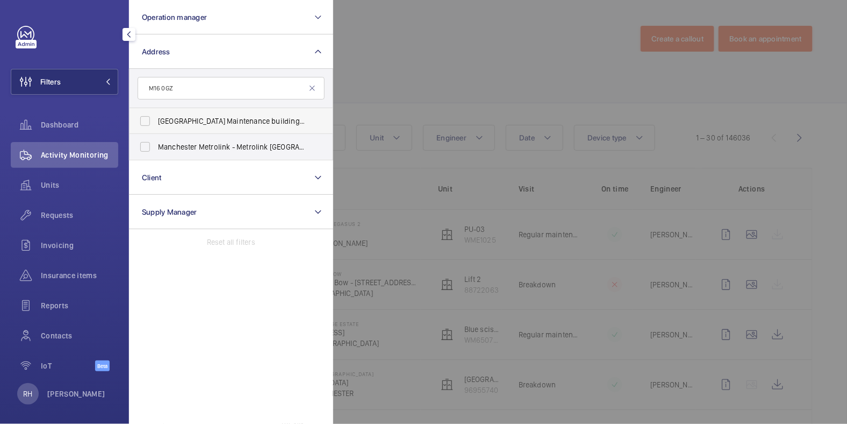
click at [190, 122] on span "Trafford Depot Maintenance building - Trafford Depot Maintenance building,, MAN…" at bounding box center [232, 121] width 148 height 11
click at [156, 122] on input "Trafford Depot Maintenance building - Trafford Depot Maintenance building,, MAN…" at bounding box center [145, 121] width 22 height 22
checkbox input "true"
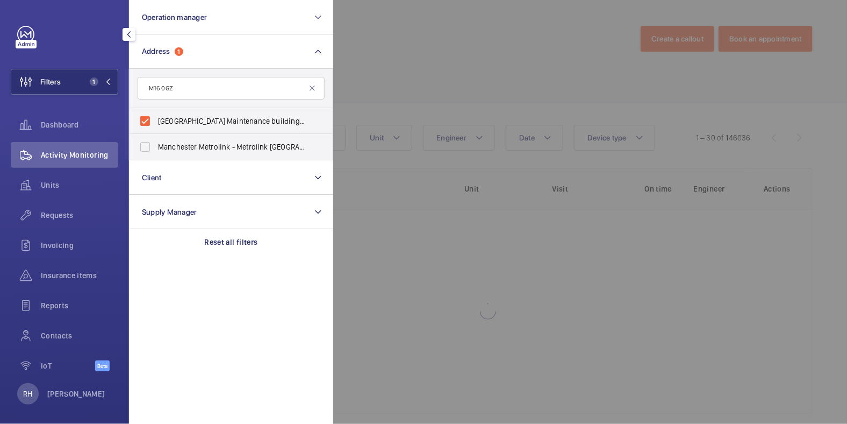
click at [443, 63] on div at bounding box center [756, 212] width 847 height 424
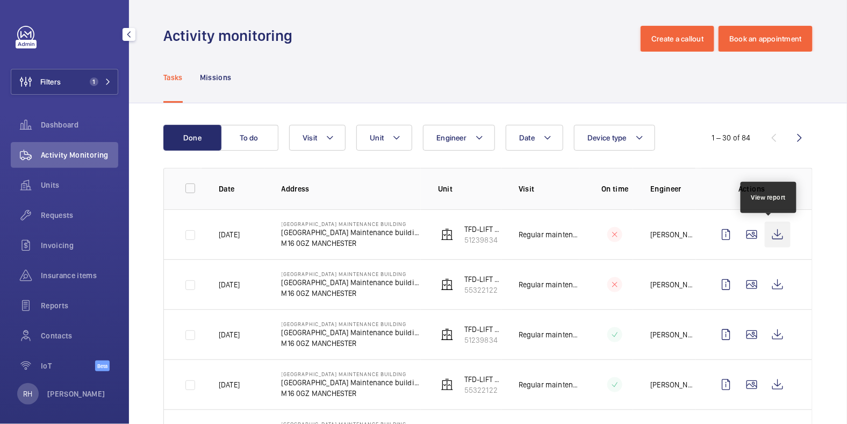
click at [768, 235] on wm-front-icon-button at bounding box center [778, 234] width 26 height 26
drag, startPoint x: 66, startPoint y: 83, endPoint x: 119, endPoint y: 75, distance: 54.4
click at [65, 83] on button "Filters 1" at bounding box center [65, 82] width 108 height 26
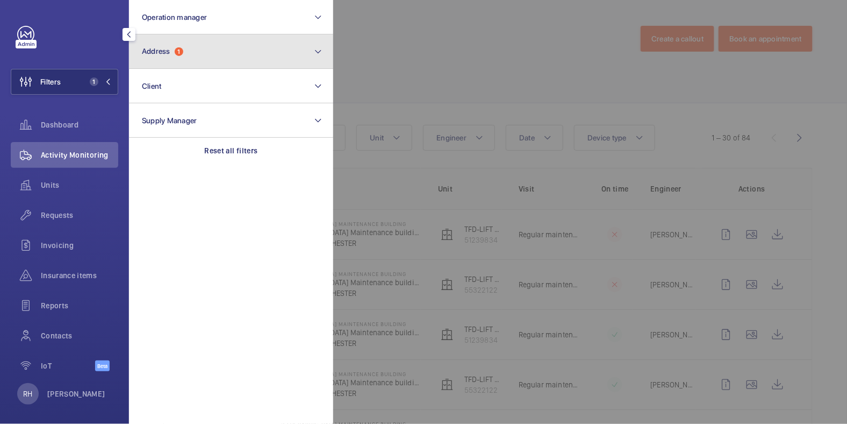
click at [186, 60] on button "Address 1" at bounding box center [231, 51] width 204 height 34
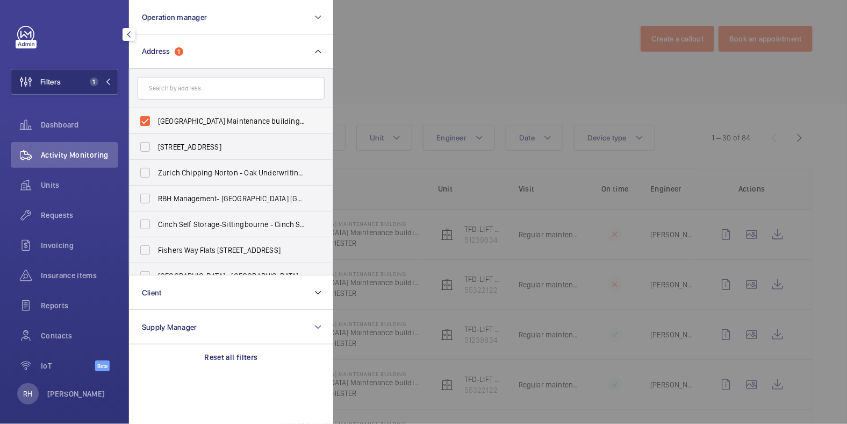
click at [182, 124] on span "Trafford Depot Maintenance building - Trafford Depot Maintenance building,, MAN…" at bounding box center [232, 121] width 148 height 11
click at [156, 124] on input "Trafford Depot Maintenance building - Trafford Depot Maintenance building,, MAN…" at bounding box center [145, 121] width 22 height 22
checkbox input "false"
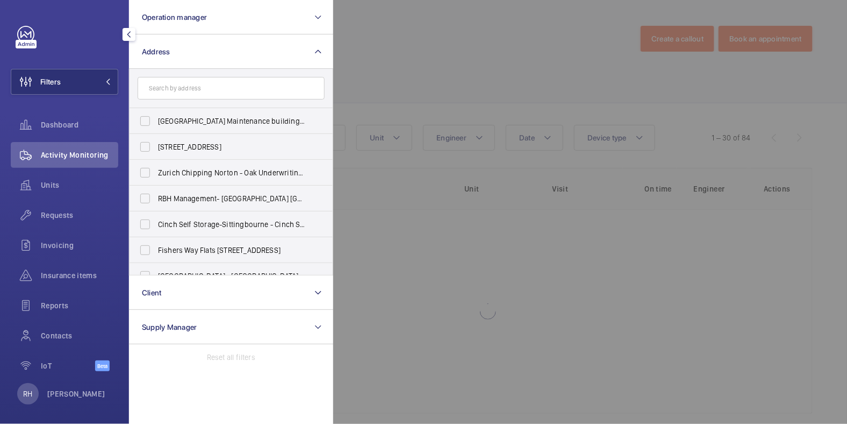
click at [455, 49] on div at bounding box center [756, 212] width 847 height 424
